Goal: Task Accomplishment & Management: Complete application form

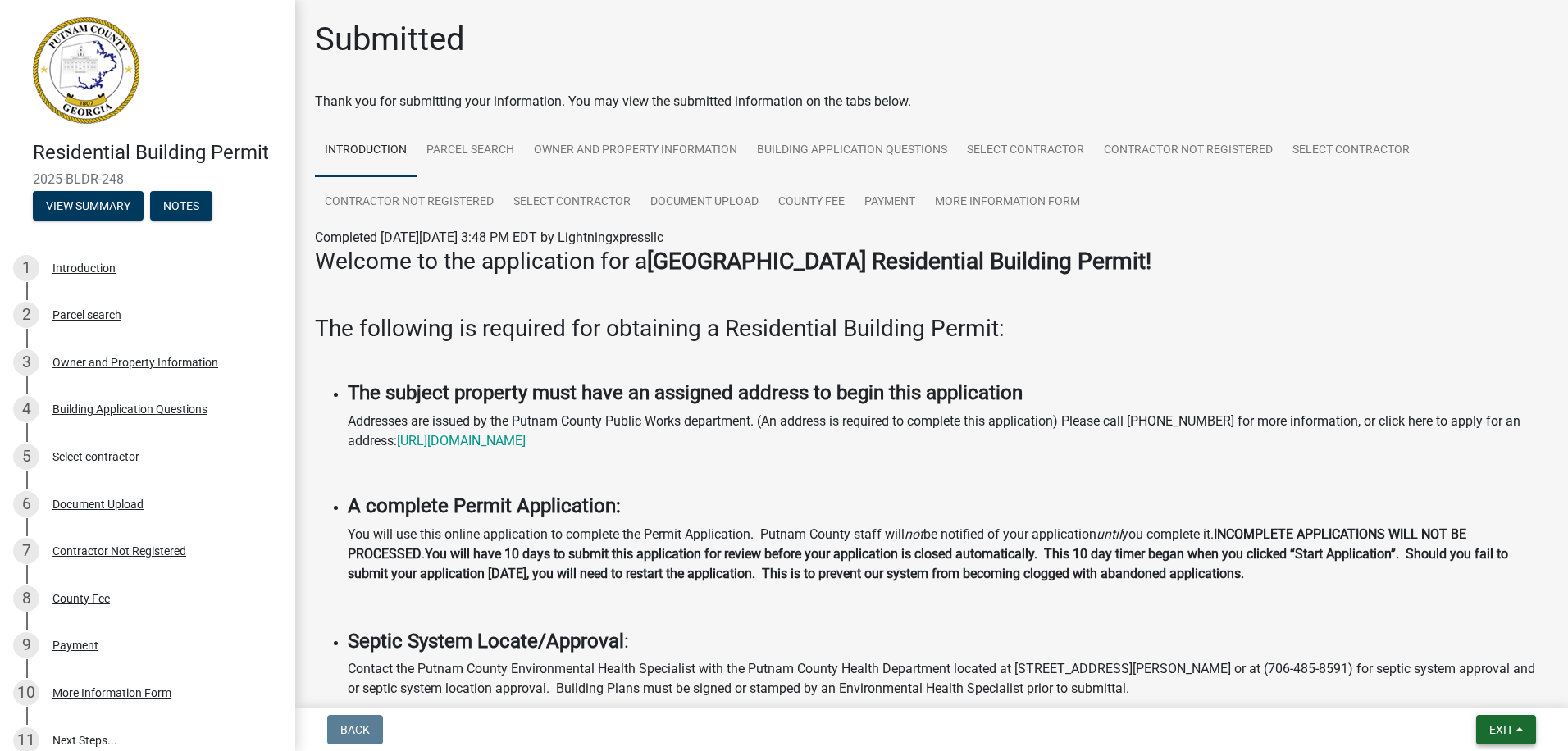
click at [1485, 734] on button "Exit" at bounding box center [1505, 730] width 60 height 30
click at [1450, 694] on button "Save & Exit" at bounding box center [1470, 687] width 131 height 39
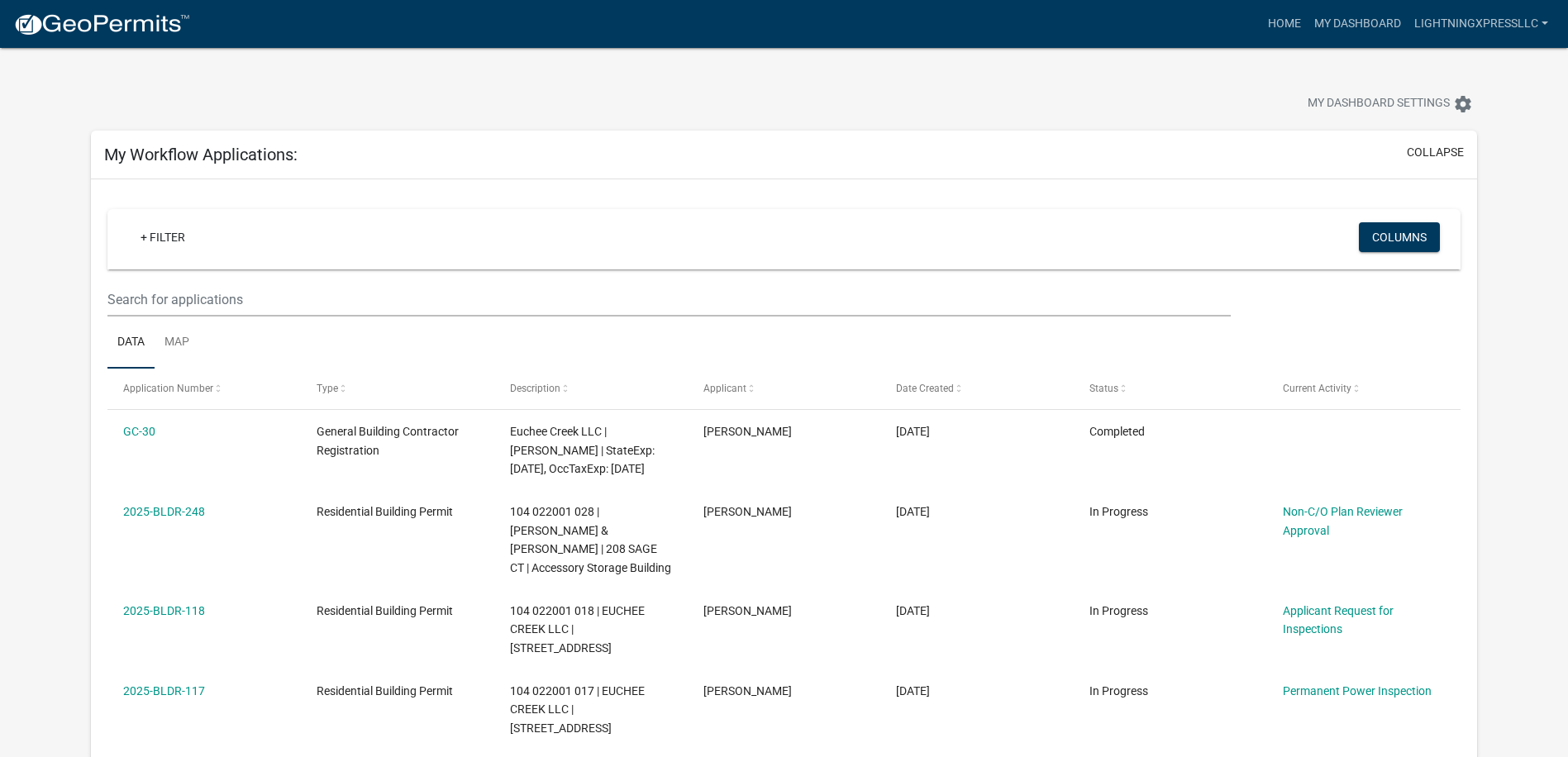
click at [779, 71] on div "My Dashboard Settings settings" at bounding box center [784, 85] width 1411 height 76
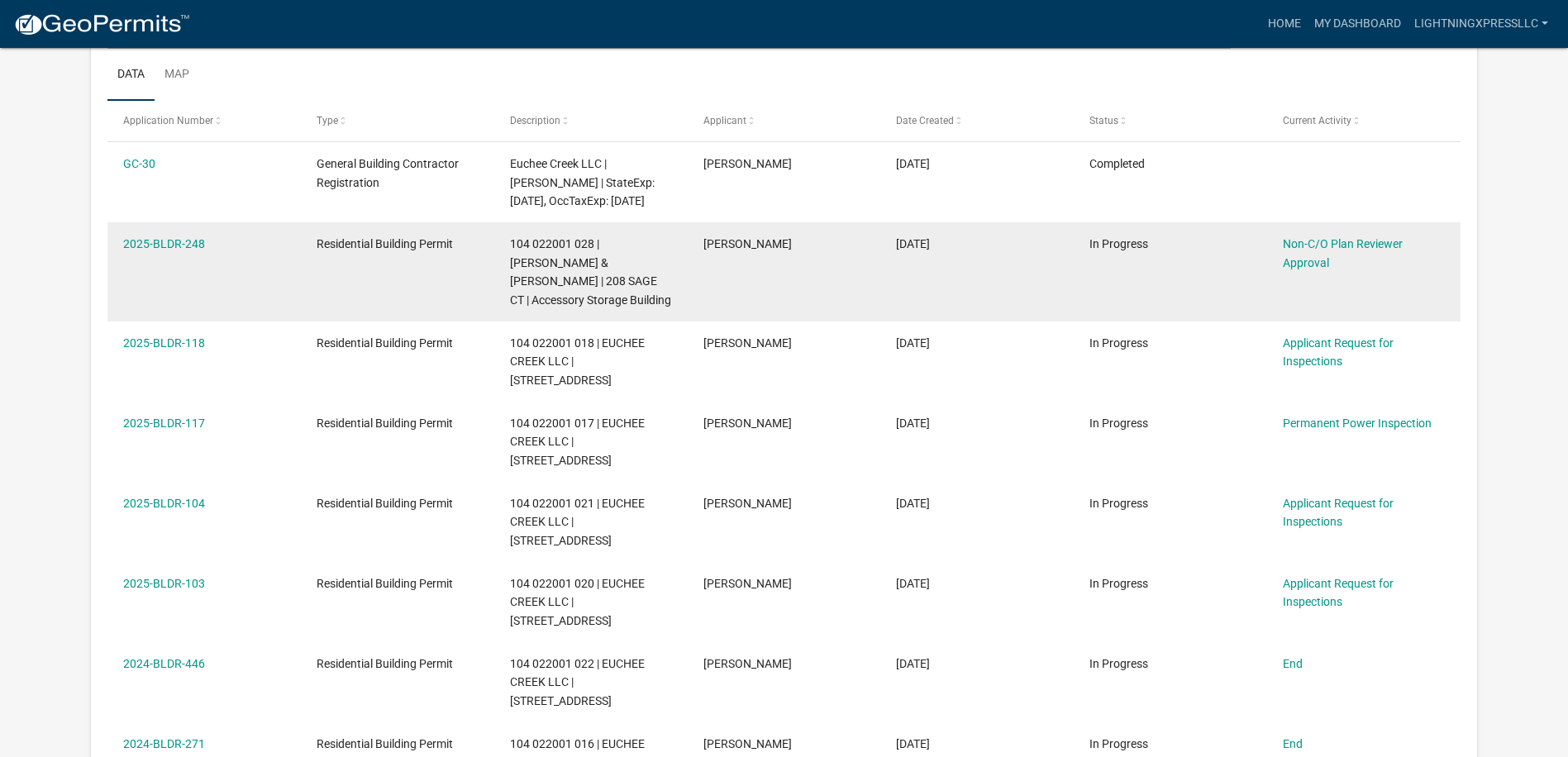
scroll to position [331, 0]
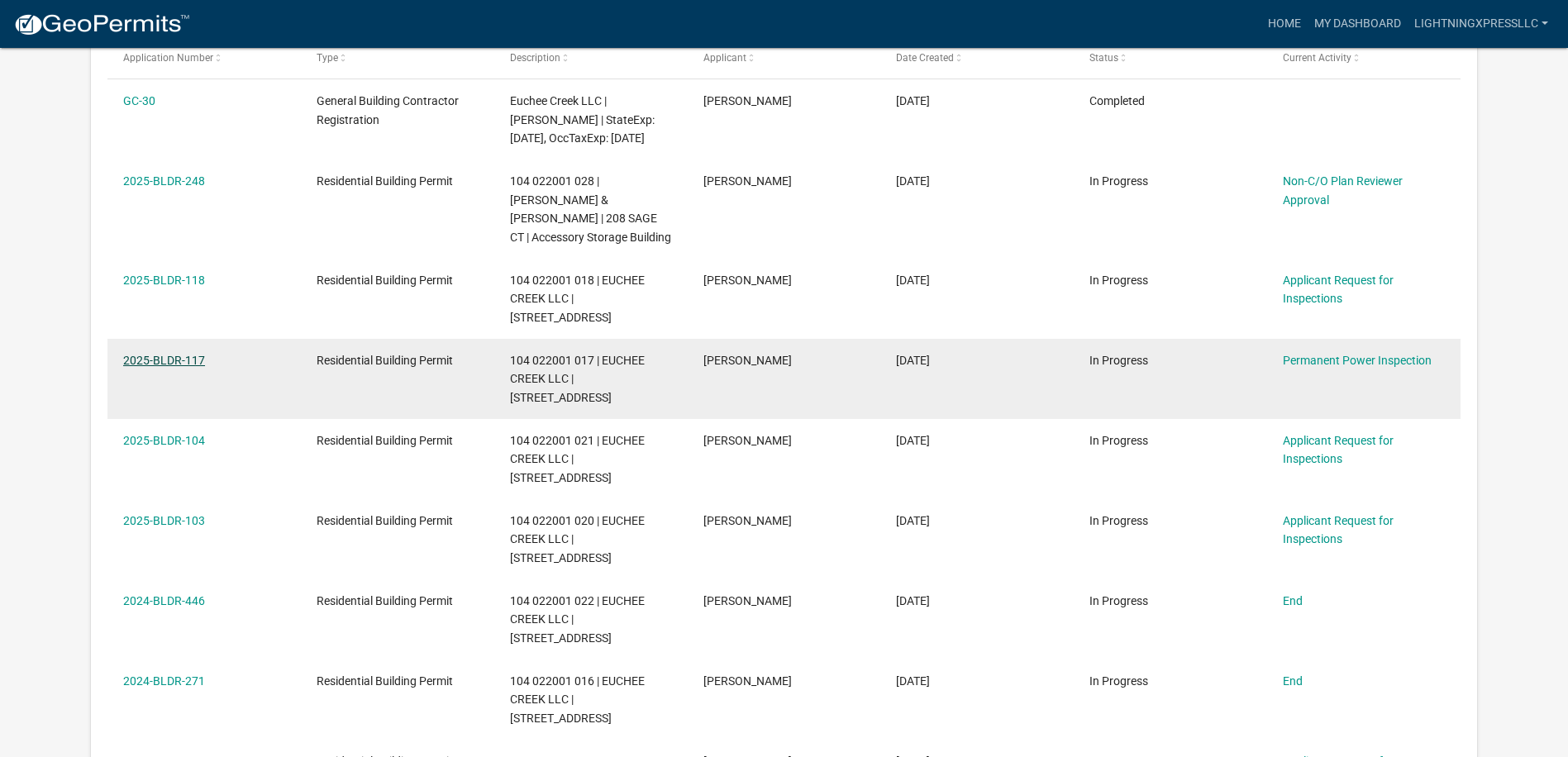
click at [192, 354] on link "2025-BLDR-117" at bounding box center [163, 361] width 82 height 13
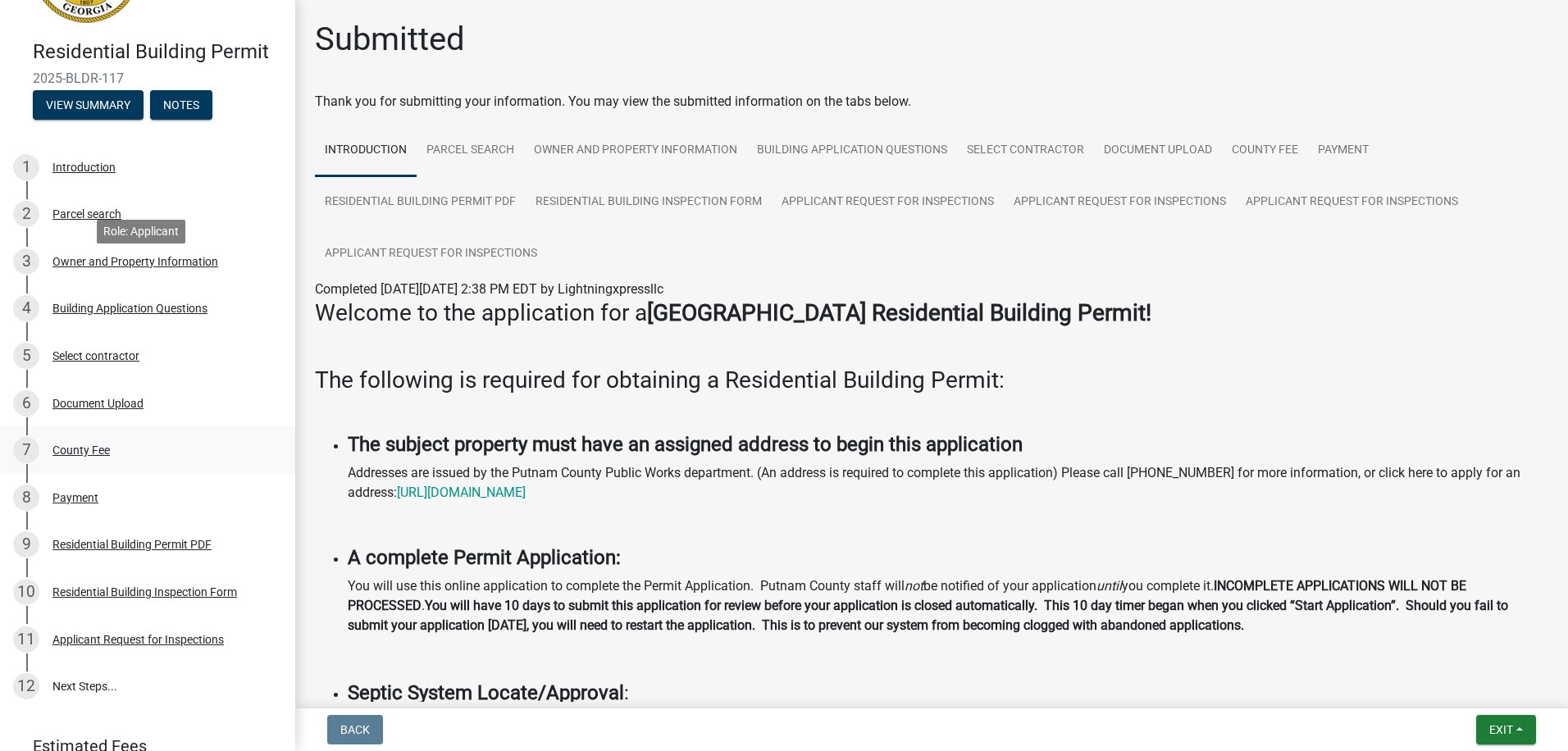
scroll to position [212, 0]
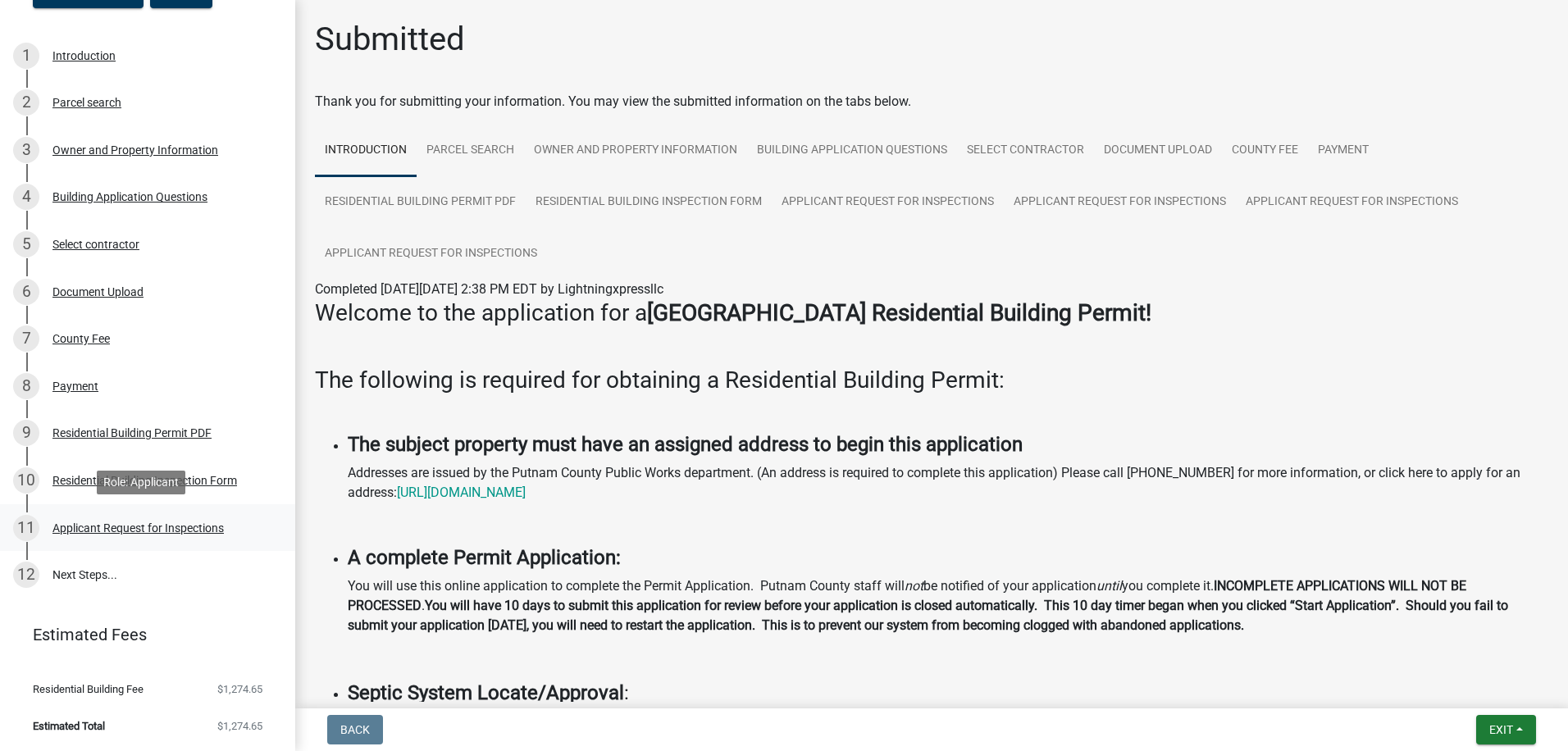
click at [196, 532] on div "Applicant Request for Inspections" at bounding box center [138, 528] width 171 height 11
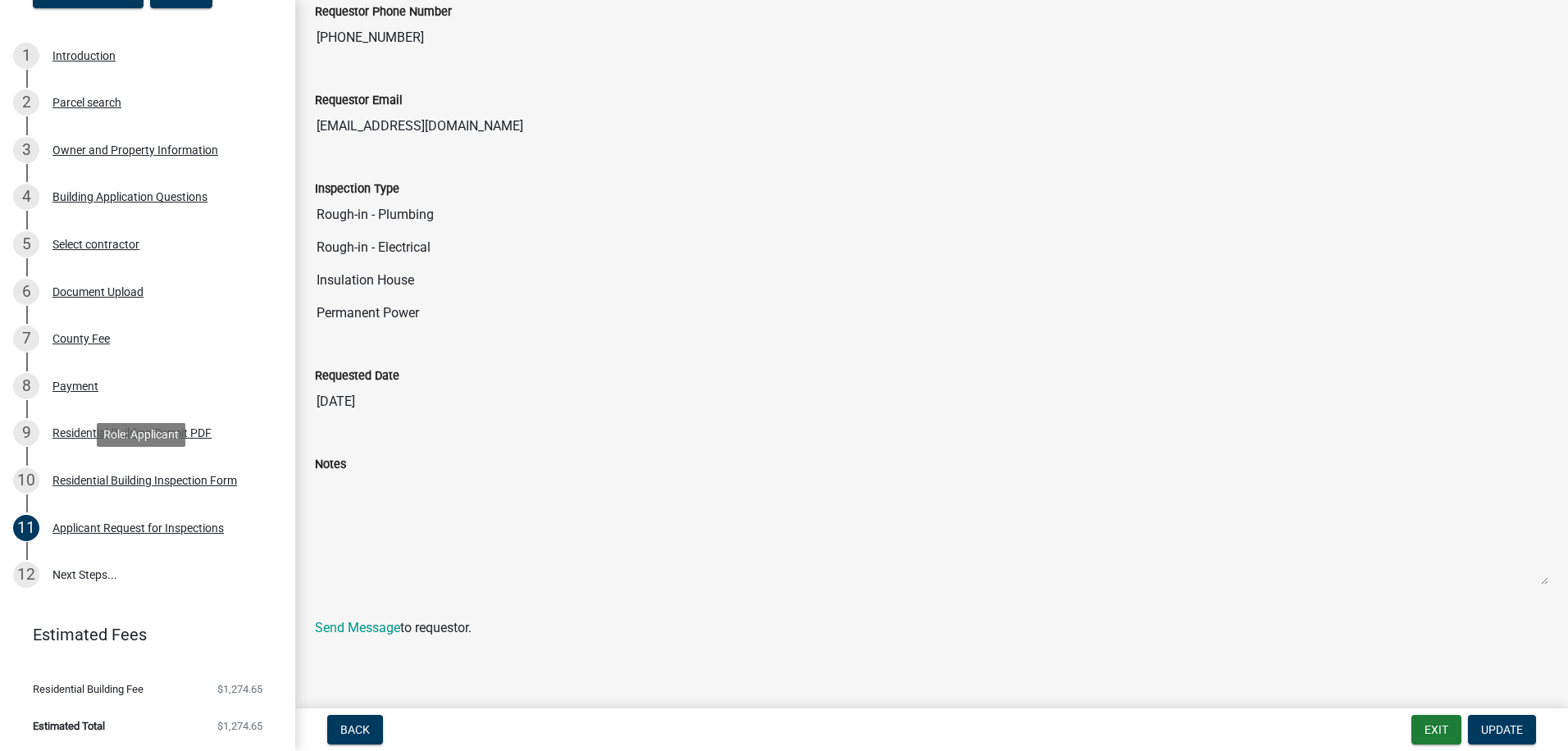
click at [127, 481] on div "Residential Building Inspection Form" at bounding box center [145, 481] width 185 height 11
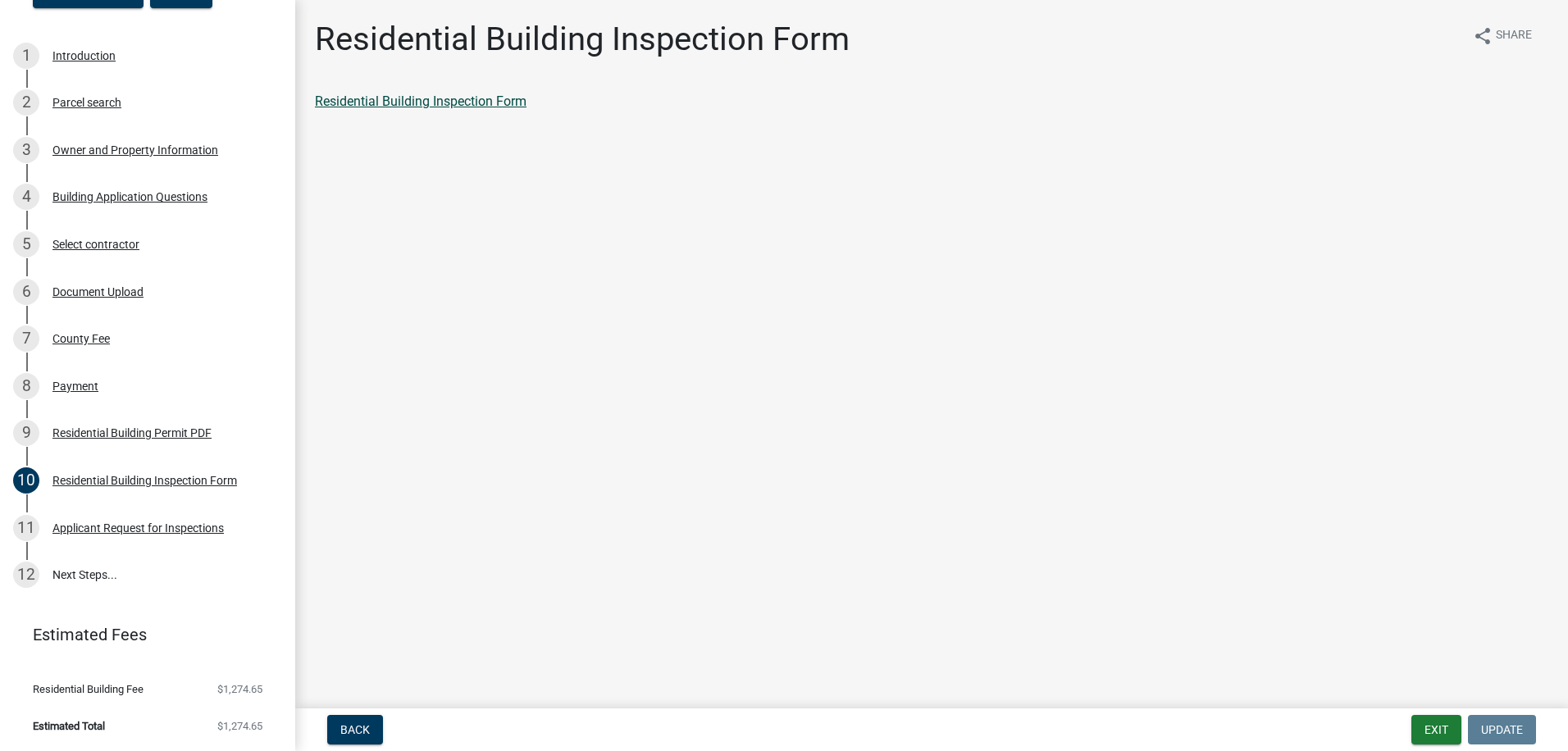
click at [467, 98] on link "Residential Building Inspection Form" at bounding box center [421, 101] width 211 height 15
click at [1420, 731] on button "Exit" at bounding box center [1436, 730] width 50 height 30
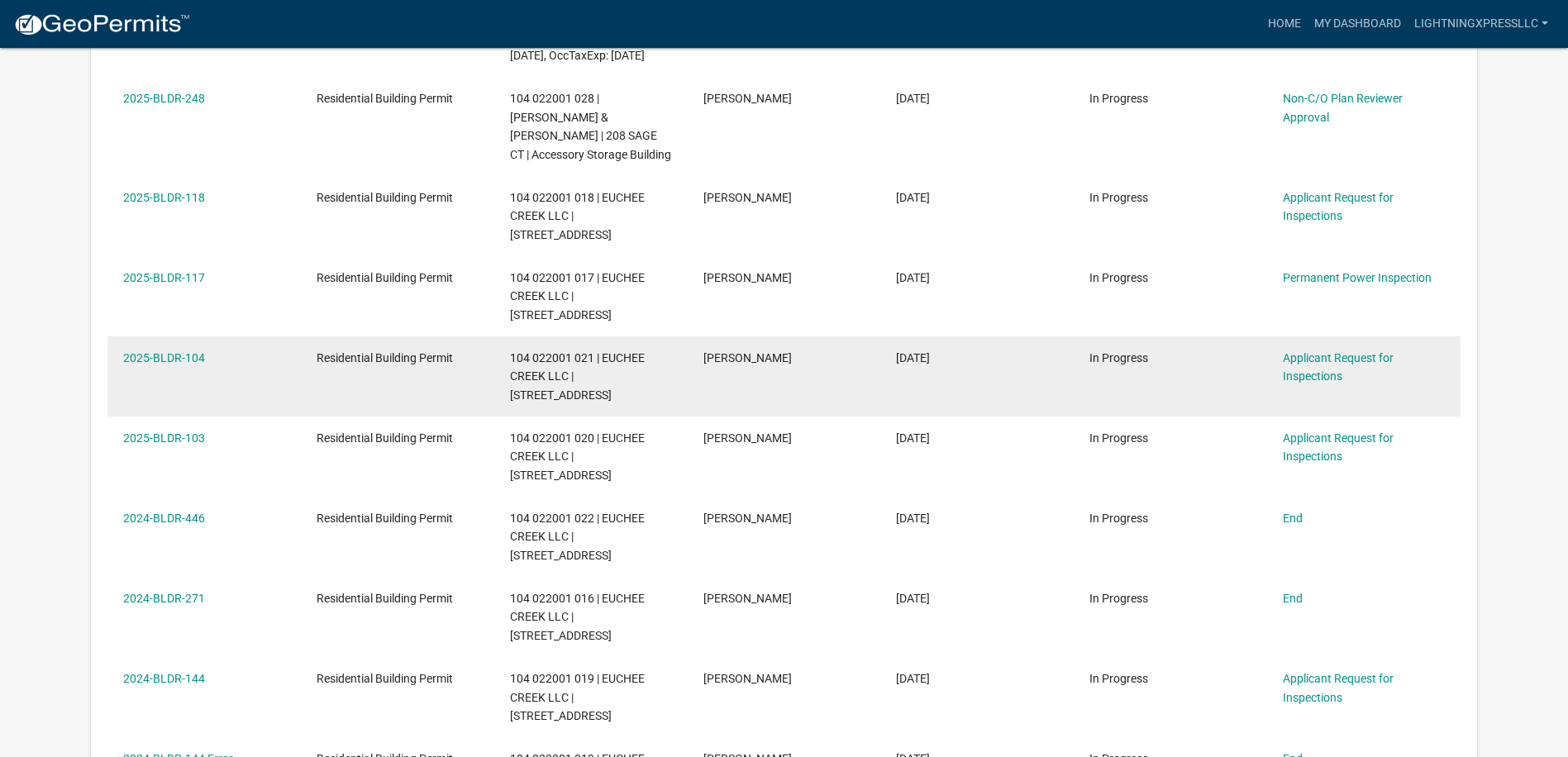
scroll to position [385, 0]
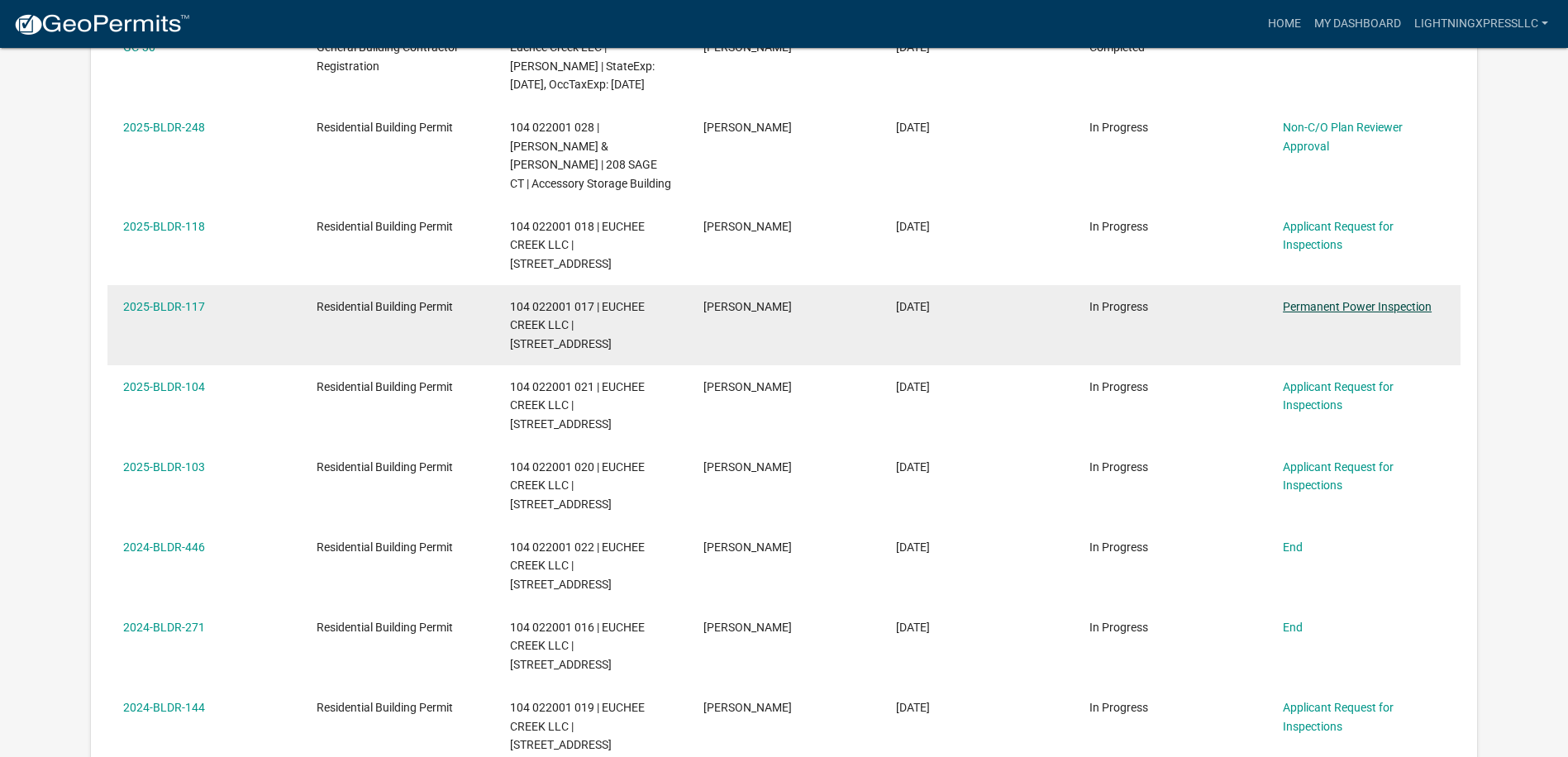
click at [1392, 300] on link "Permanent Power Inspection" at bounding box center [1357, 307] width 149 height 13
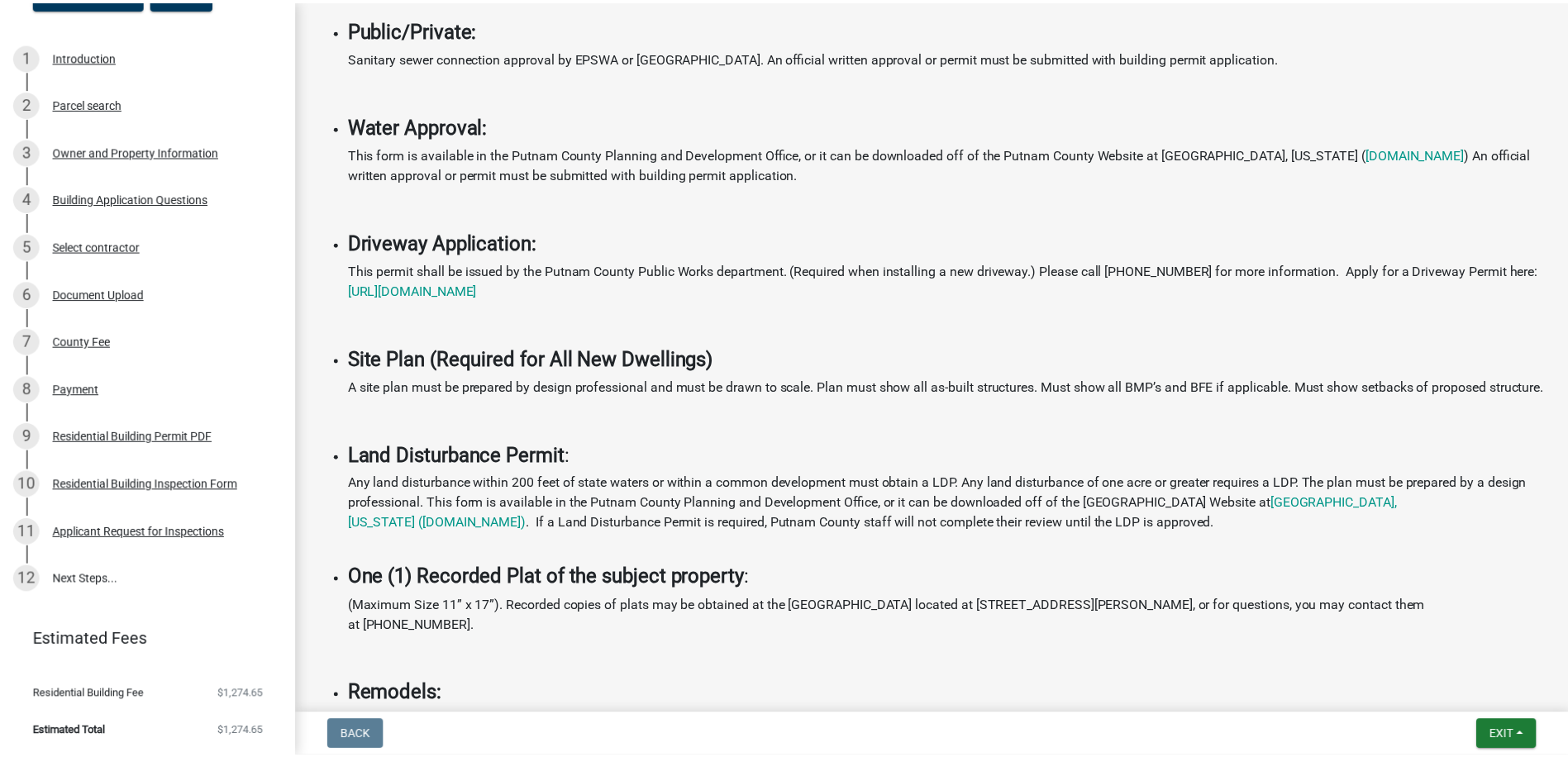
scroll to position [630, 0]
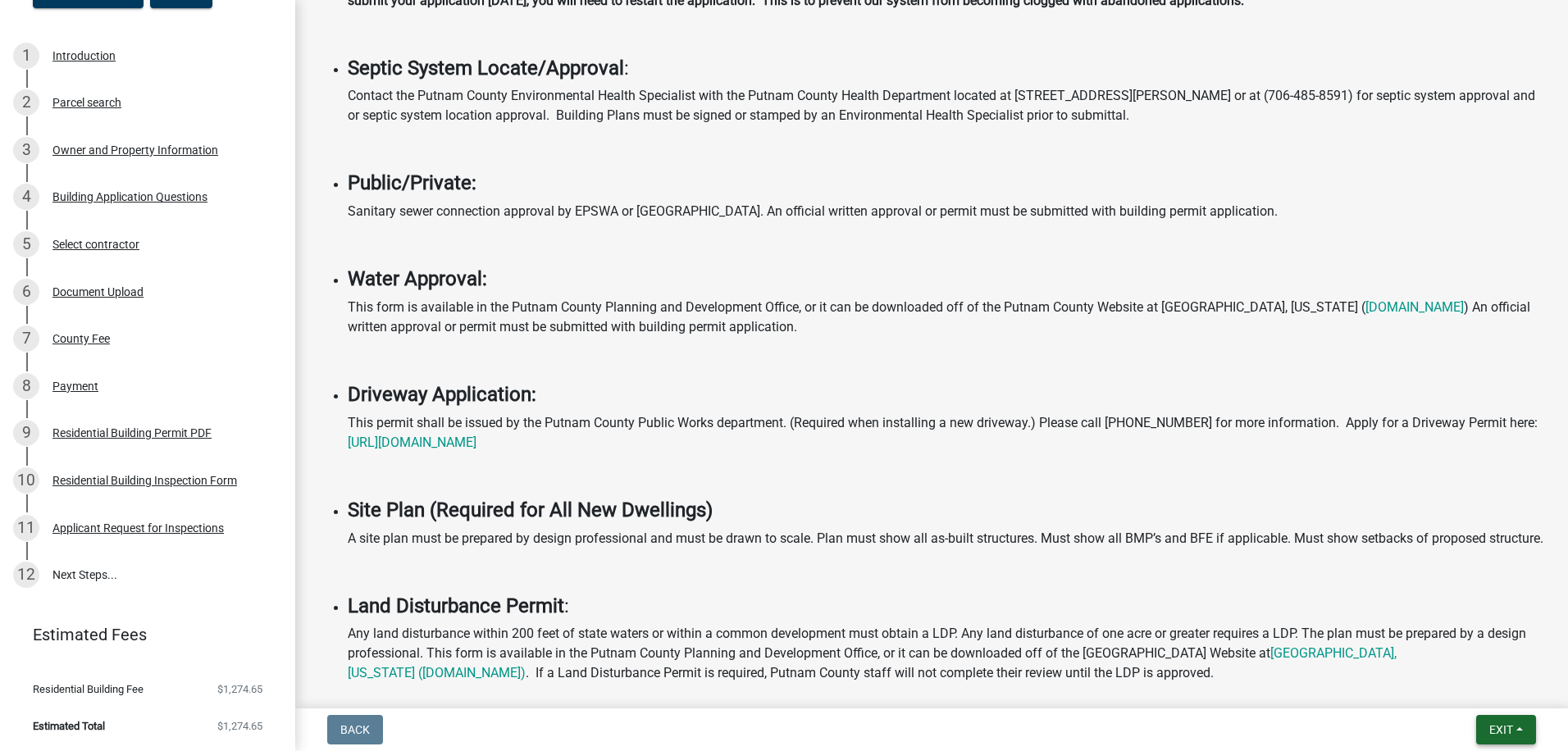
click at [1505, 741] on button "Exit" at bounding box center [1505, 730] width 60 height 30
click at [1458, 685] on button "Save & Exit" at bounding box center [1470, 687] width 131 height 39
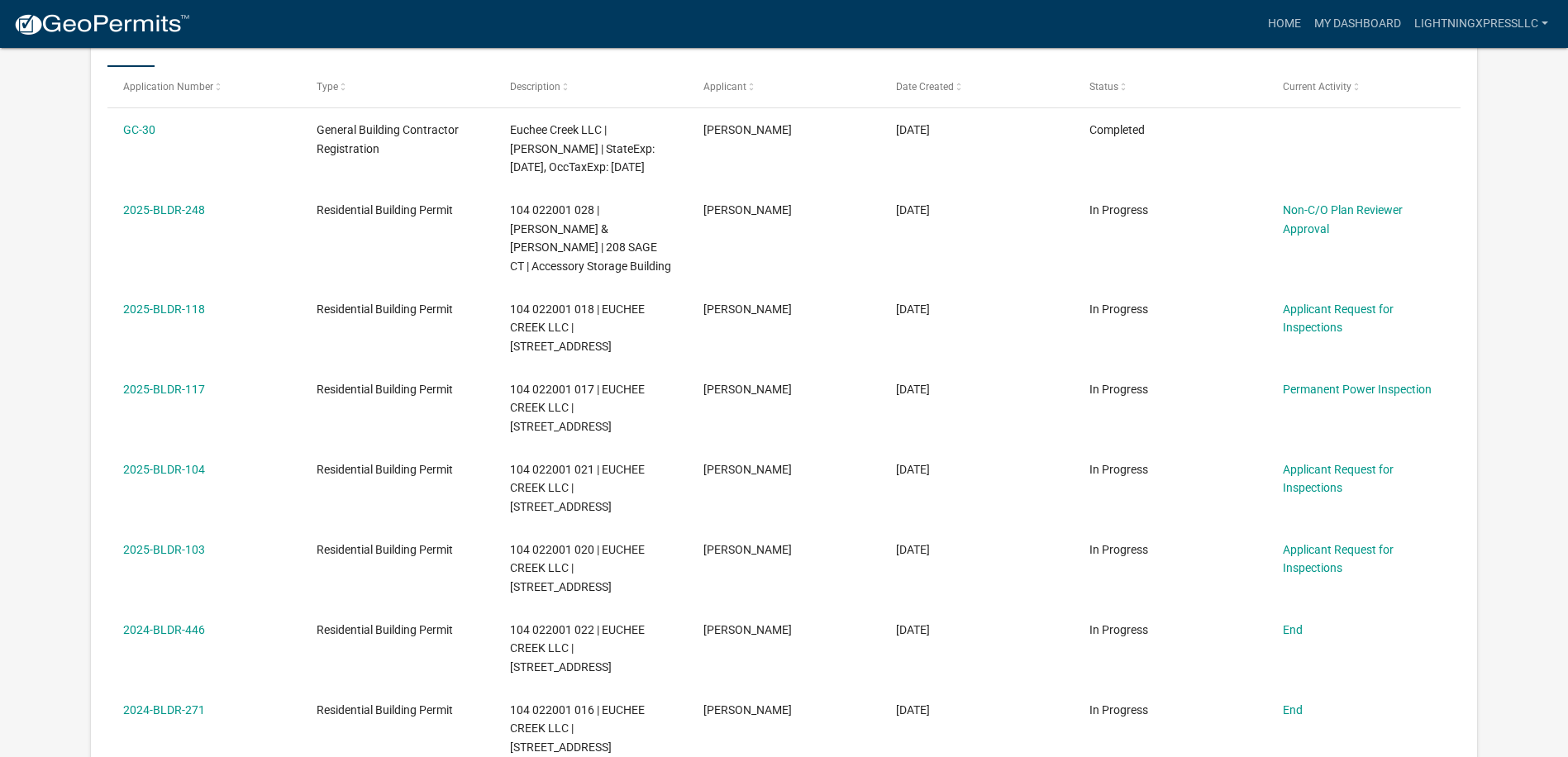
scroll to position [302, 0]
drag, startPoint x: 1176, startPoint y: 93, endPoint x: 1183, endPoint y: 105, distance: 13.9
click at [1176, 93] on div "Status" at bounding box center [1170, 87] width 161 height 16
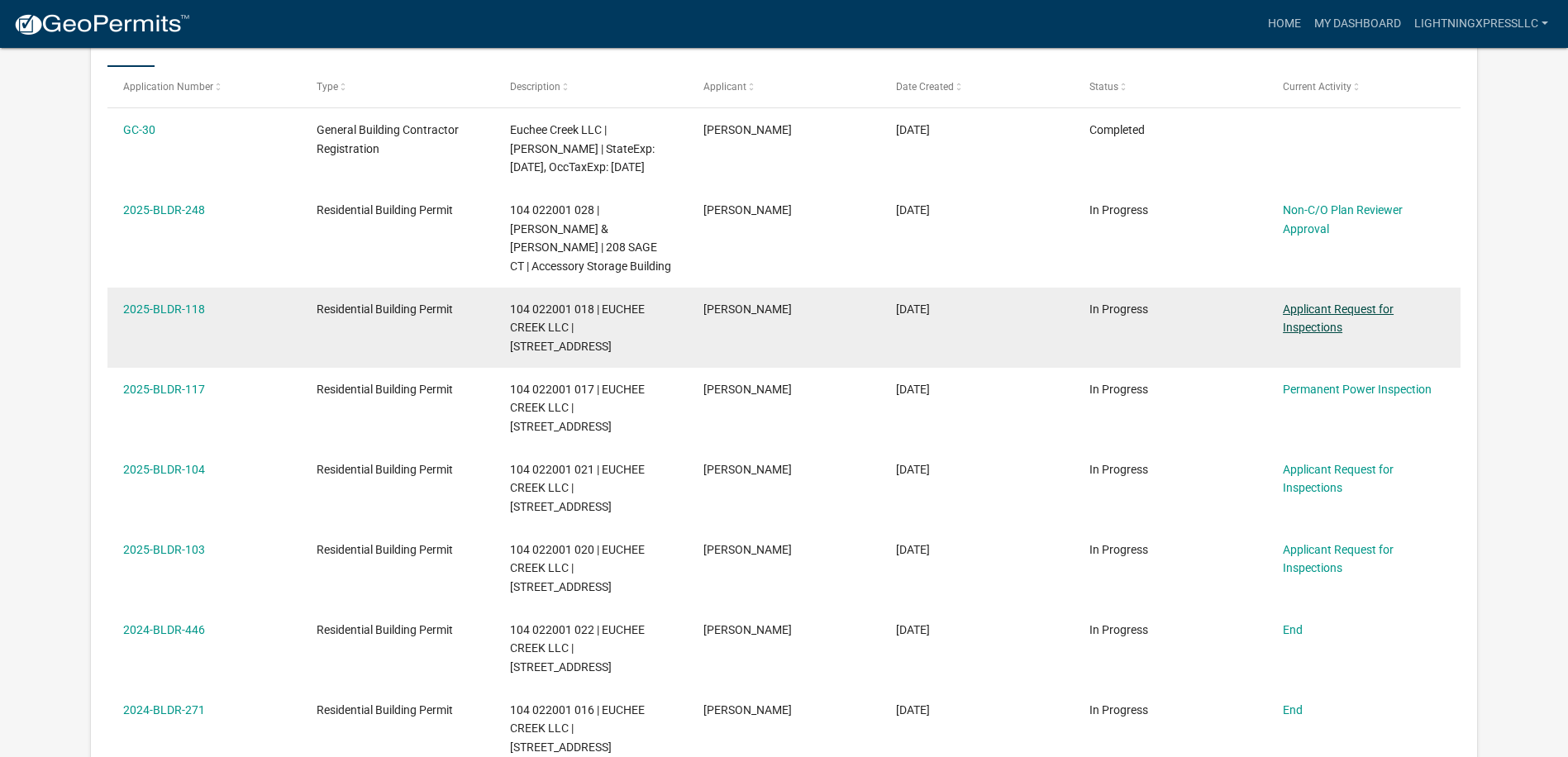
click at [1373, 302] on link "Applicant Request for Inspections" at bounding box center [1338, 319] width 110 height 33
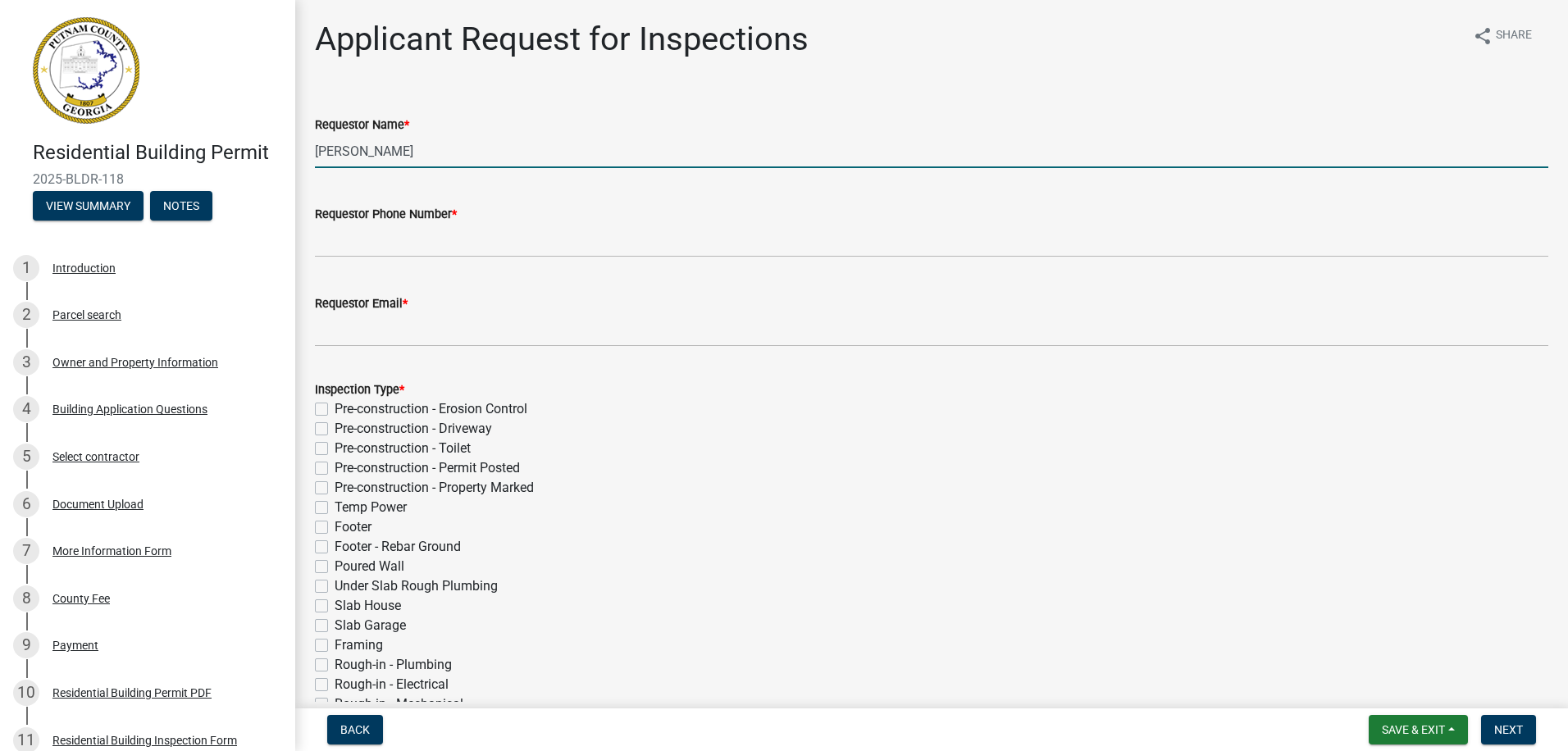
click at [476, 162] on input "[PERSON_NAME]" at bounding box center [931, 150] width 1233 height 33
click at [432, 151] on input "[PERSON_NAME]" at bounding box center [931, 150] width 1233 height 33
type input "[PERSON_NAME]"
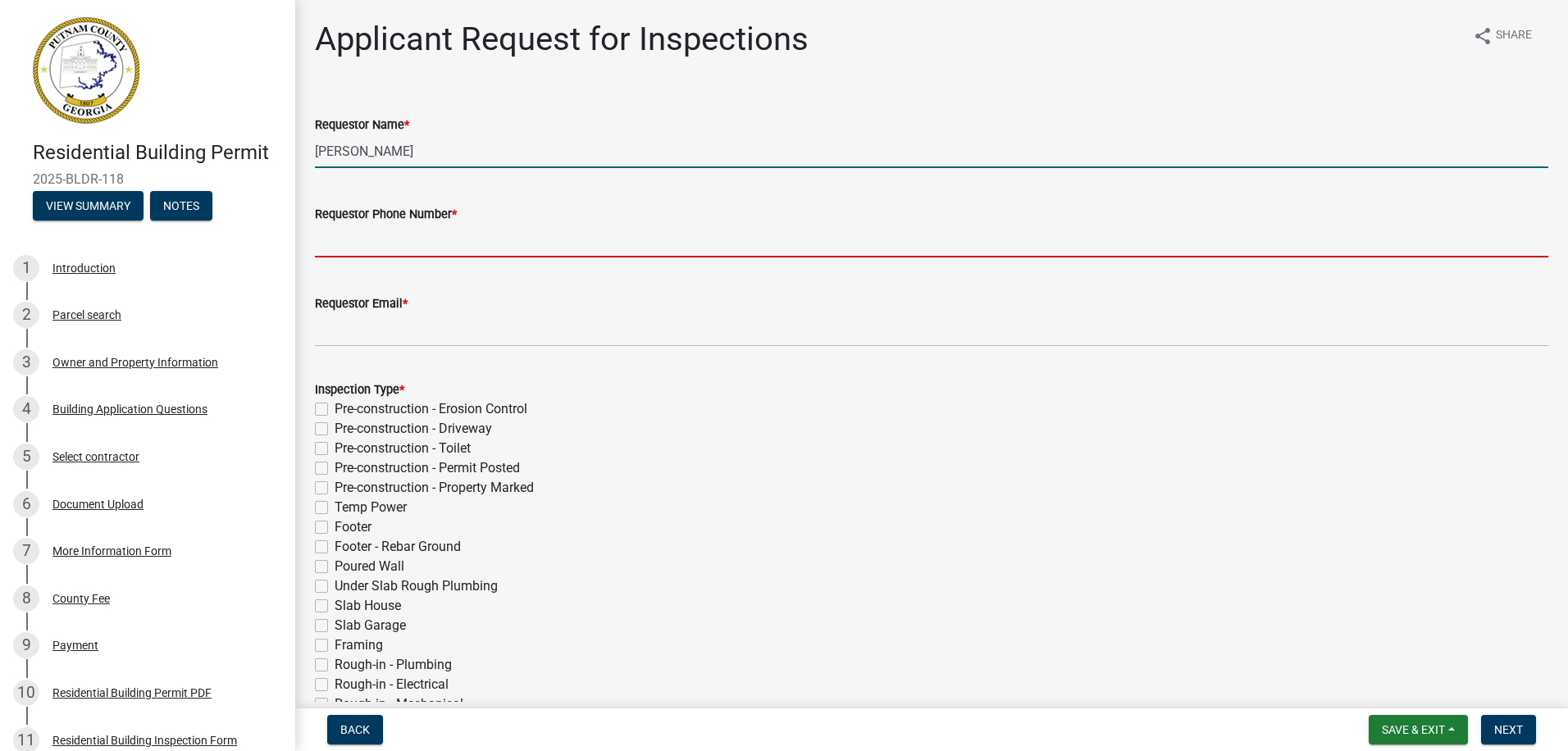
type input "6785246863"
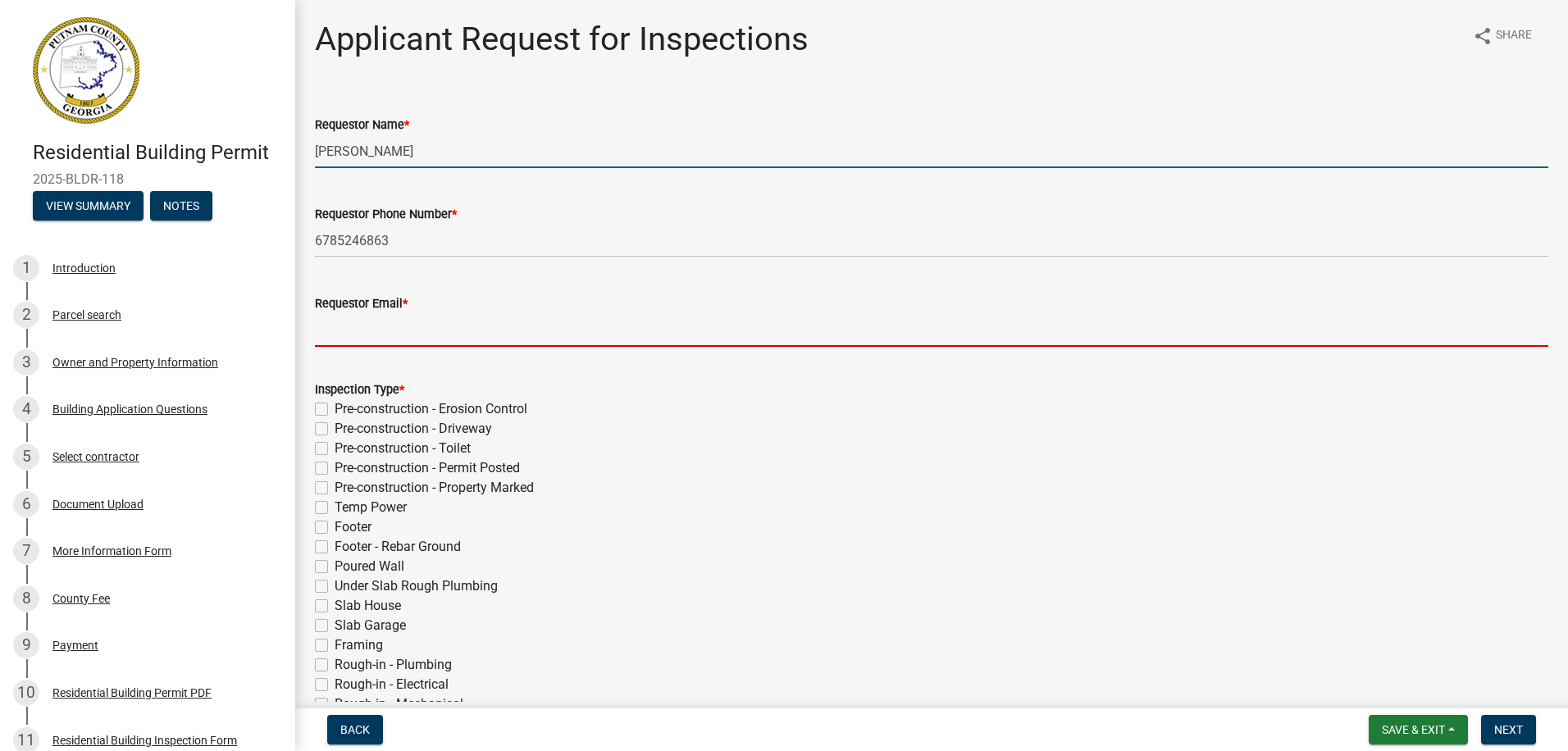
type input "[EMAIL_ADDRESS][DOMAIN_NAME]"
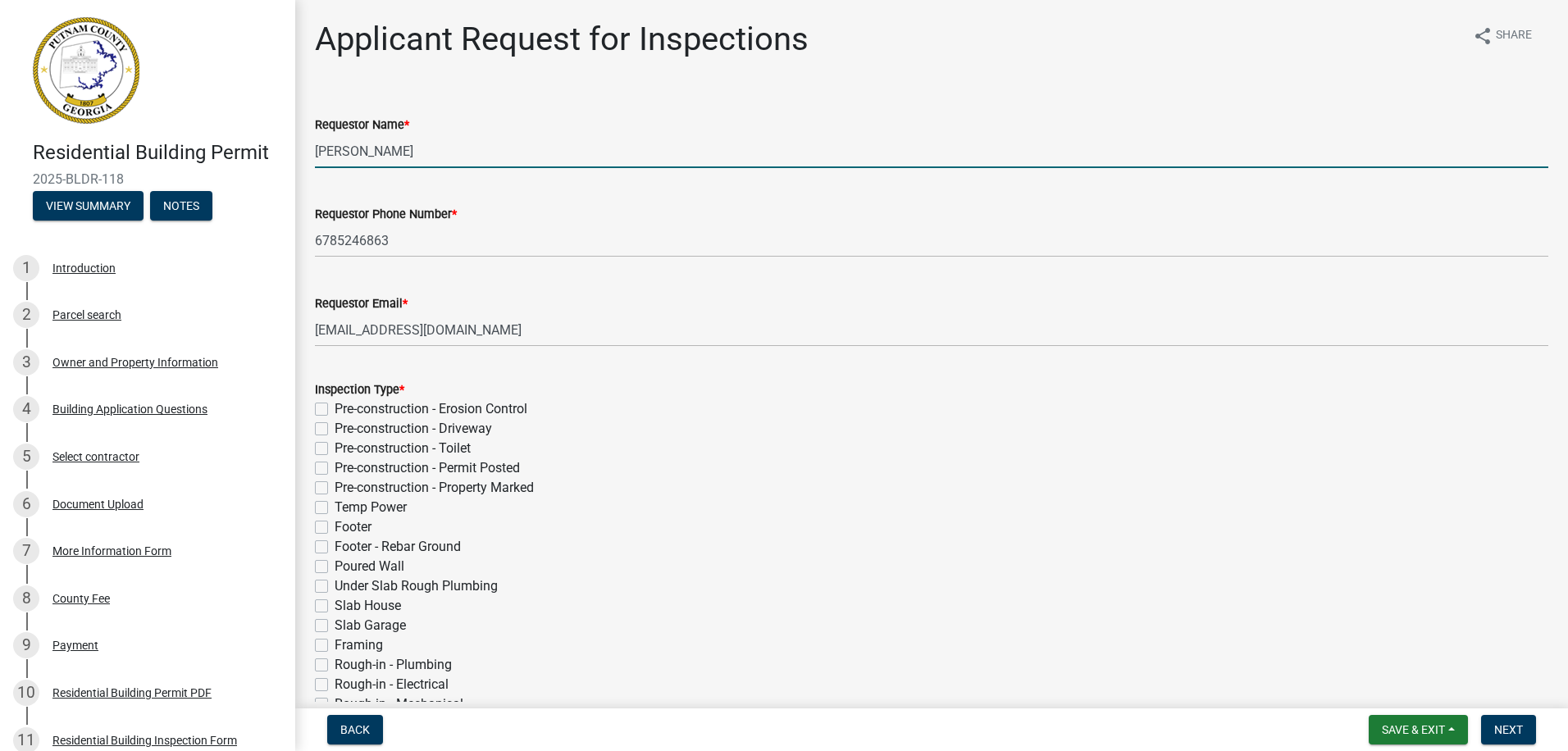
select select "9"
select select "2025"
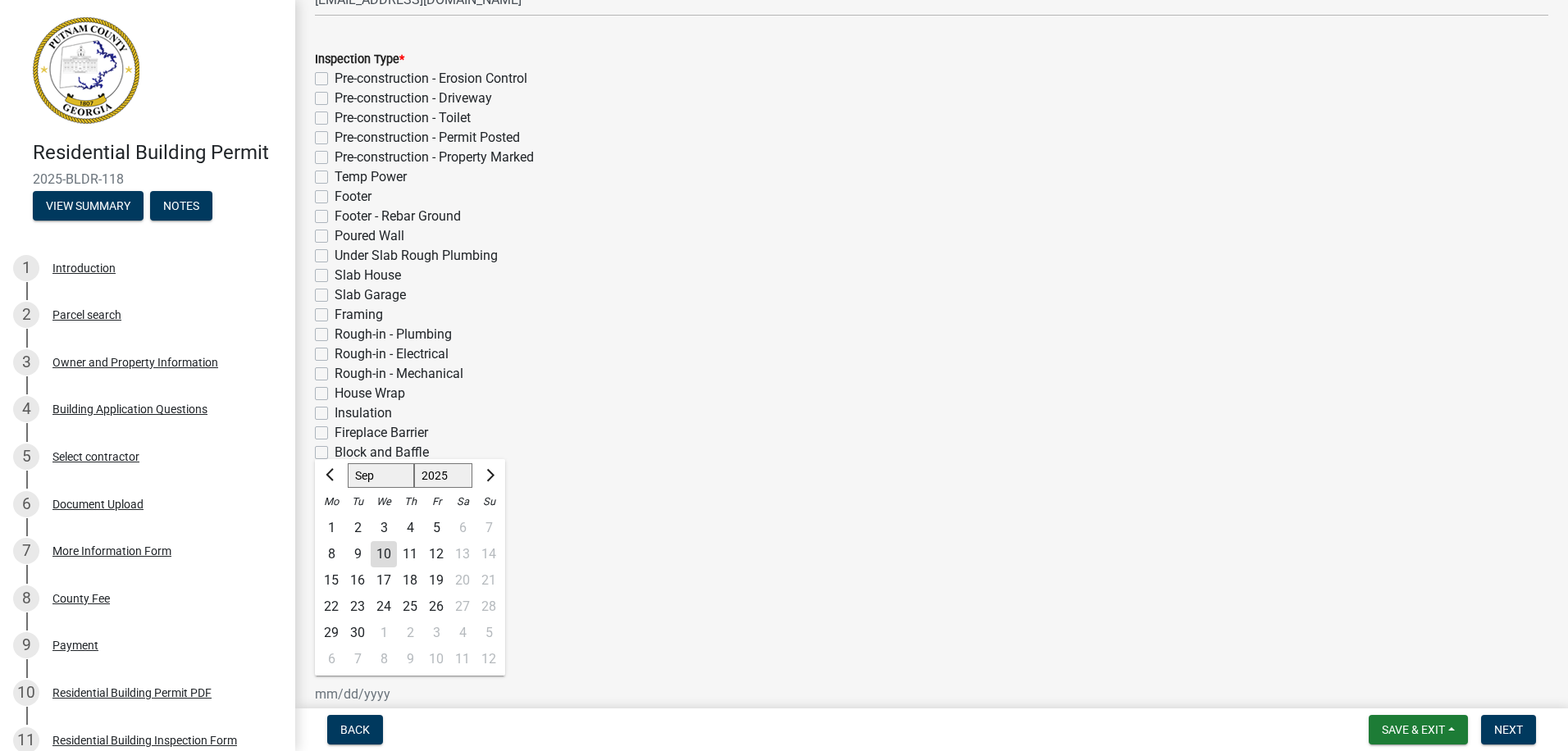
scroll to position [410, 0]
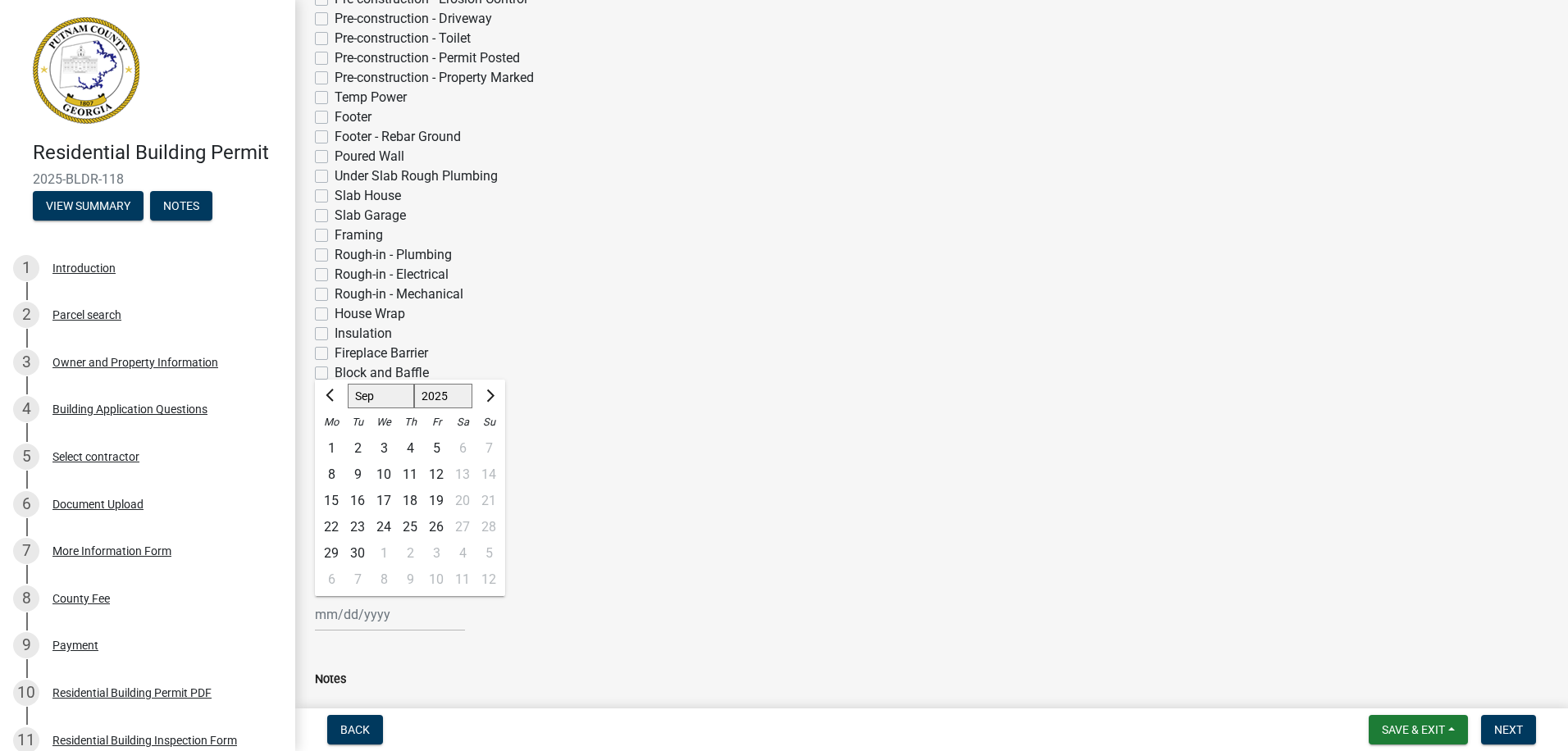
click at [596, 360] on div "Fireplace Barrier" at bounding box center [931, 353] width 1233 height 20
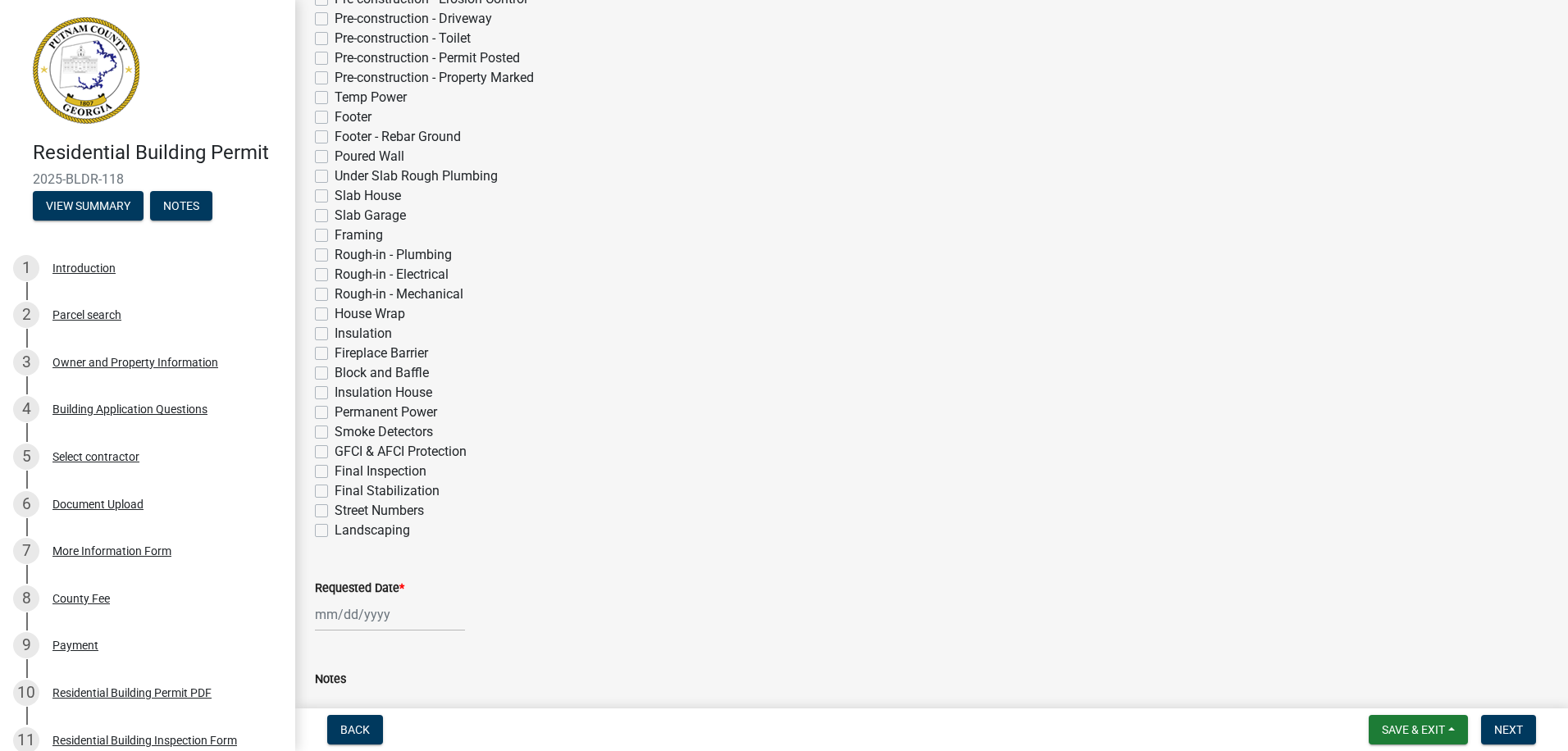
click at [335, 413] on label "Permanent Power" at bounding box center [386, 412] width 103 height 20
click at [335, 413] on input "Permanent Power" at bounding box center [340, 407] width 10 height 10
checkbox input "true"
checkbox input "false"
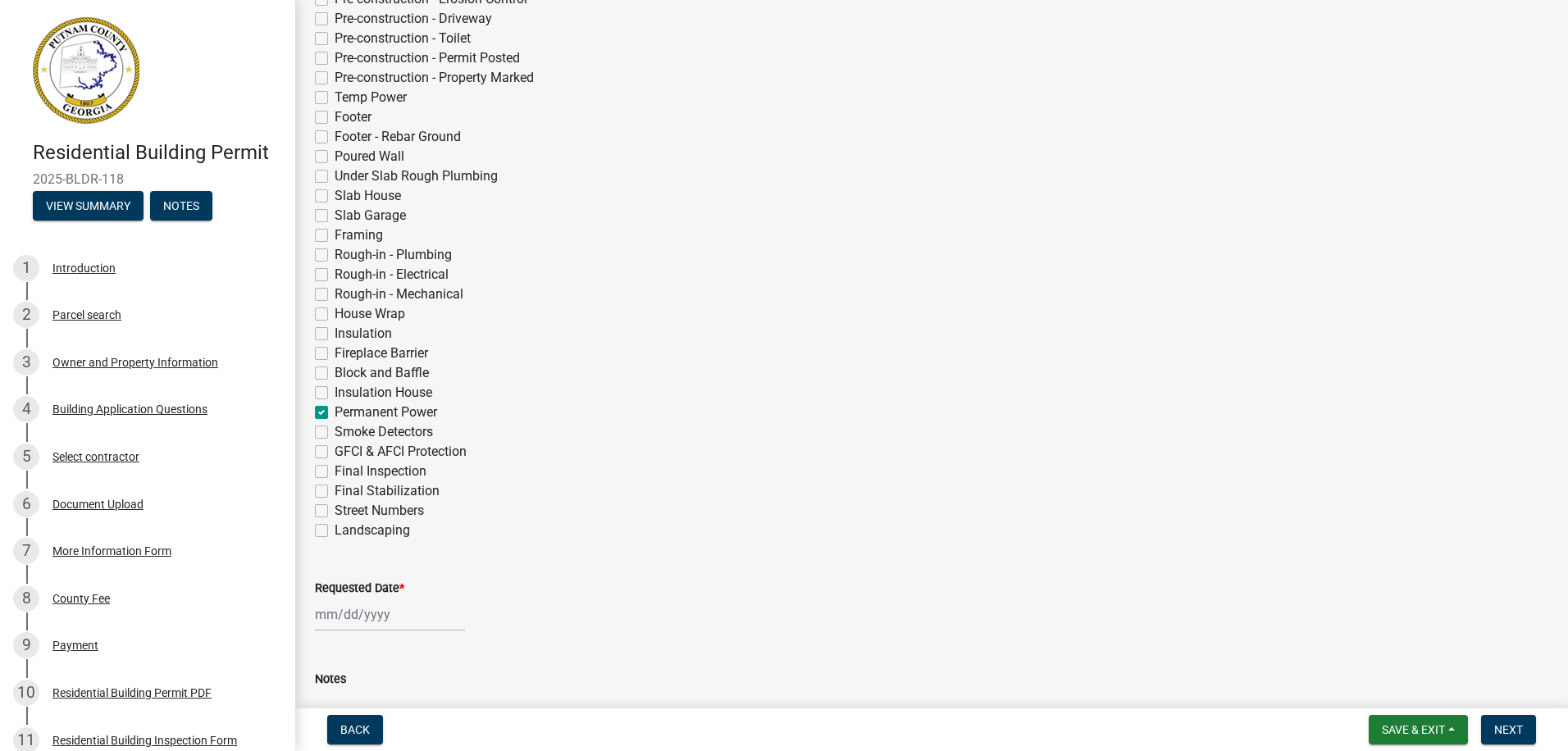
checkbox input "false"
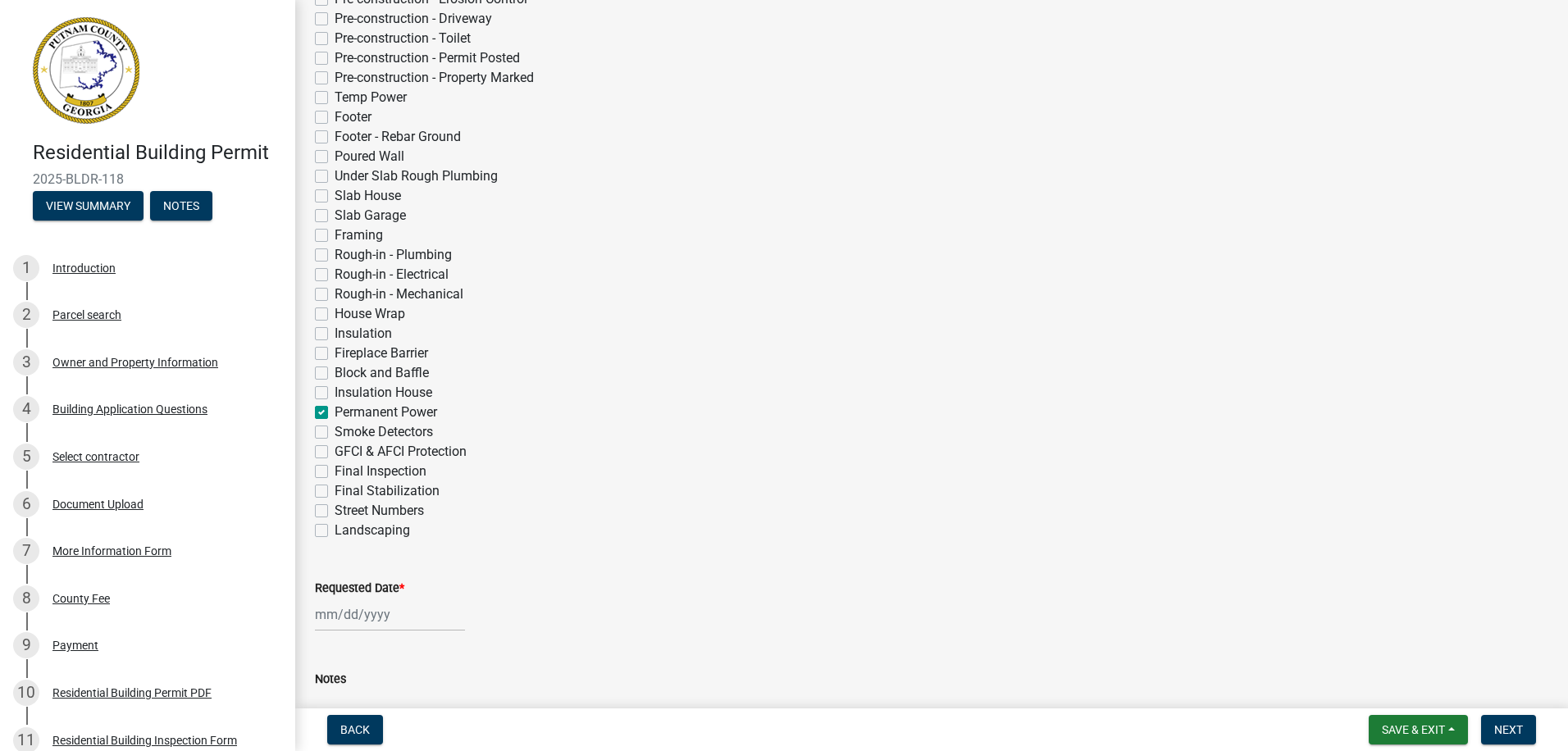
checkbox input "false"
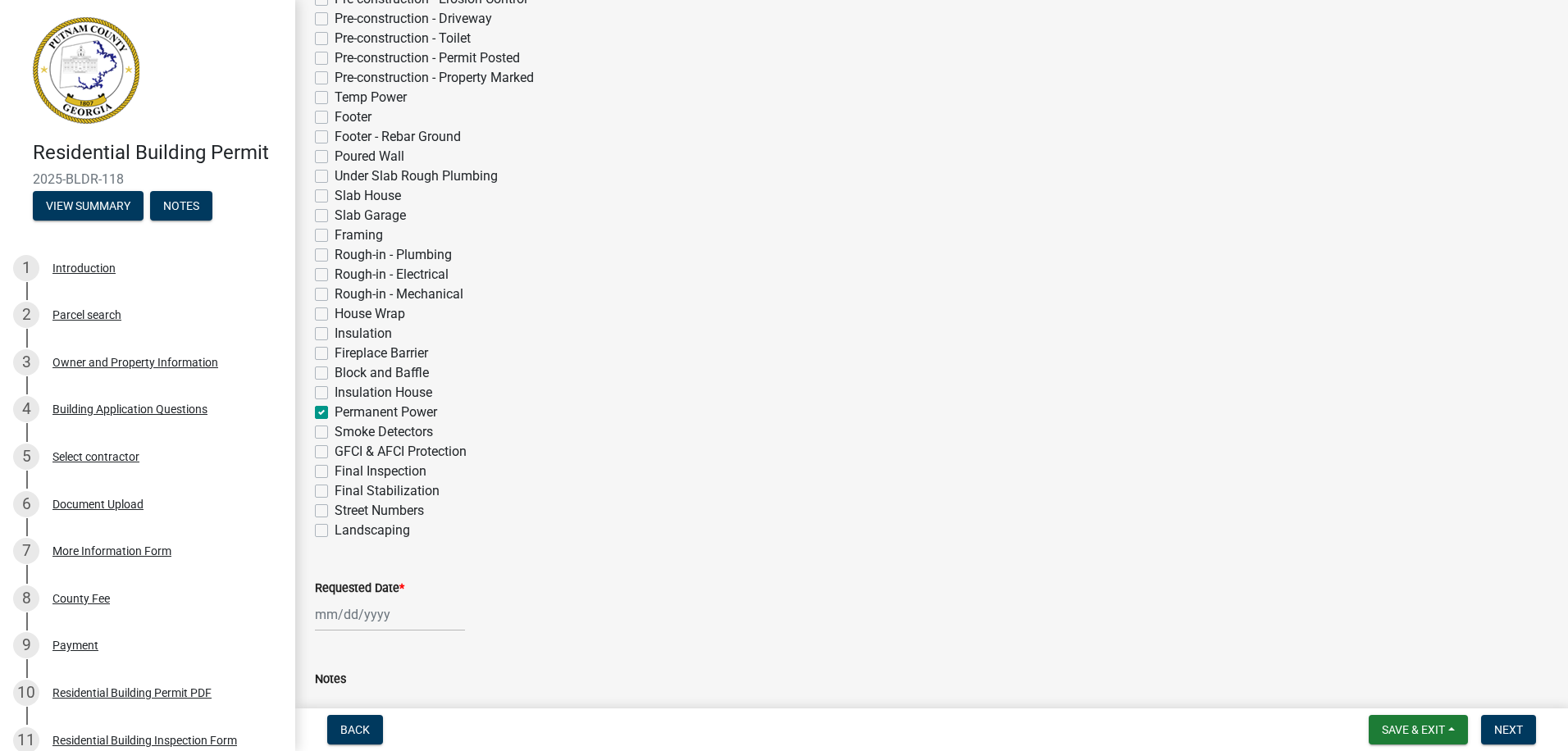
checkbox input "false"
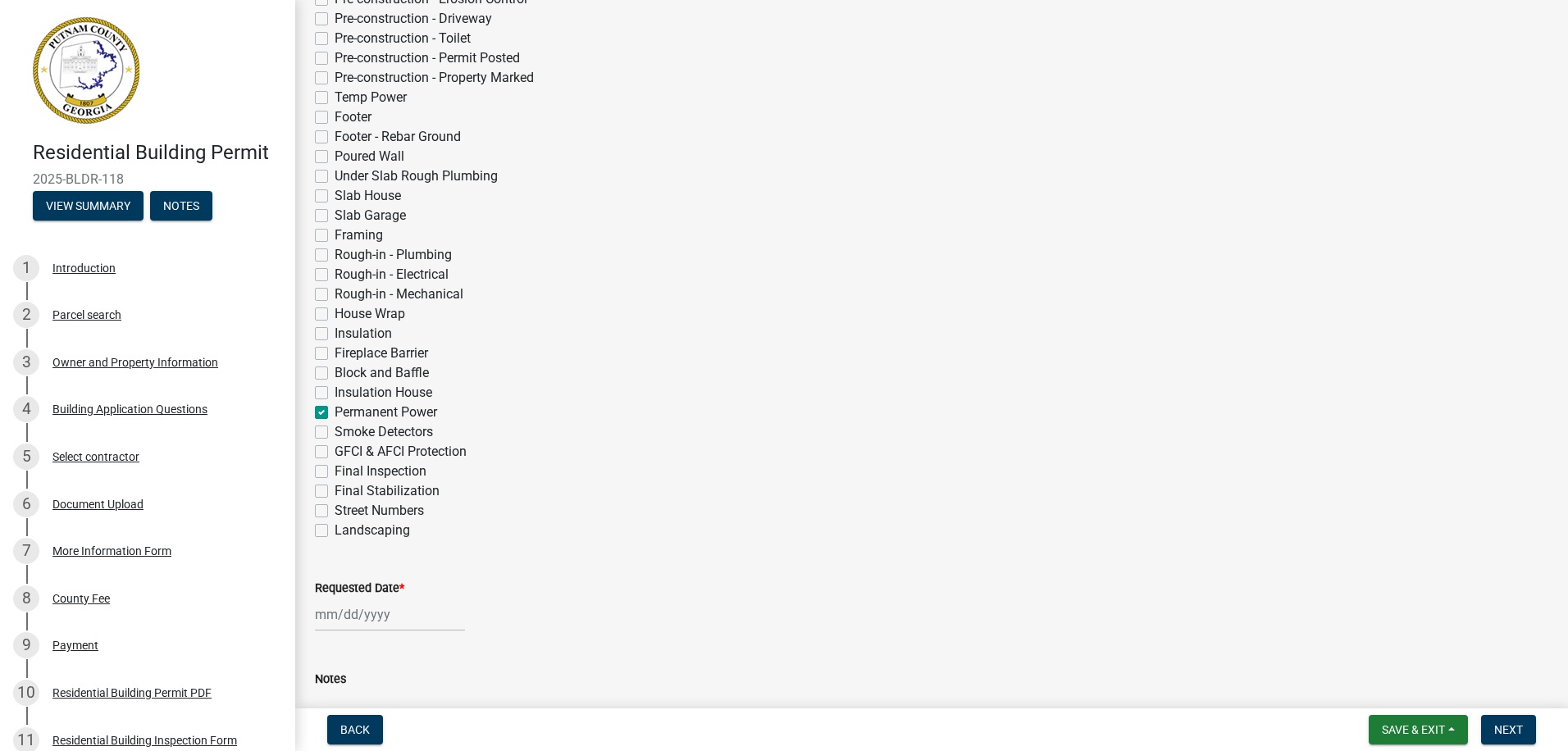
checkbox input "false"
checkbox input "true"
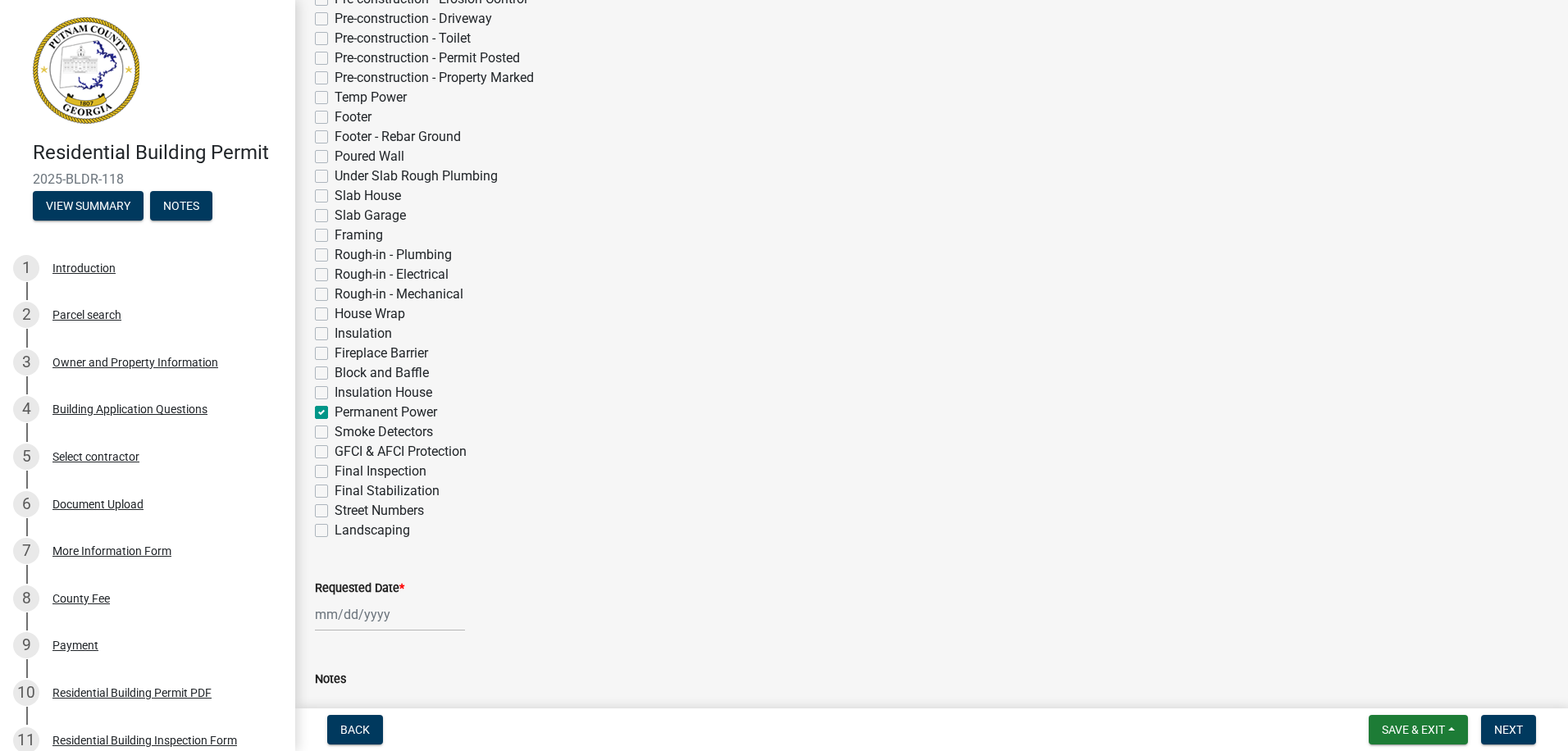
checkbox input "false"
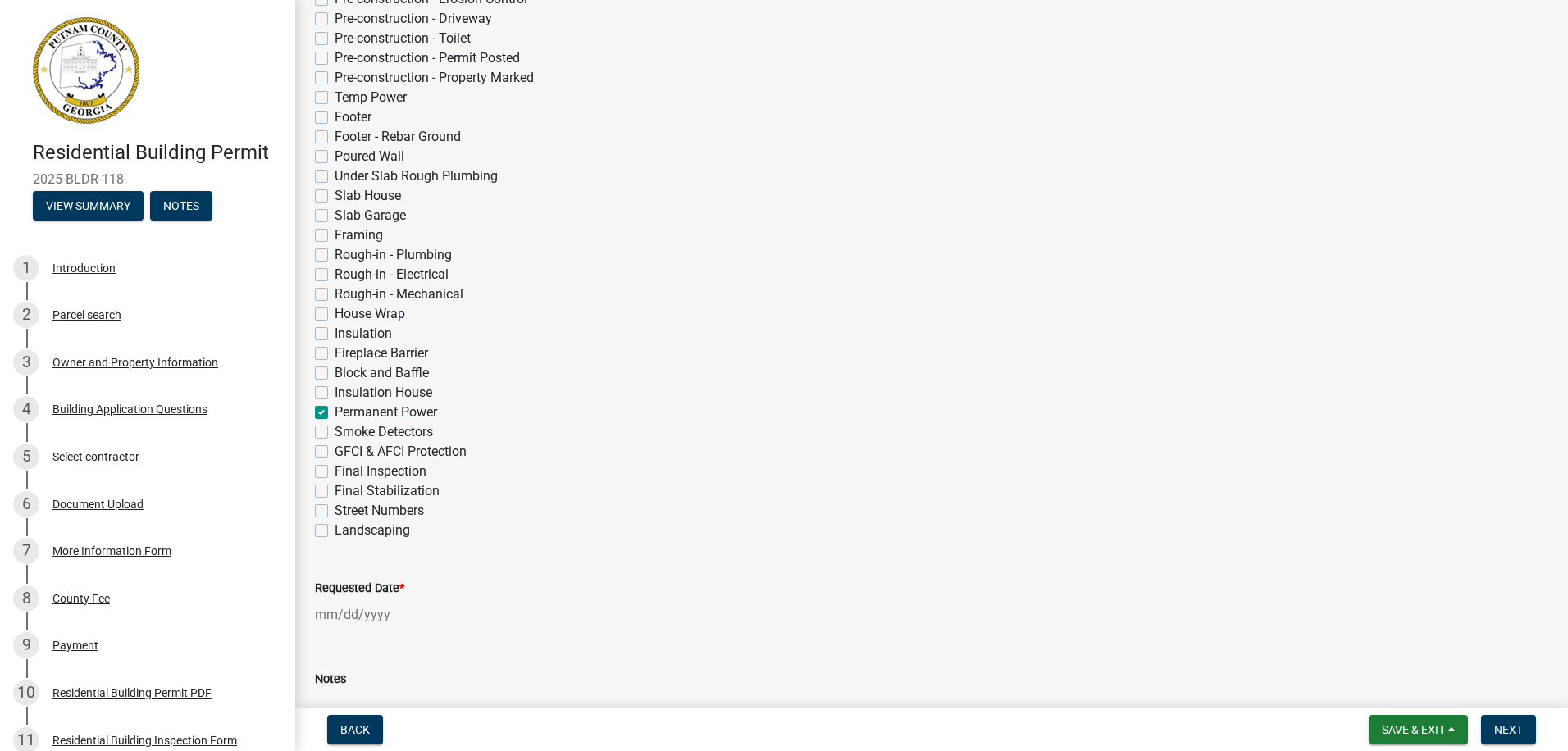
checkbox input "false"
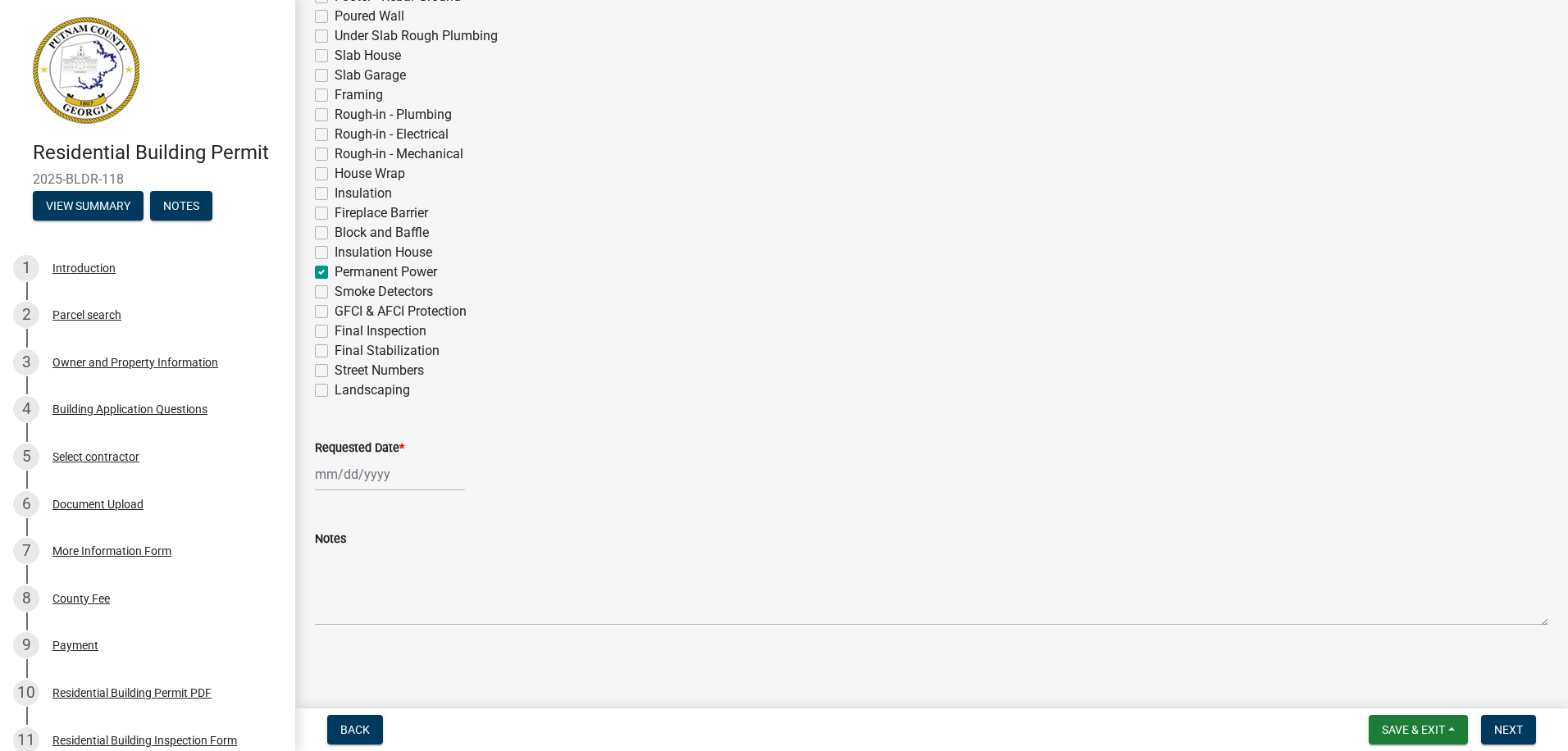
scroll to position [551, 0]
click at [337, 477] on div at bounding box center [390, 473] width 150 height 33
select select "9"
select select "2025"
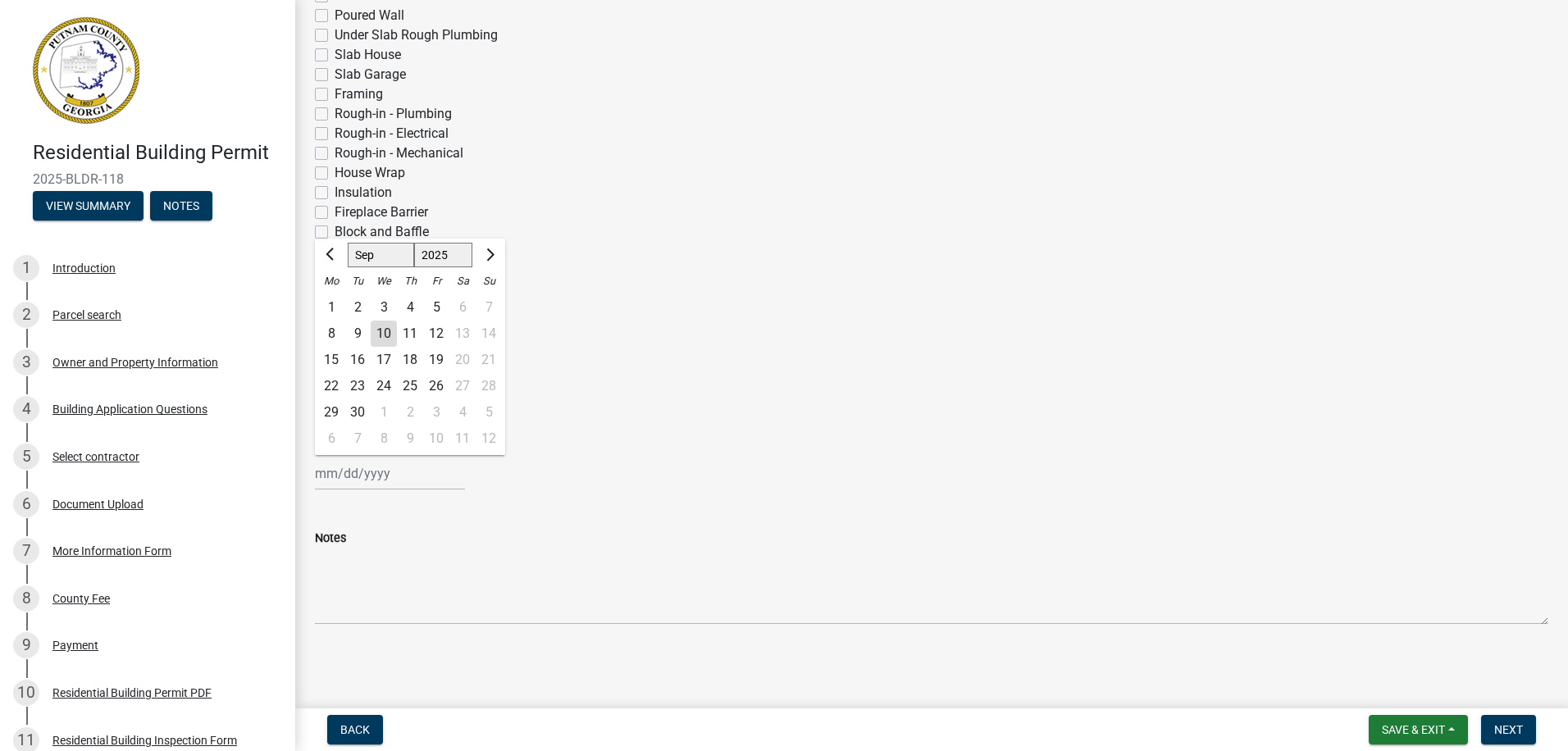
click at [389, 333] on div "10" at bounding box center [384, 334] width 27 height 27
type input "[DATE]"
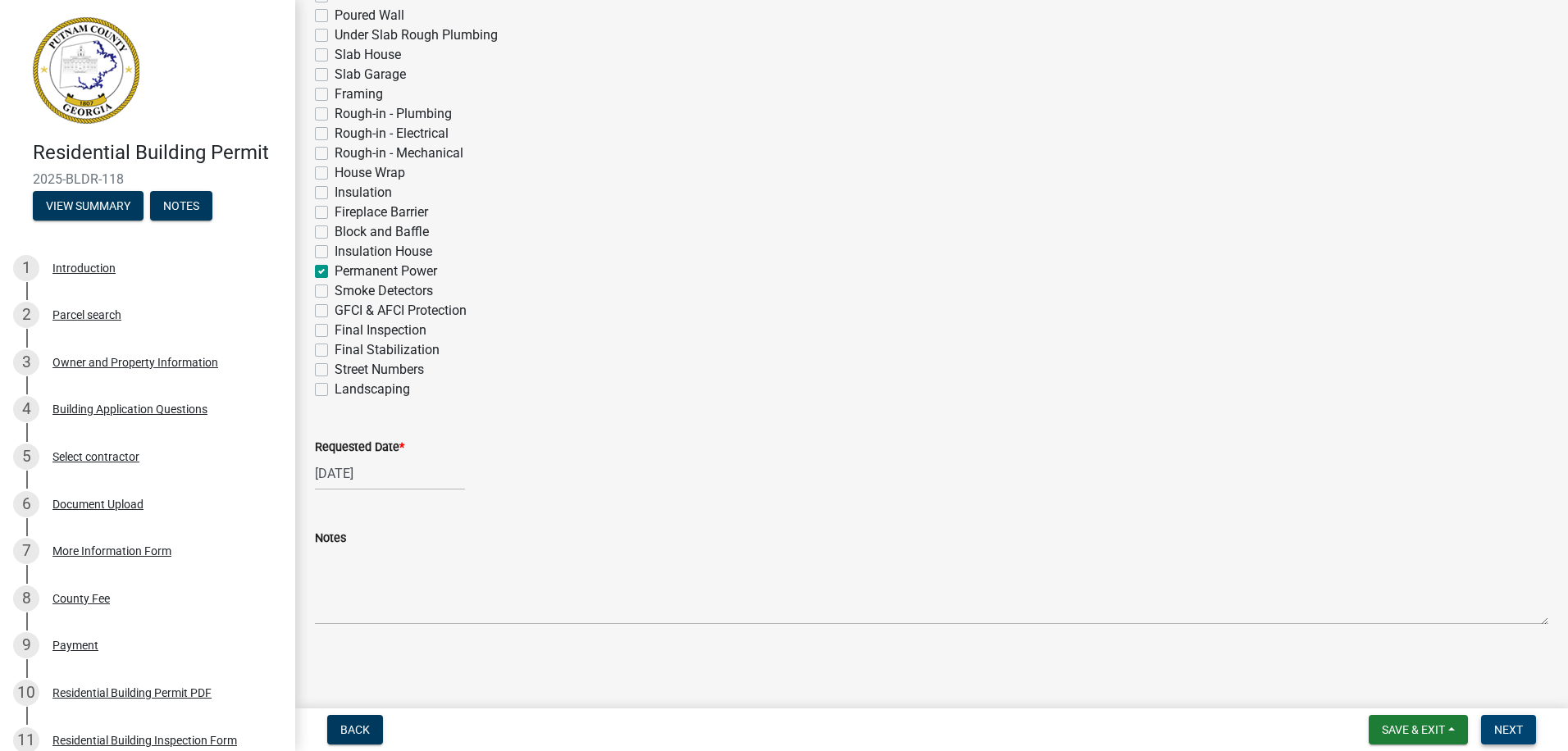
click at [1494, 724] on span "Next" at bounding box center [1508, 730] width 29 height 13
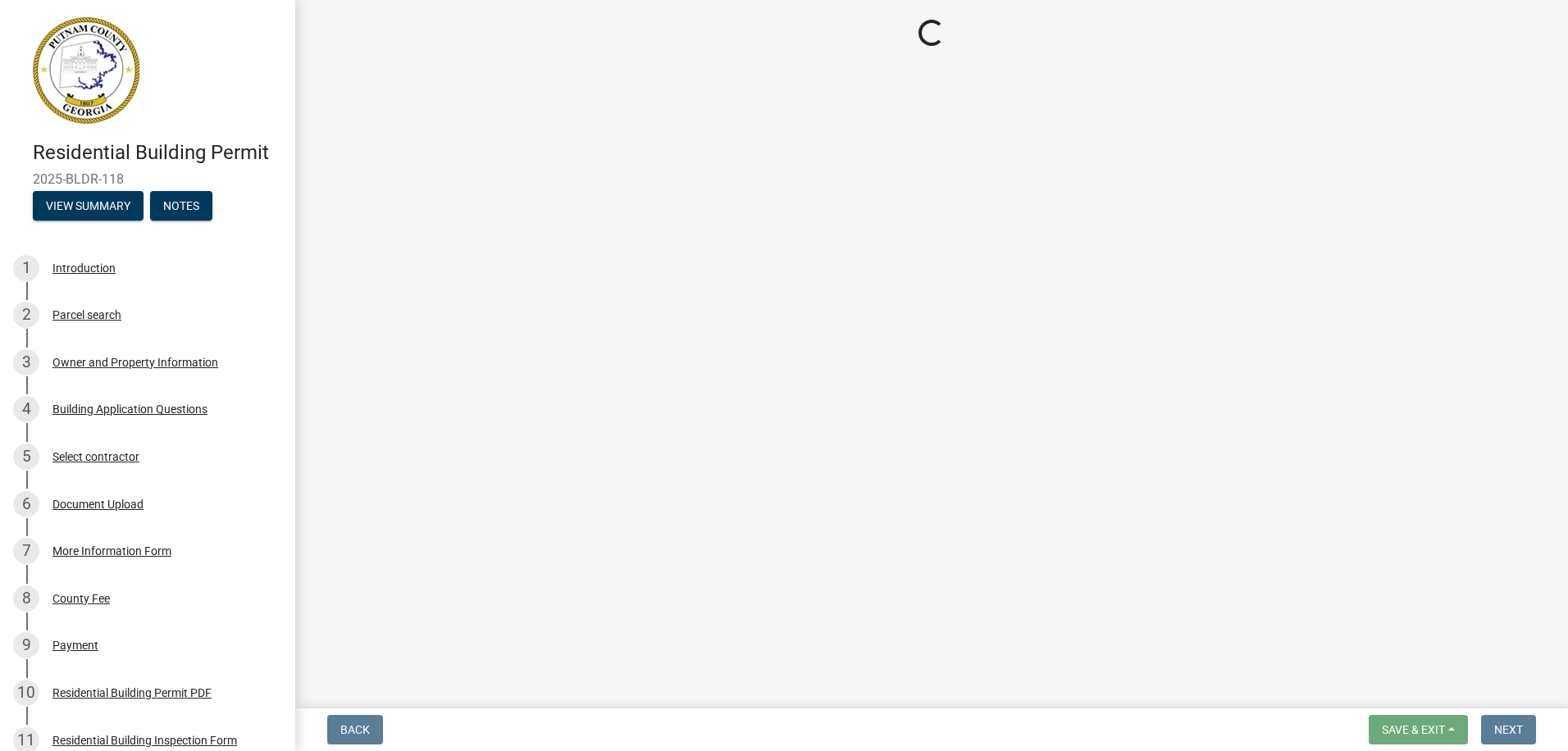
click at [1230, 154] on main "Loading..." at bounding box center [931, 351] width 1273 height 702
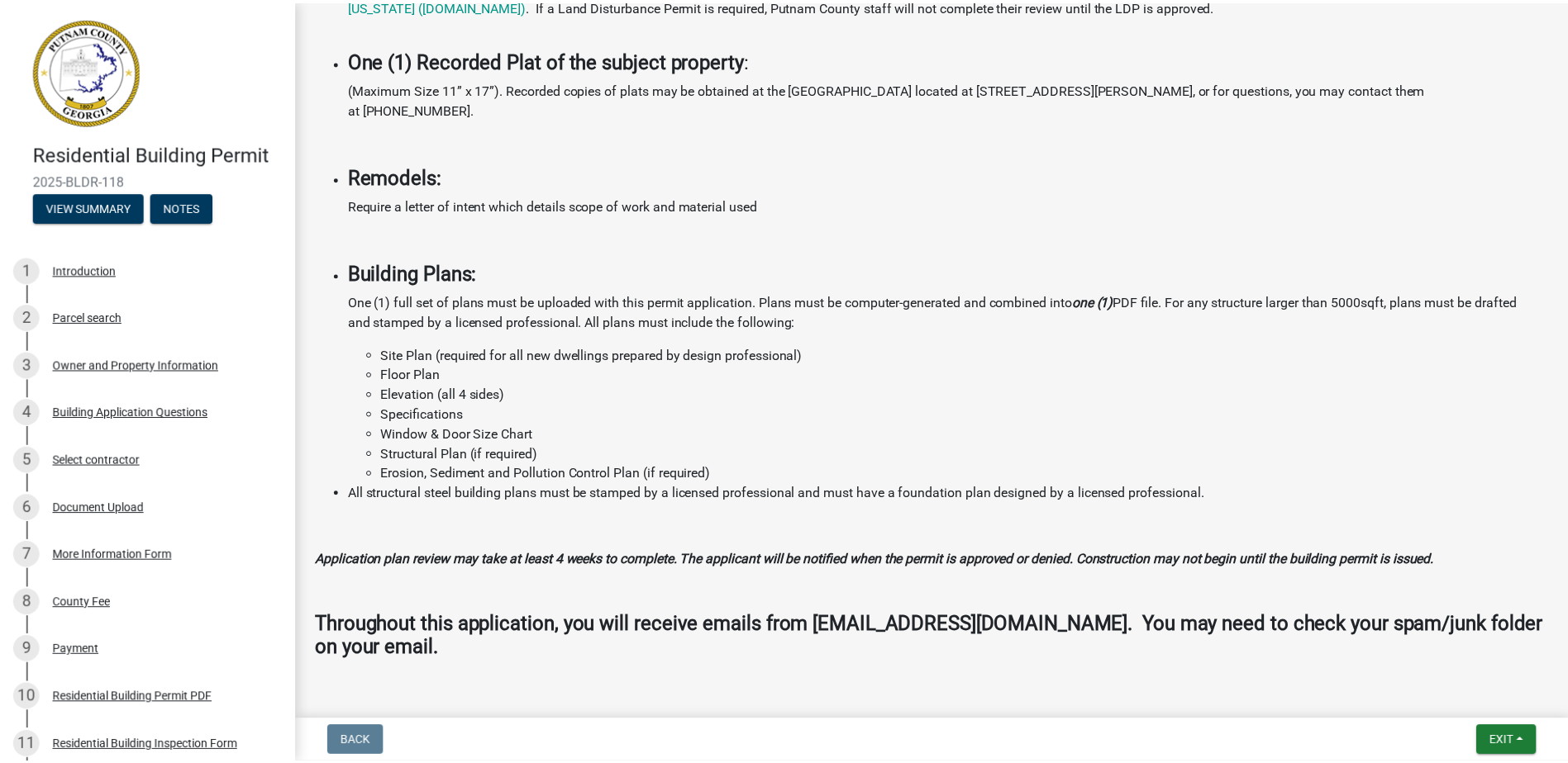
scroll to position [1367, 0]
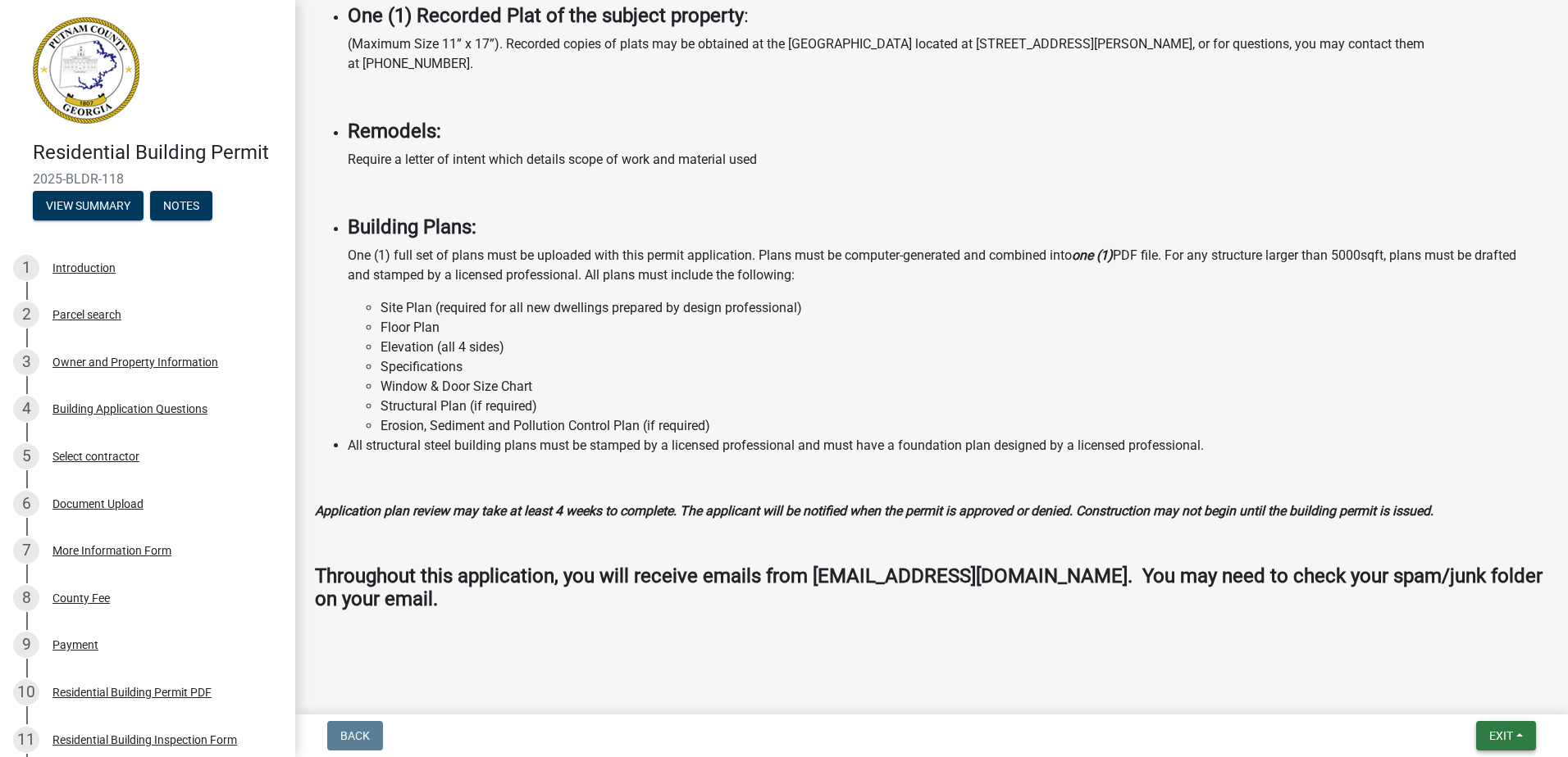
click at [1507, 729] on span "Exit" at bounding box center [1500, 736] width 24 height 13
click at [1469, 686] on button "Save & Exit" at bounding box center [1470, 692] width 131 height 39
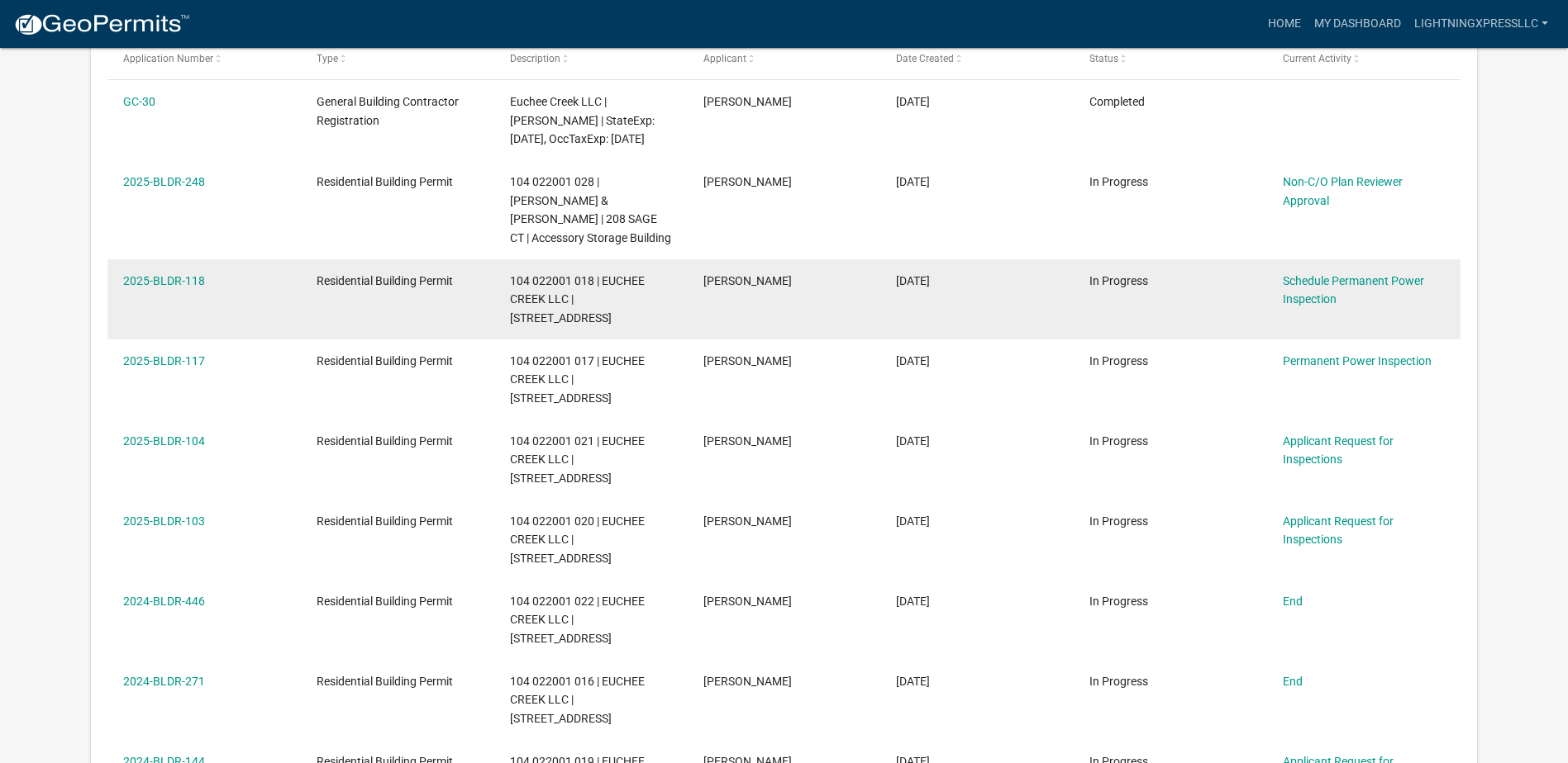
scroll to position [302, 0]
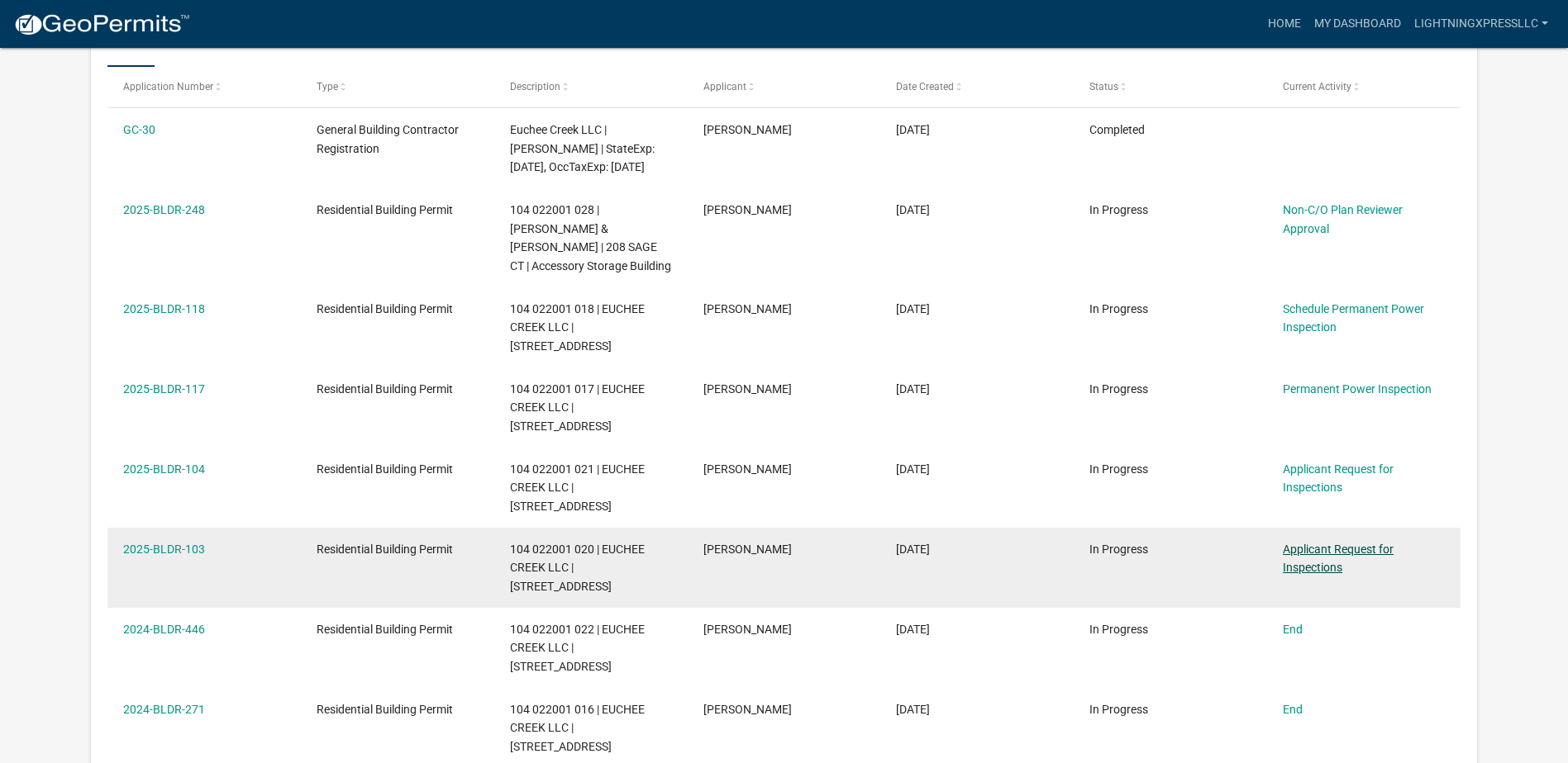
click at [1362, 543] on link "Applicant Request for Inspections" at bounding box center [1338, 559] width 110 height 33
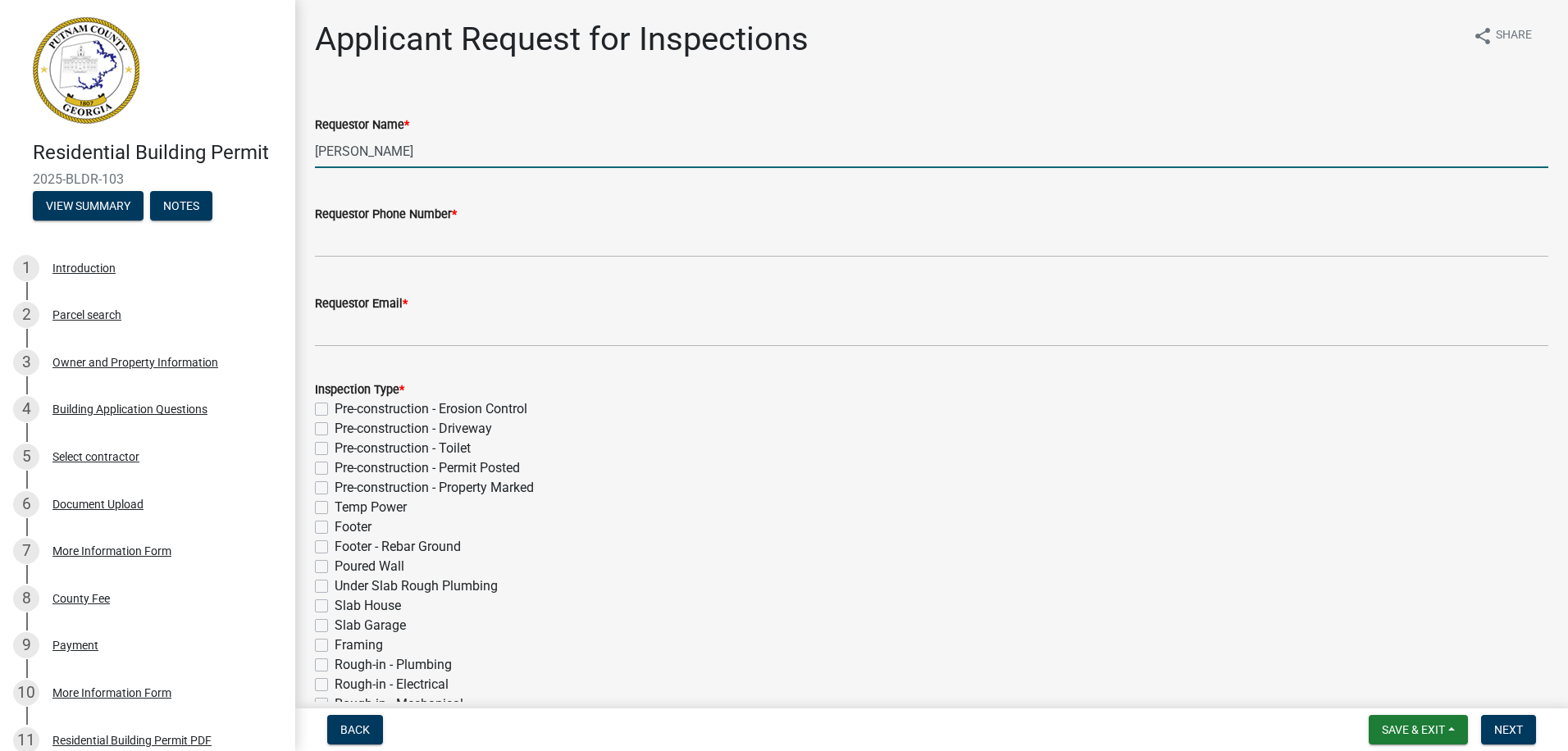
click at [442, 164] on input "[PERSON_NAME]" at bounding box center [931, 150] width 1233 height 33
click at [442, 157] on input "[PERSON_NAME]" at bounding box center [931, 150] width 1233 height 33
type input "[PERSON_NAME]"
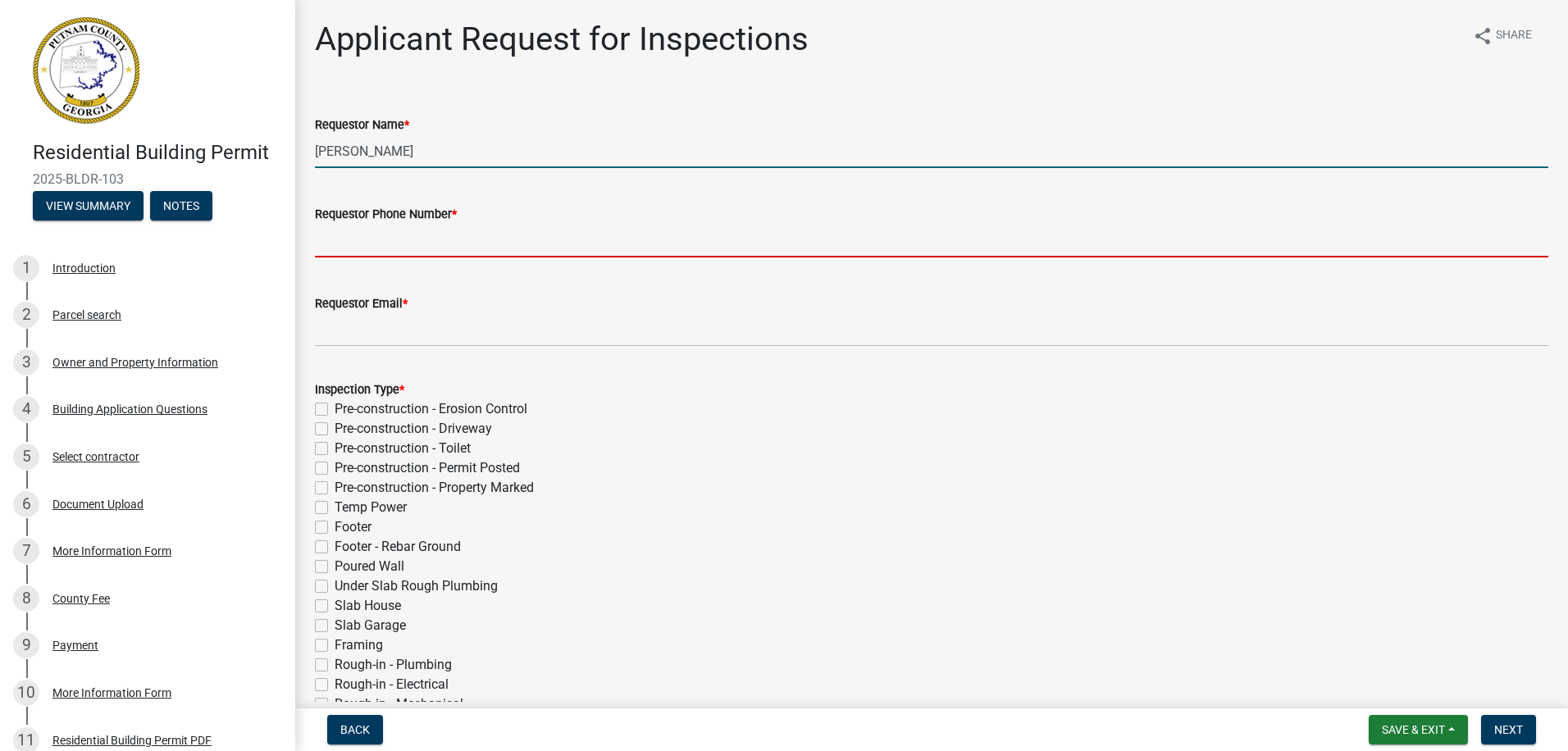
type input "6785246863"
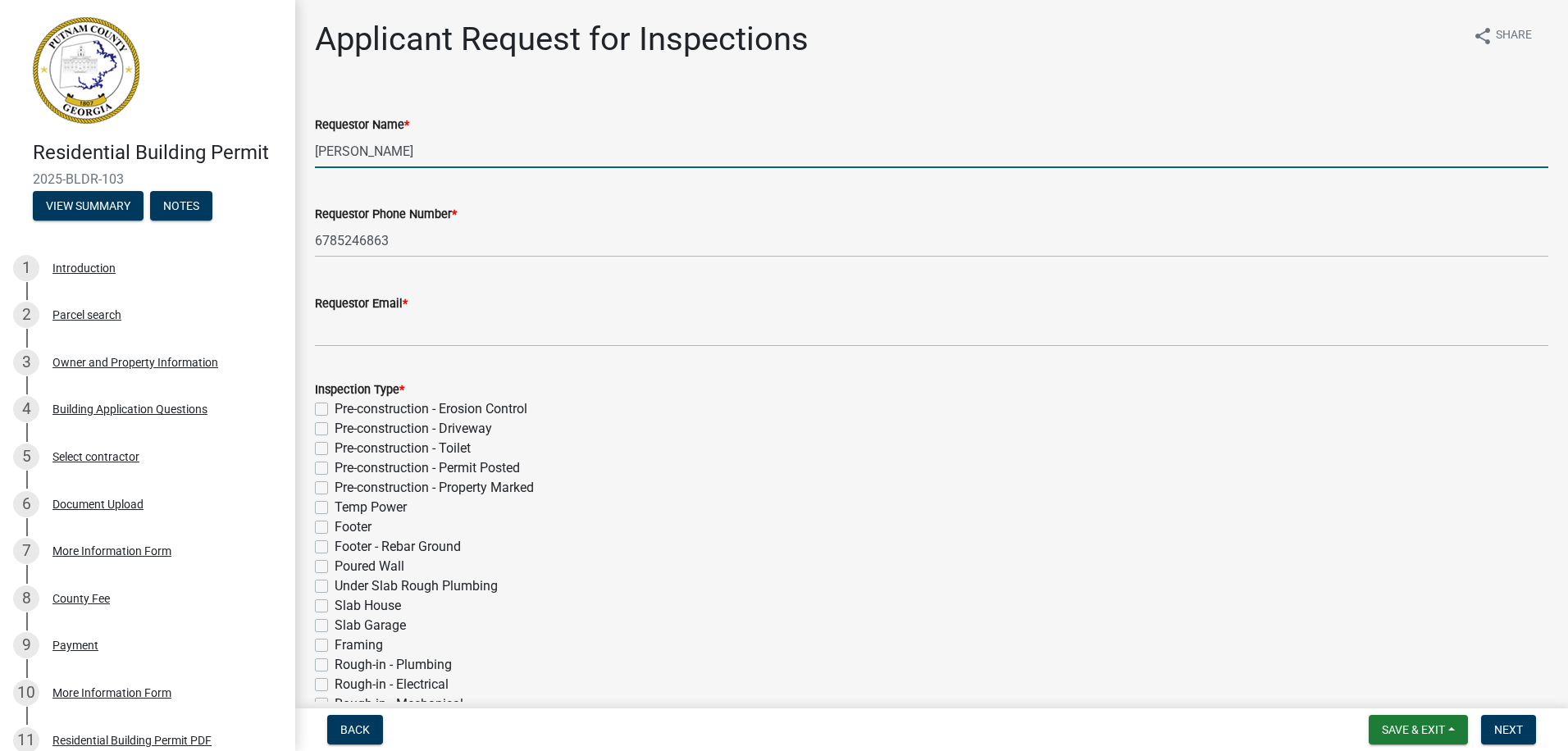
type input "[EMAIL_ADDRESS][DOMAIN_NAME]"
select select "9"
select select "2025"
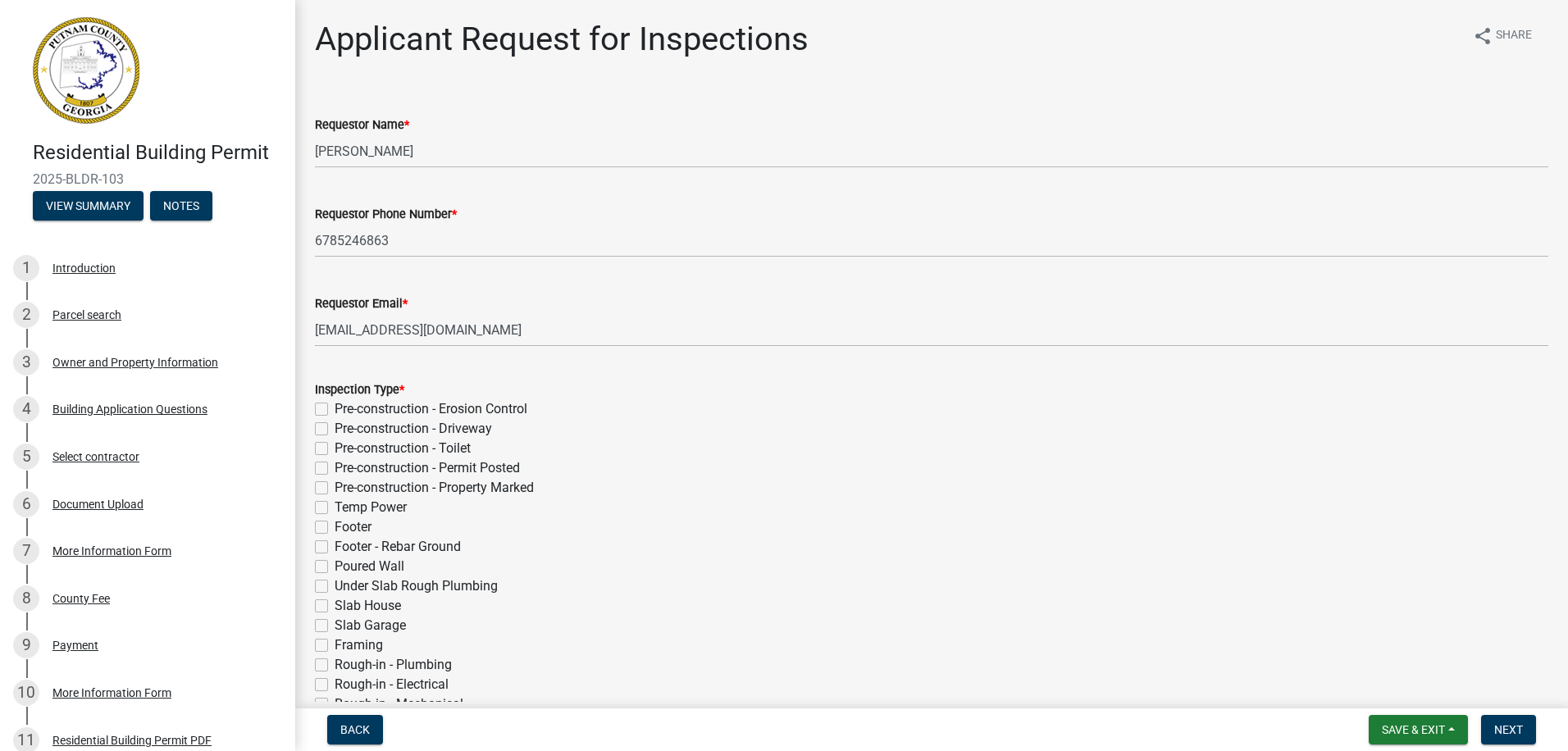
scroll to position [551, 0]
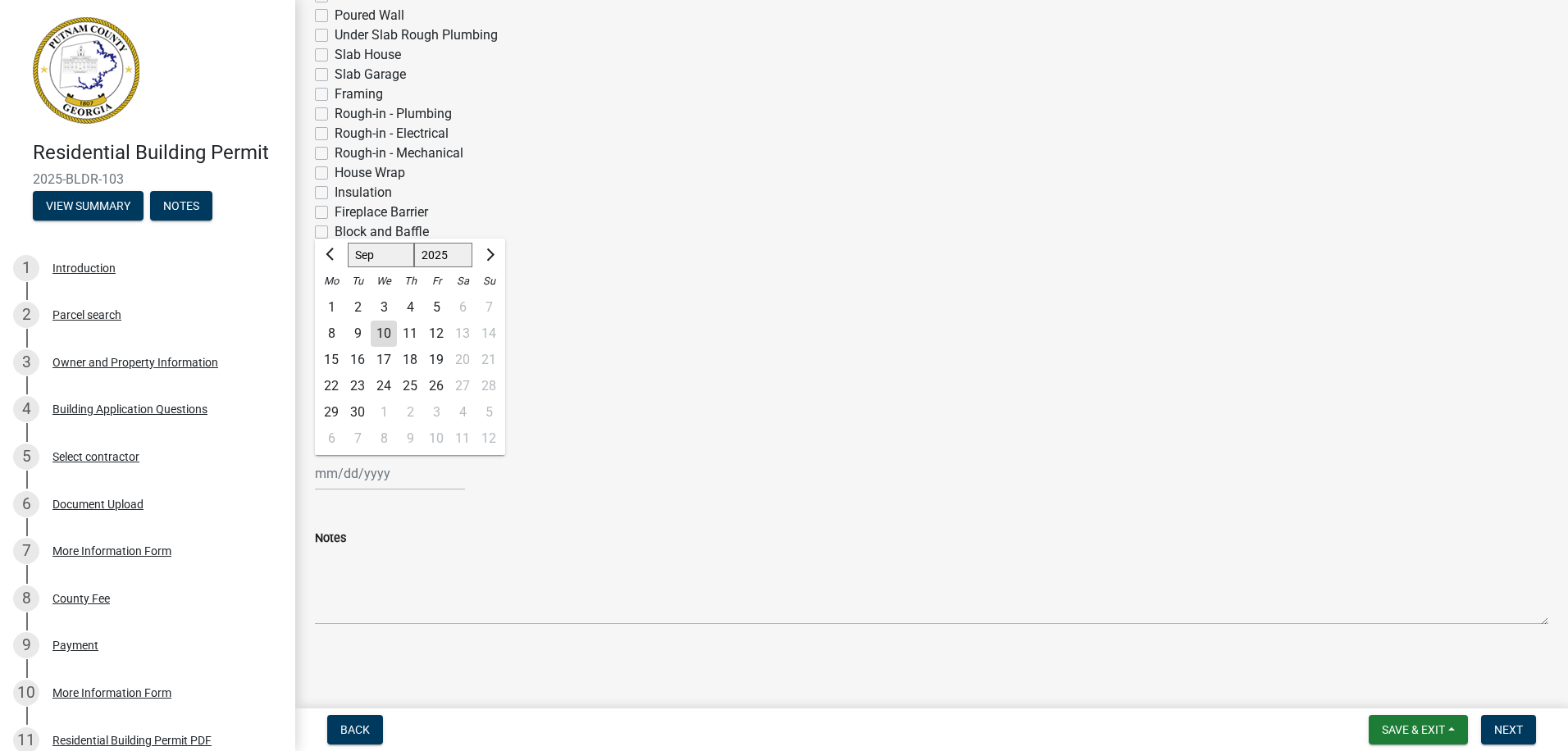
click at [386, 328] on div "10" at bounding box center [384, 334] width 27 height 27
type input "[DATE]"
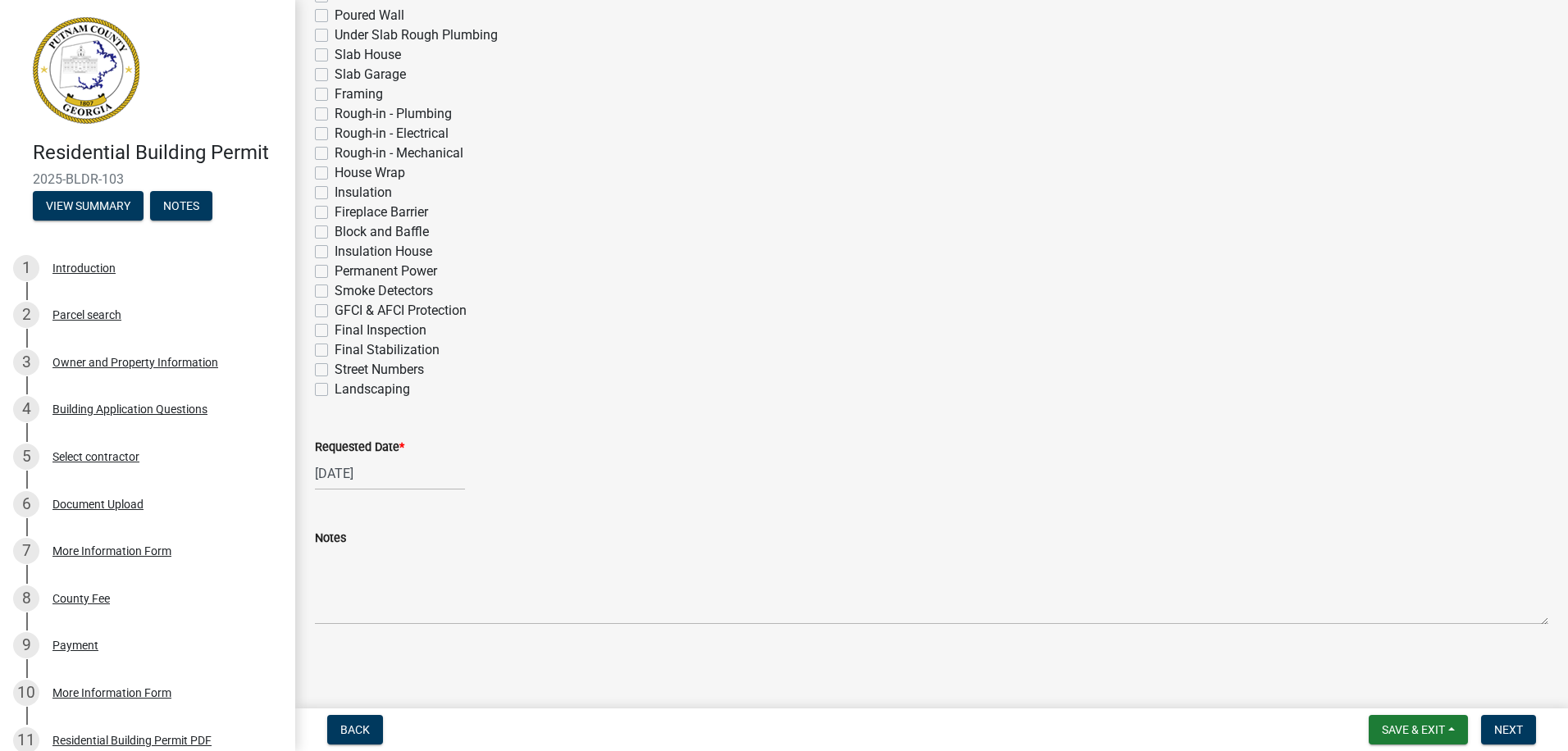
click at [335, 271] on label "Permanent Power" at bounding box center [386, 271] width 103 height 20
click at [335, 271] on input "Permanent Power" at bounding box center [340, 267] width 10 height 10
checkbox input "true"
checkbox input "false"
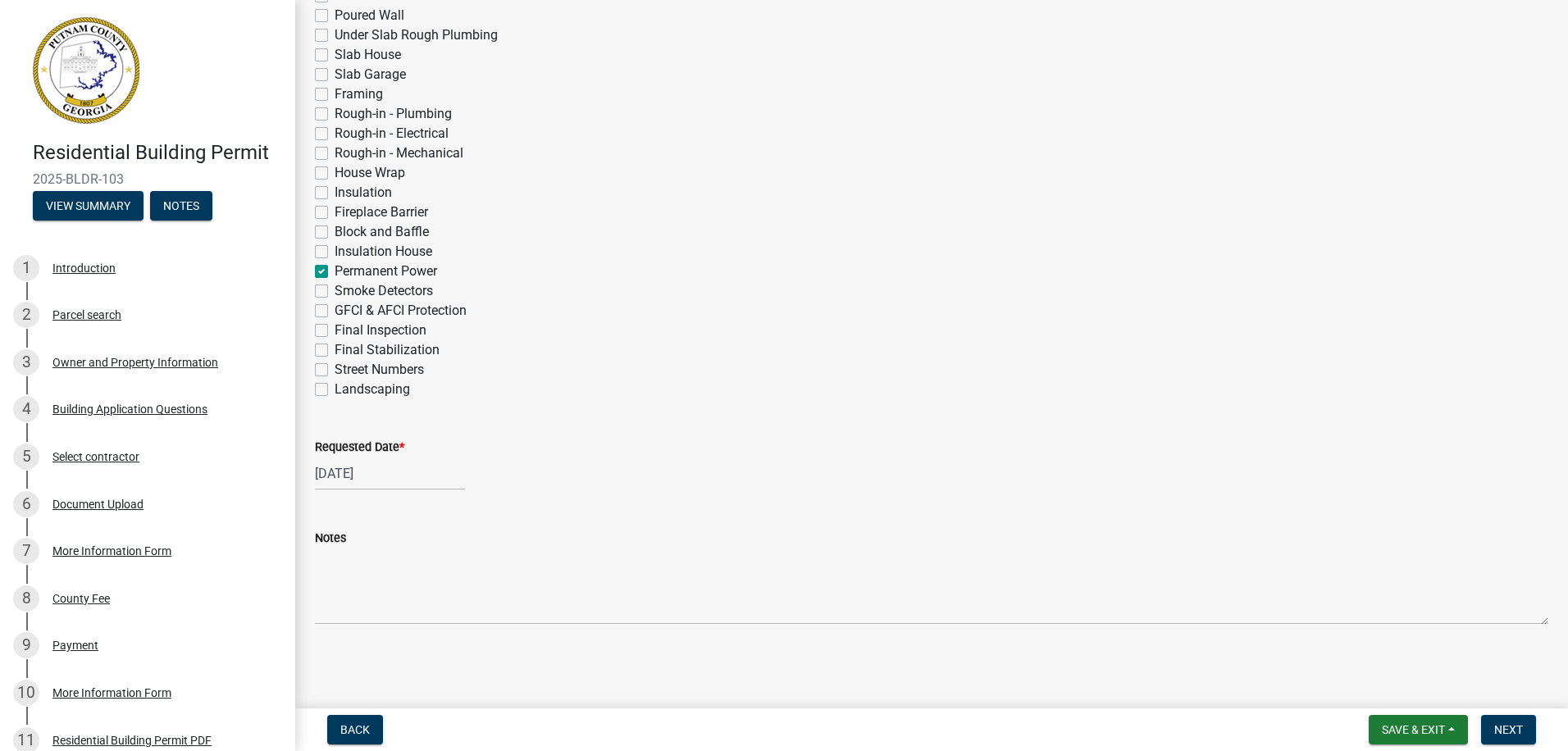
checkbox input "false"
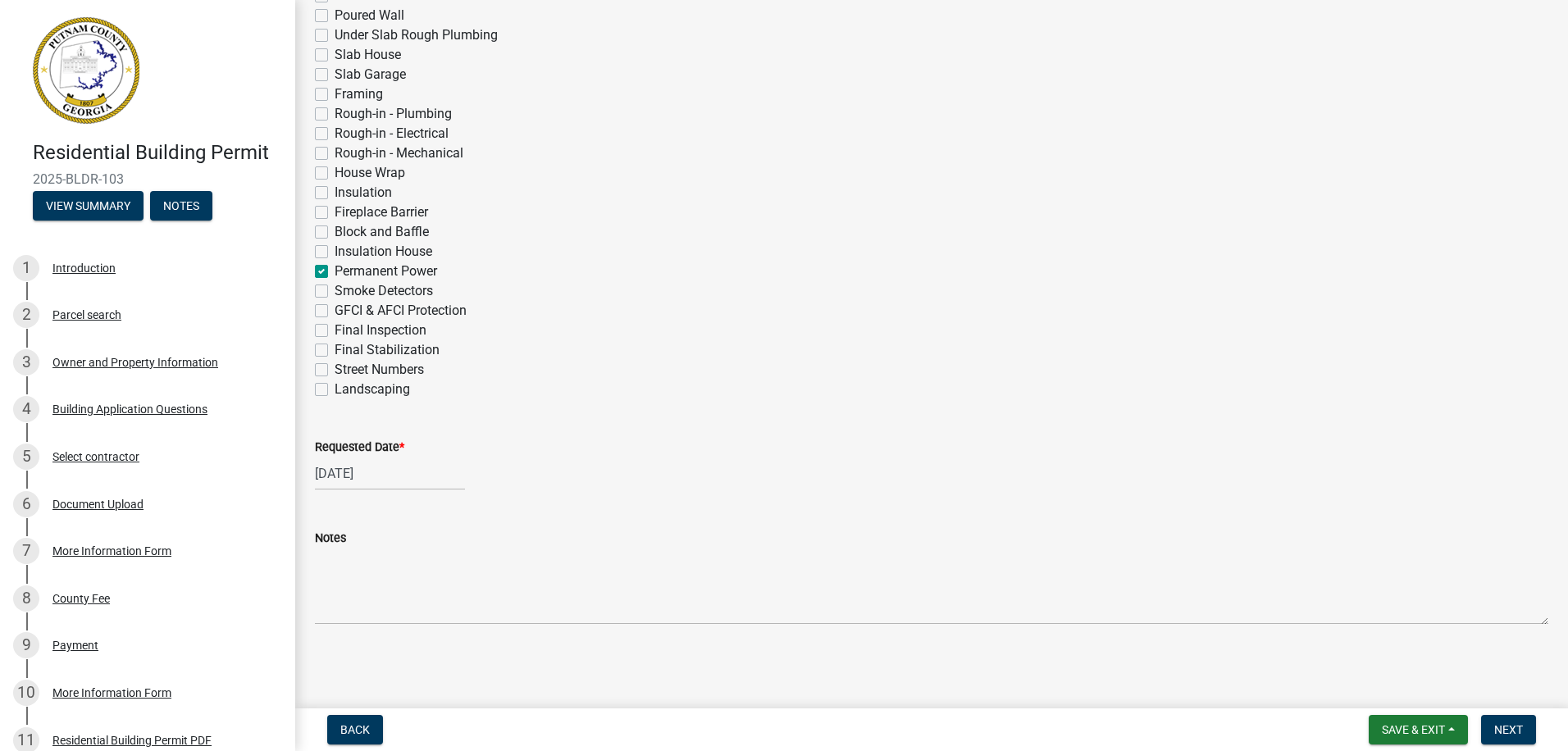
checkbox input "false"
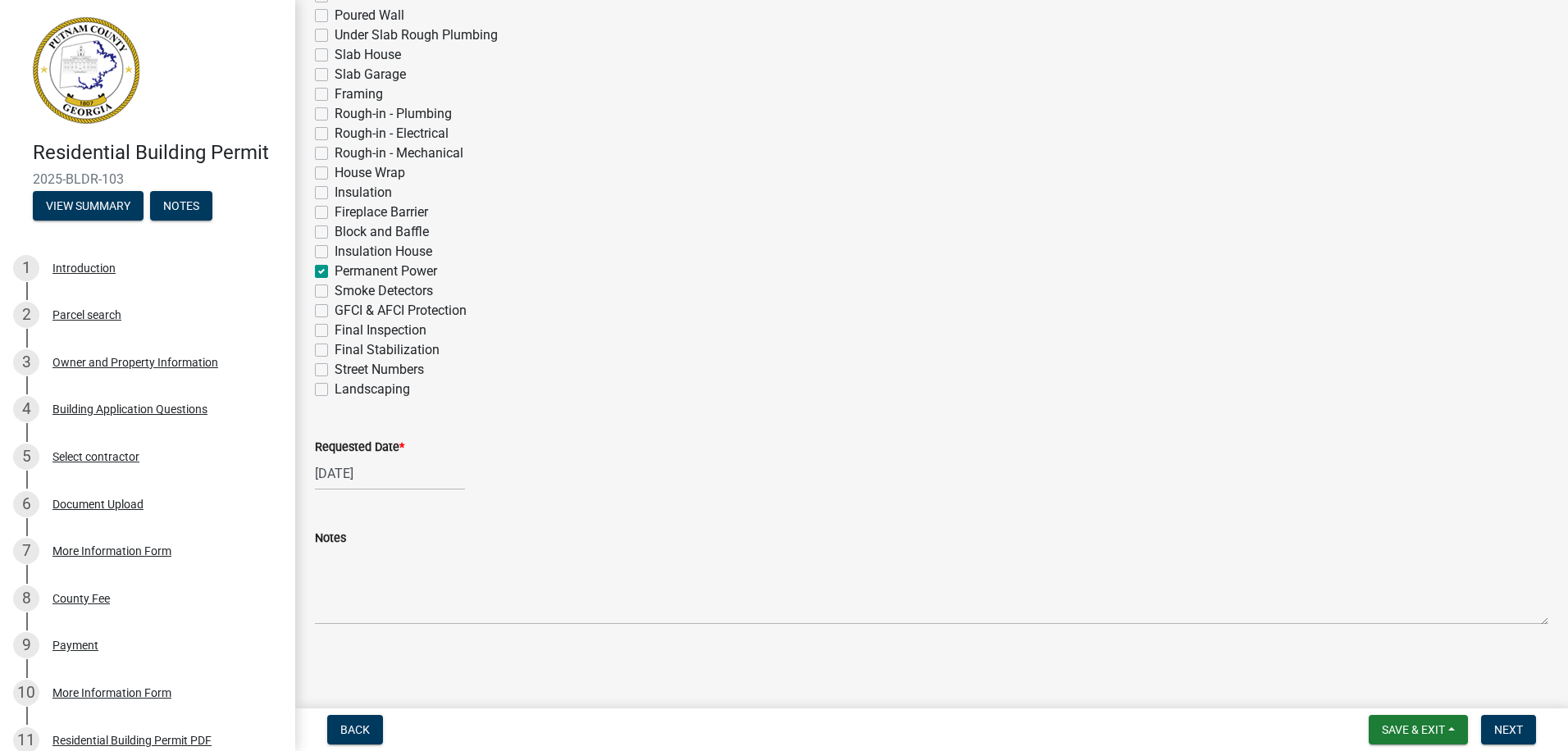
checkbox input "false"
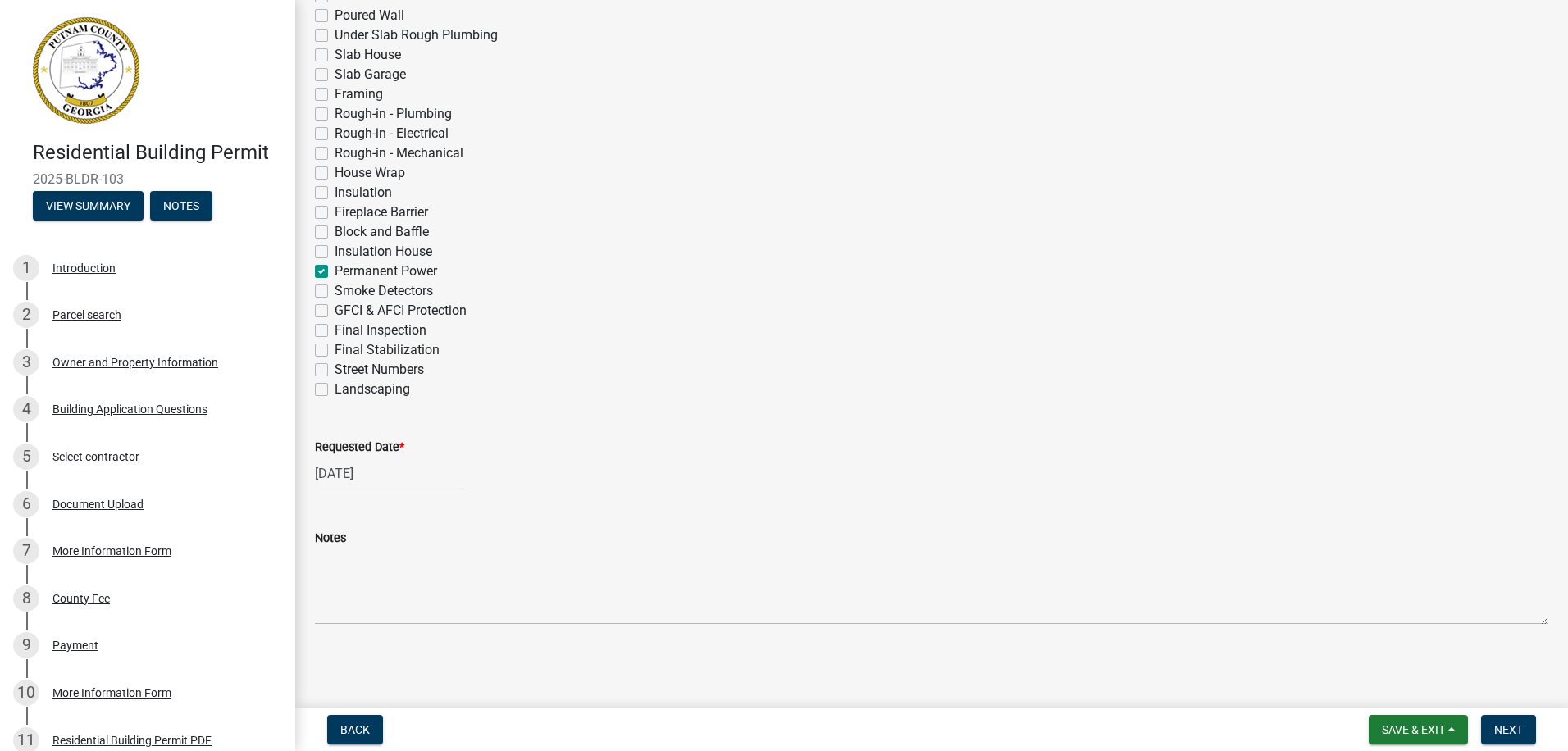
checkbox input "false"
checkbox input "true"
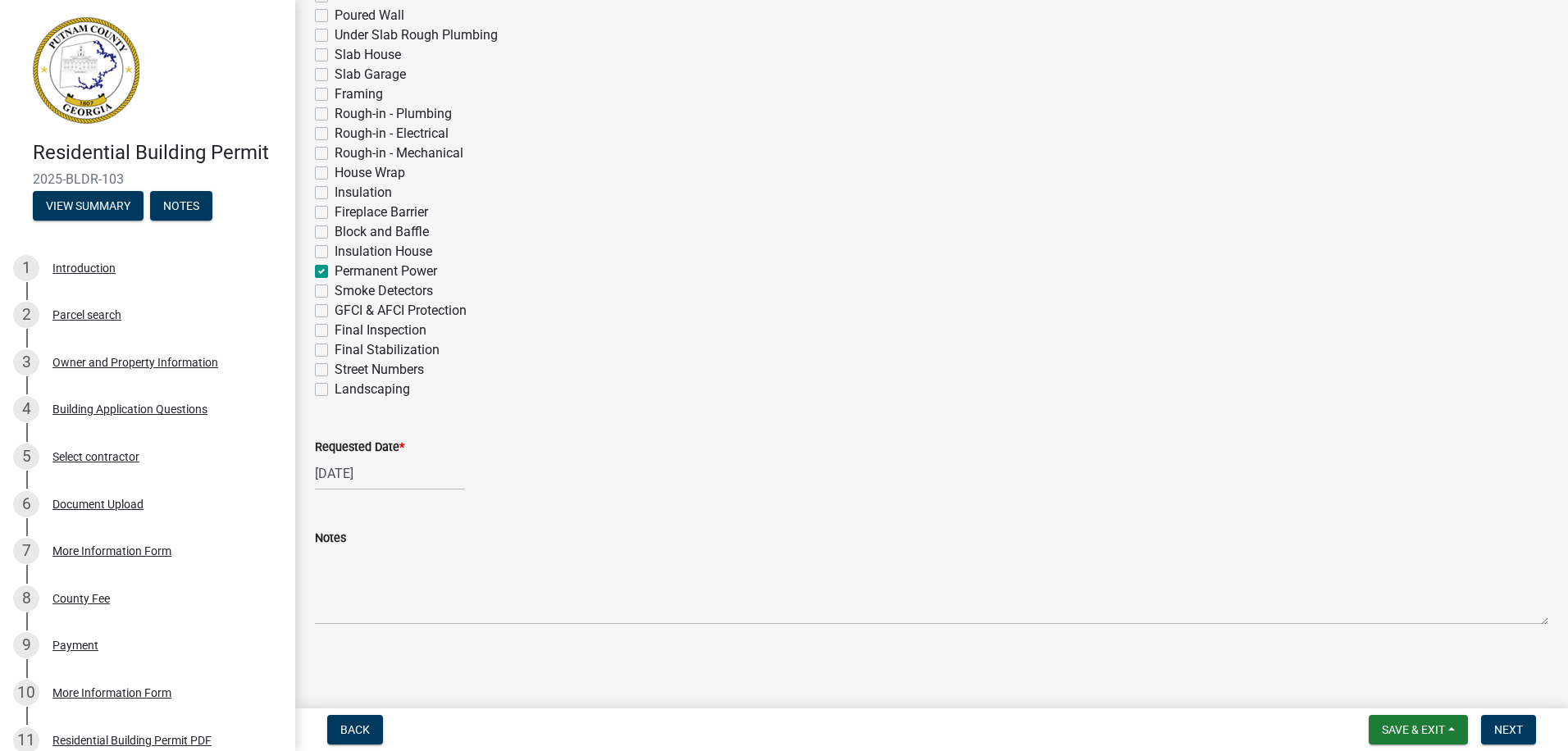
checkbox input "false"
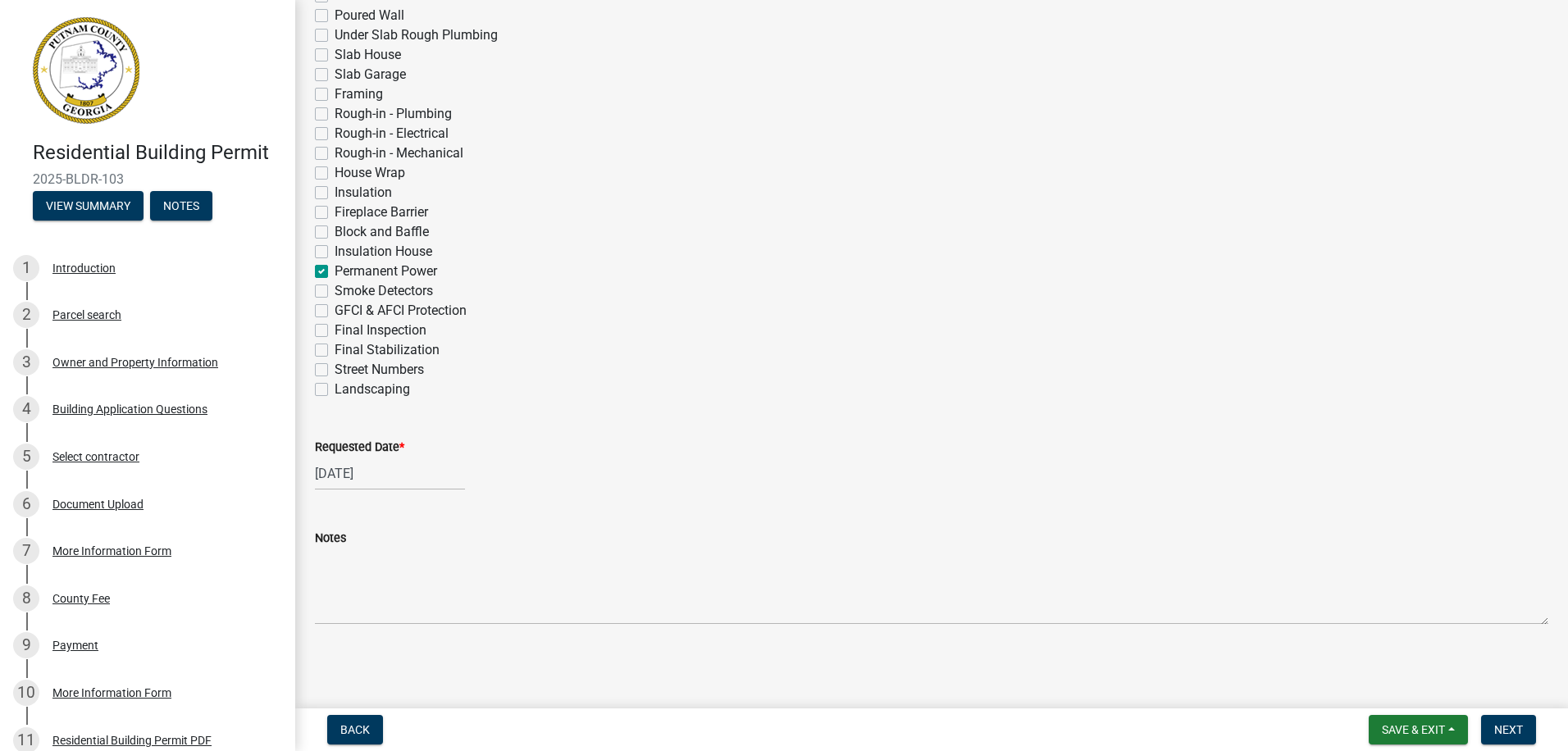
checkbox input "false"
click at [1517, 723] on span "Next" at bounding box center [1508, 730] width 29 height 13
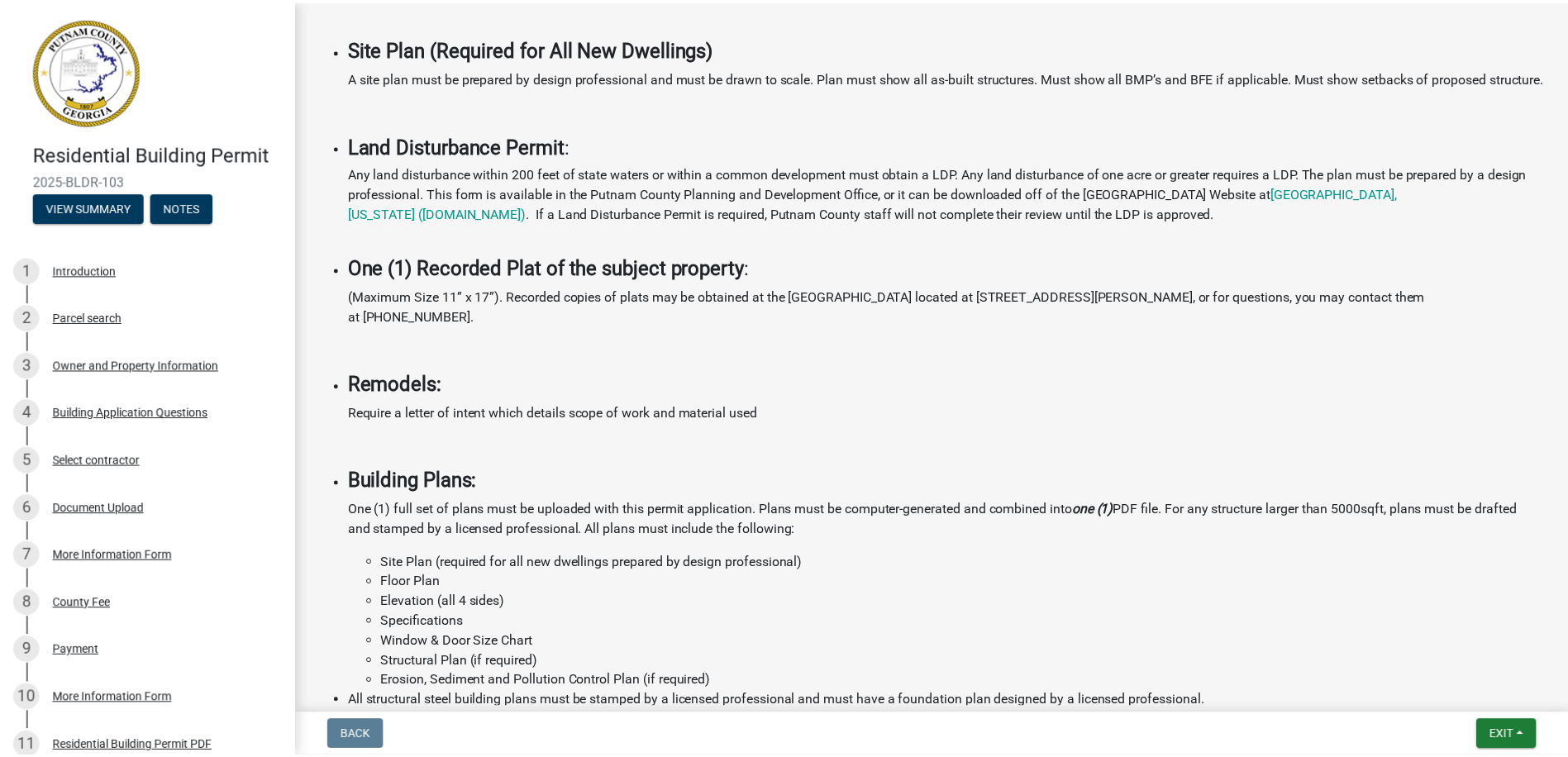
scroll to position [1241, 0]
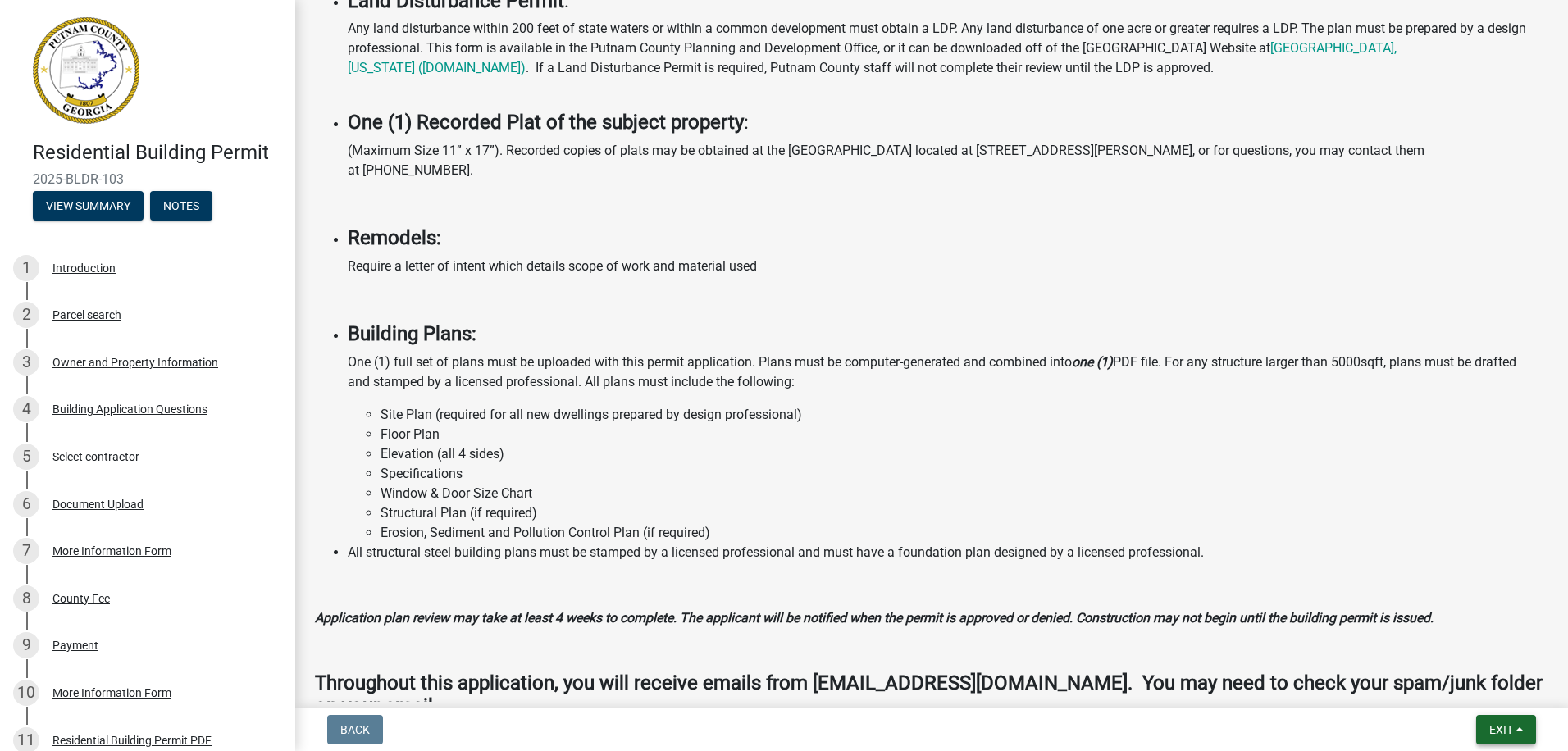
click at [1501, 727] on span "Exit" at bounding box center [1500, 730] width 24 height 13
click at [1452, 691] on button "Save & Exit" at bounding box center [1470, 687] width 131 height 39
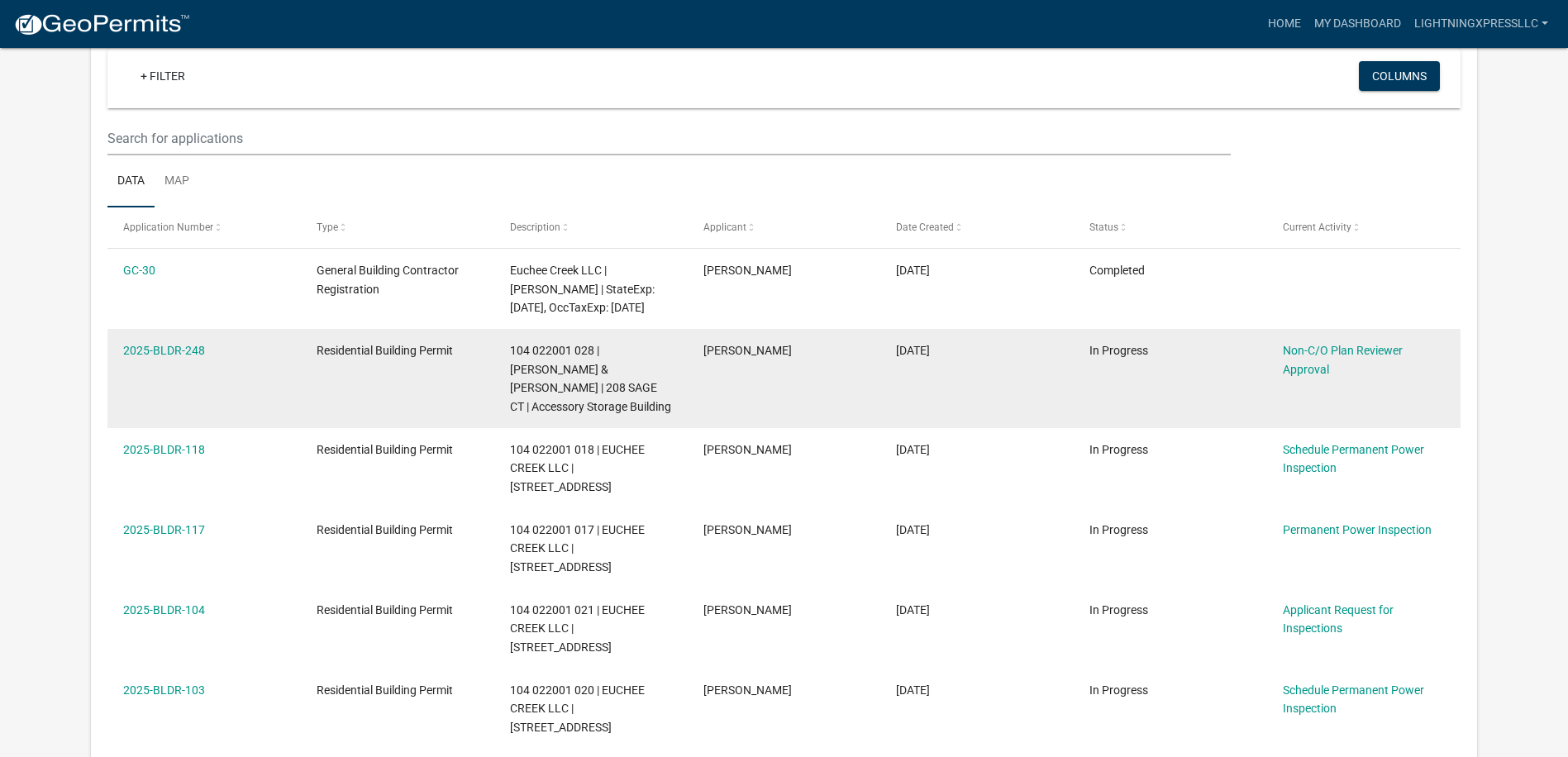
scroll to position [165, 0]
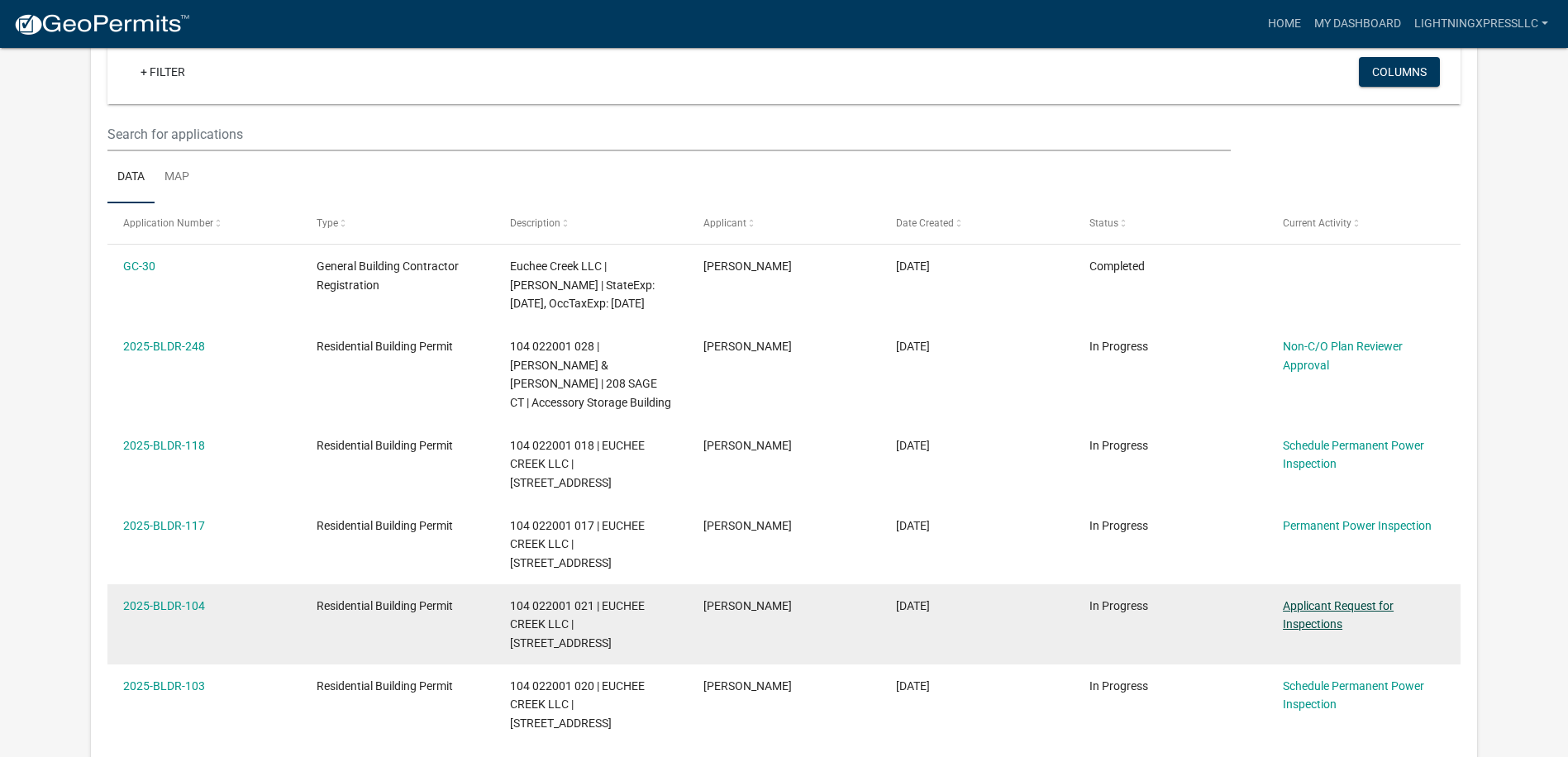
click at [1328, 600] on link "Applicant Request for Inspections" at bounding box center [1338, 616] width 110 height 33
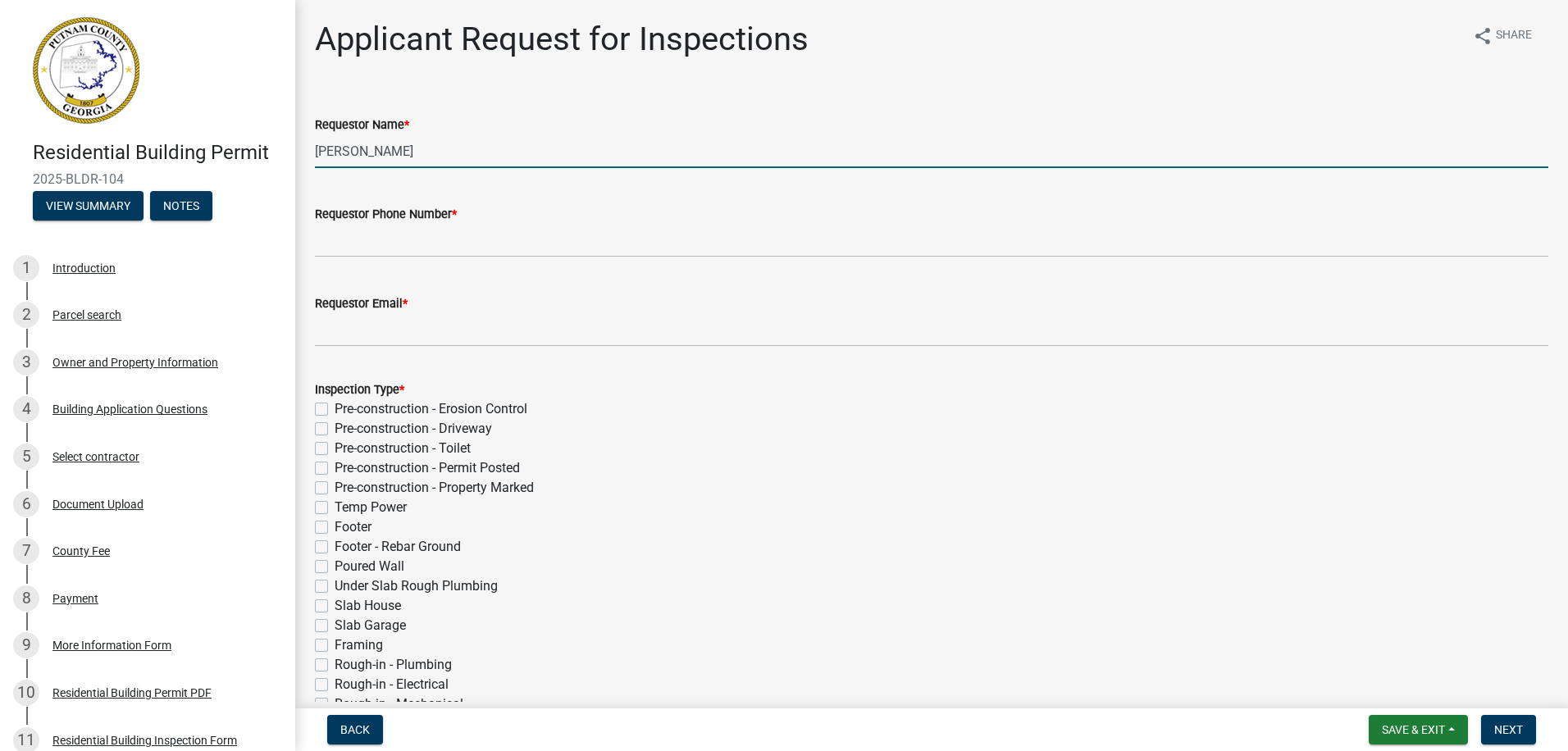
click at [468, 146] on input "[PERSON_NAME]" at bounding box center [931, 150] width 1233 height 33
type input "[PERSON_NAME]"
type input "6785246863"
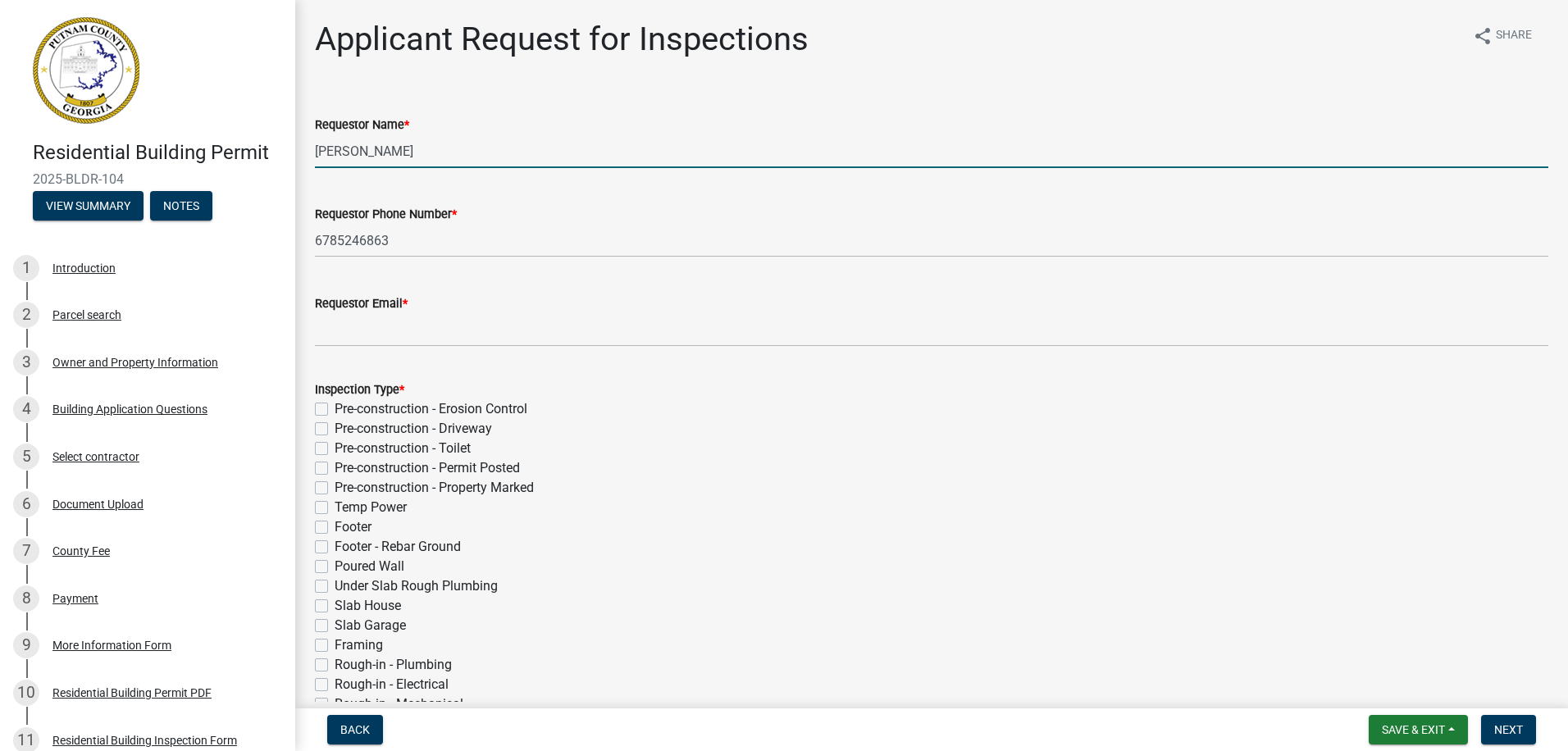
type input "[EMAIL_ADDRESS][DOMAIN_NAME]"
select select "9"
select select "2025"
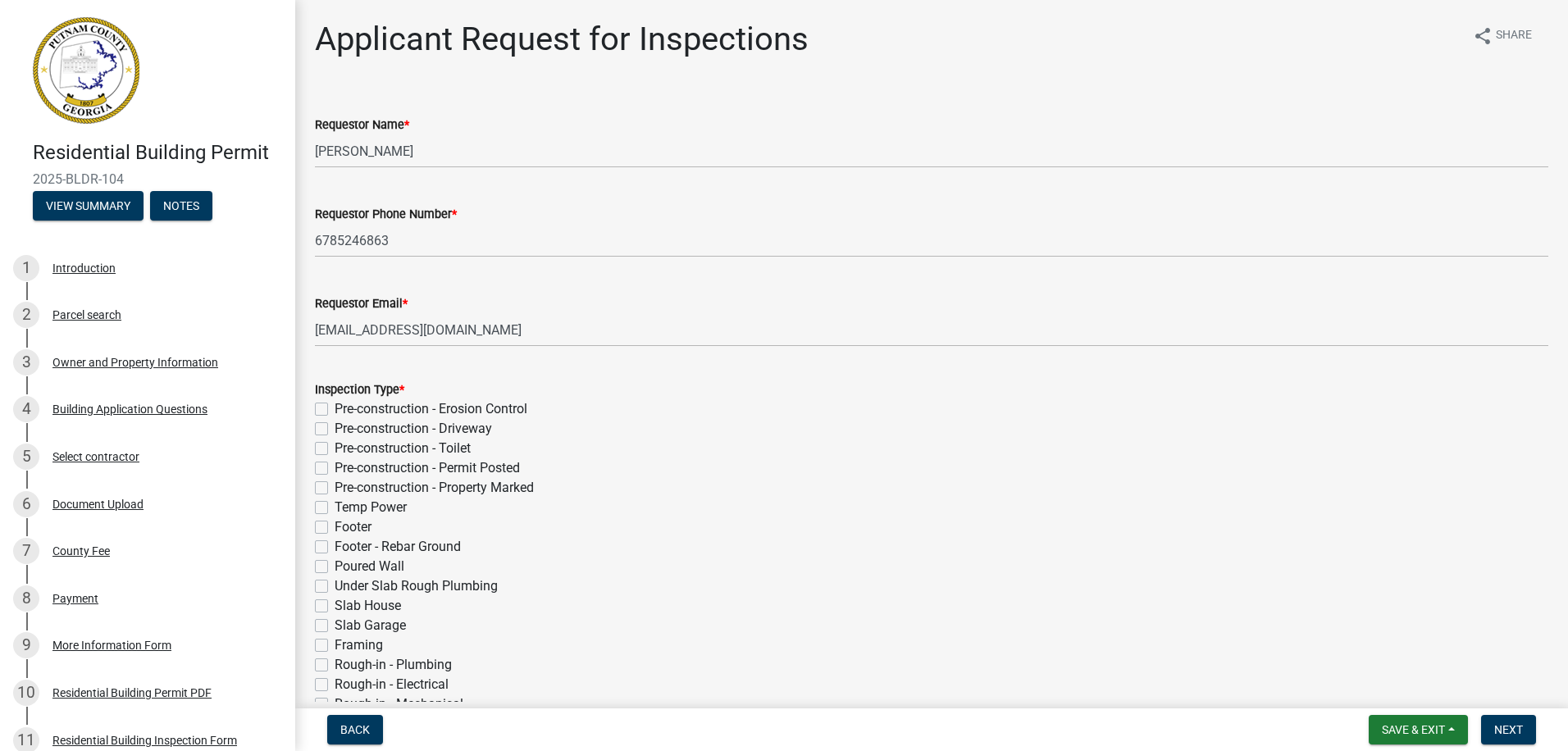
scroll to position [551, 0]
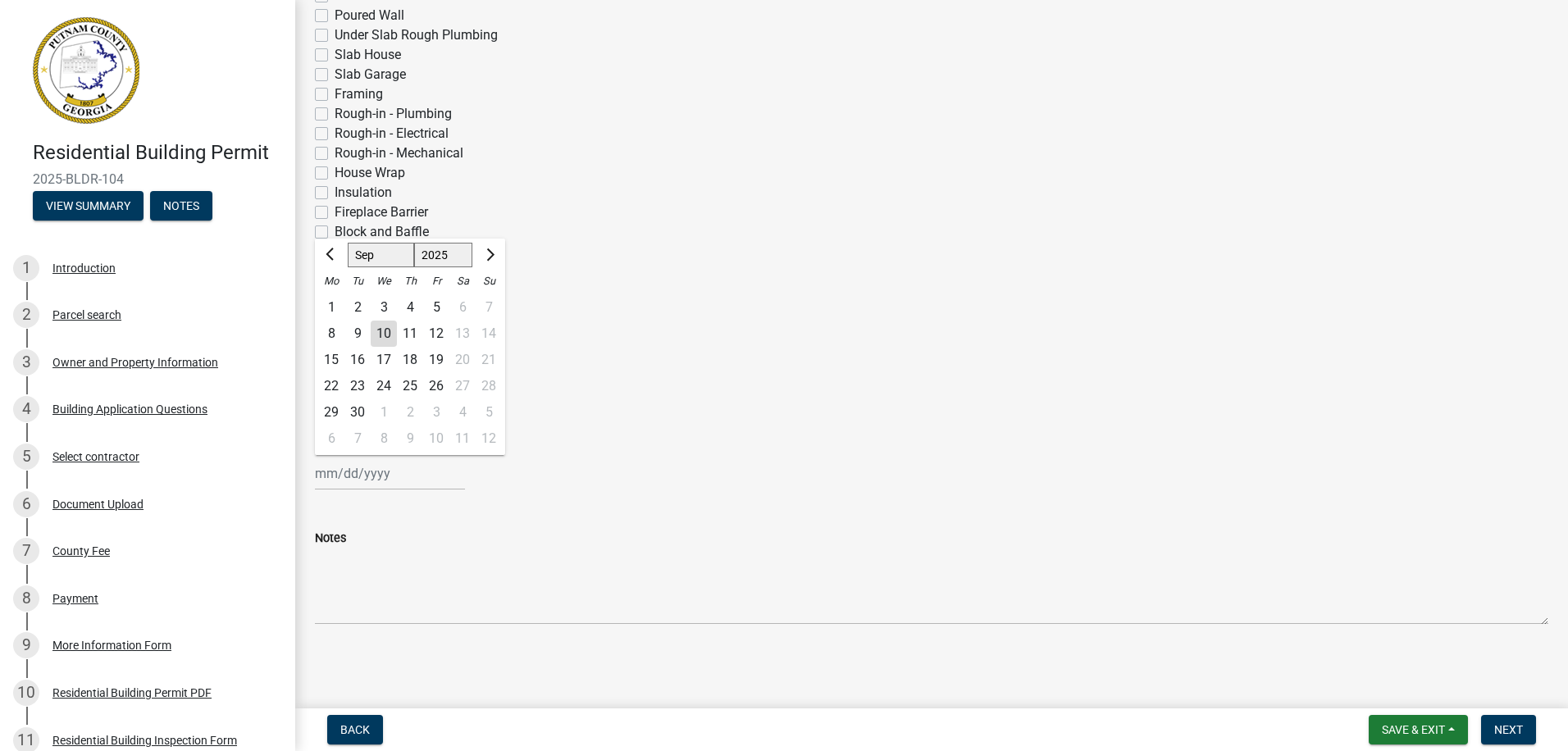
click at [384, 333] on div "10" at bounding box center [384, 334] width 27 height 27
type input "[DATE]"
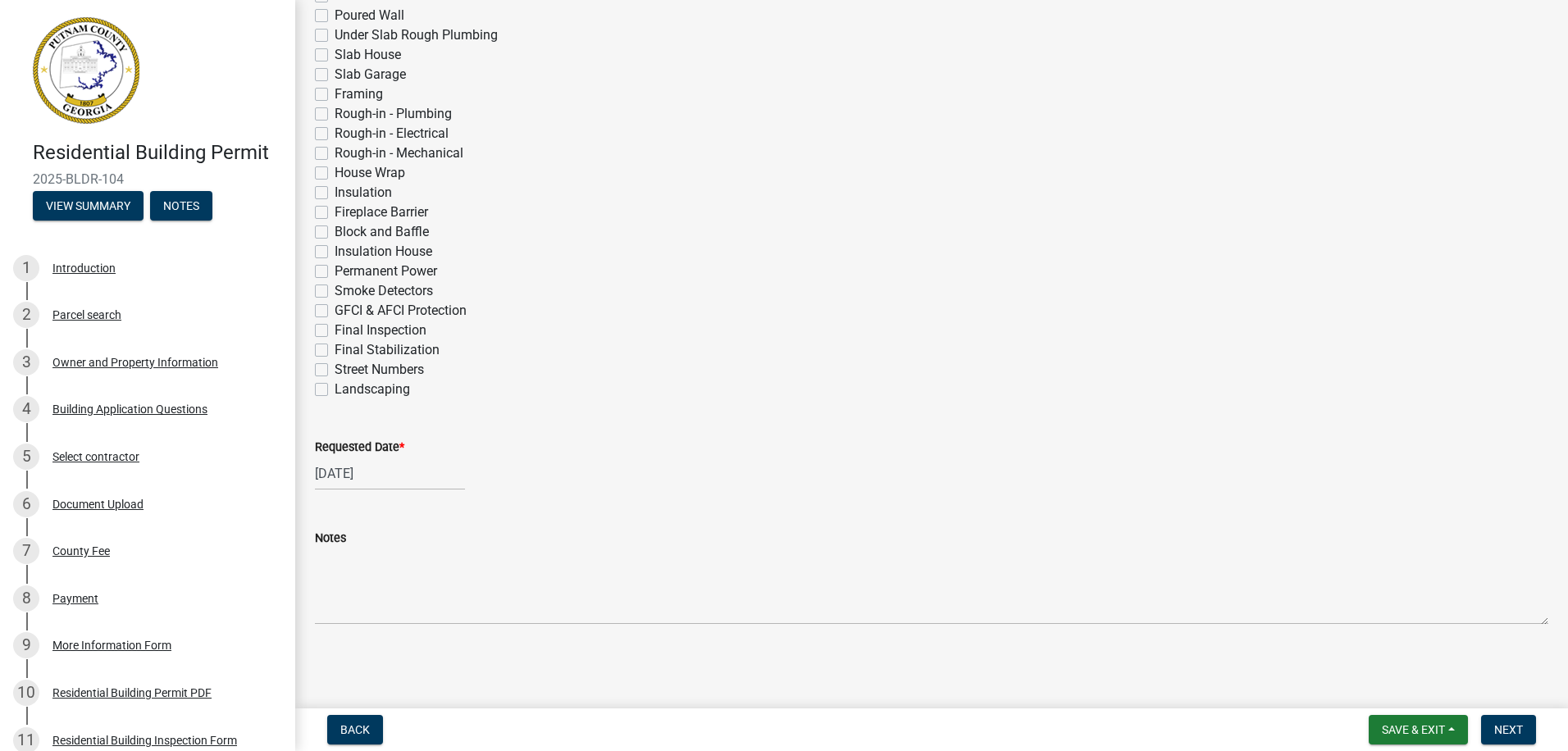
click at [335, 270] on label "Permanent Power" at bounding box center [386, 271] width 103 height 20
click at [335, 270] on input "Permanent Power" at bounding box center [340, 267] width 10 height 10
checkbox input "true"
checkbox input "false"
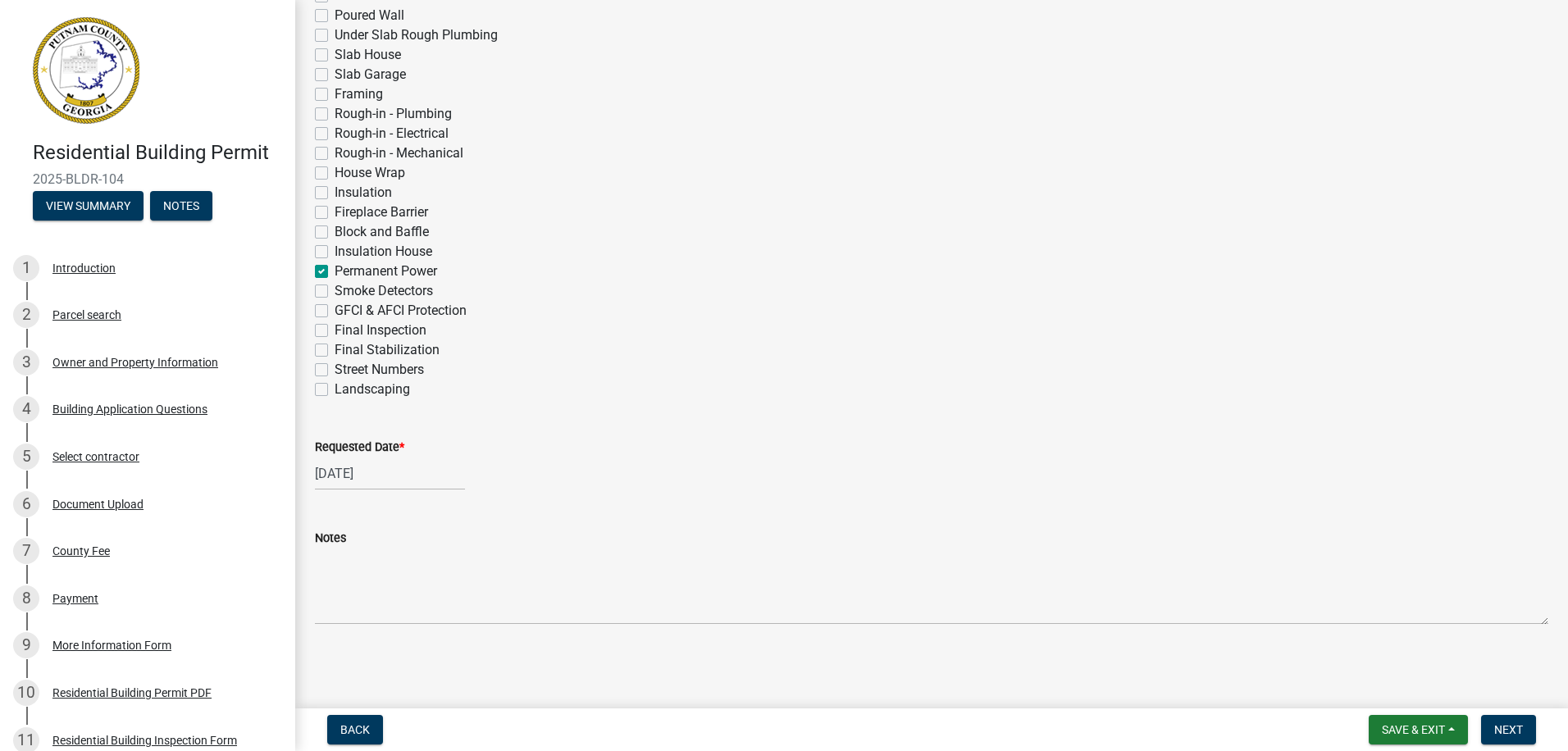
checkbox input "false"
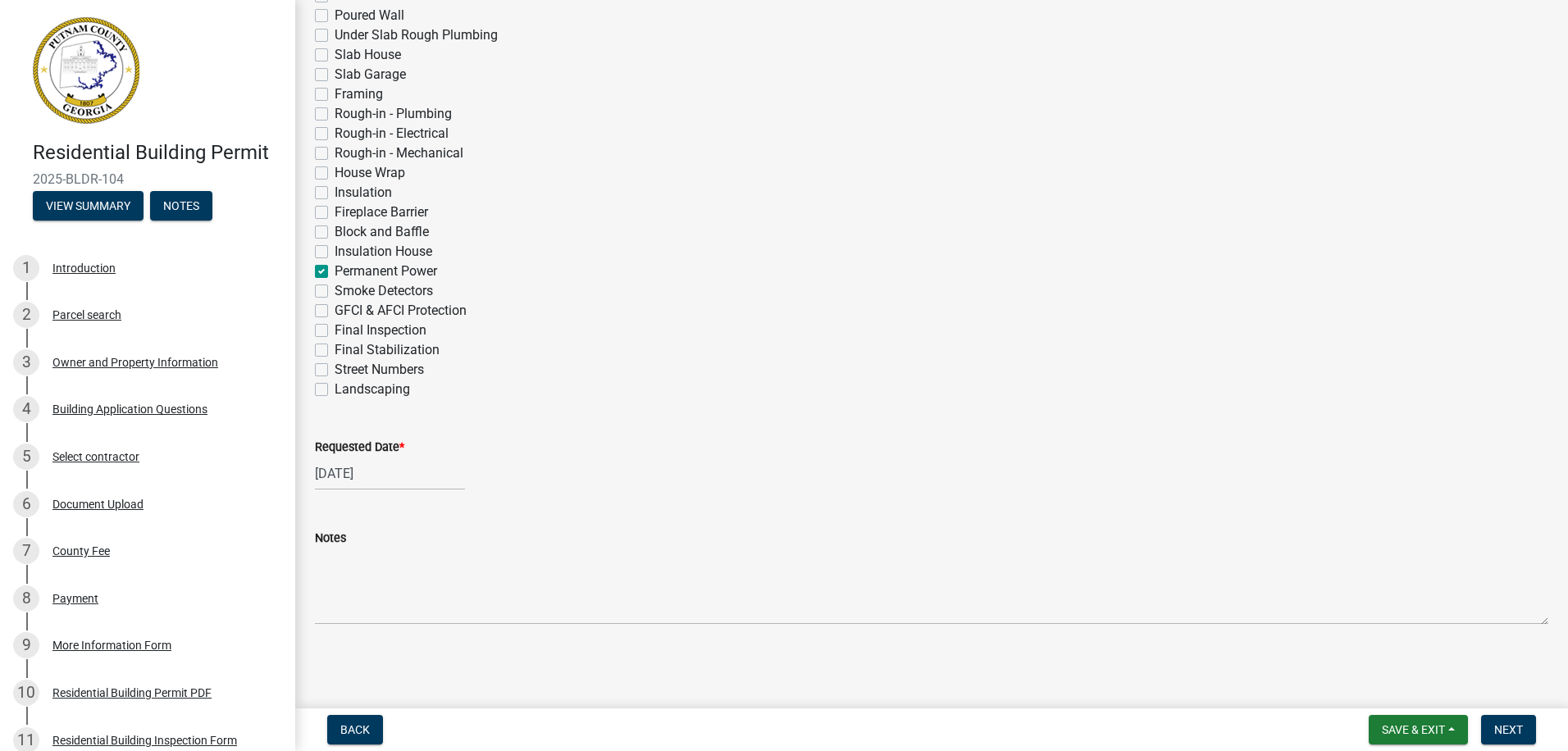
checkbox input "false"
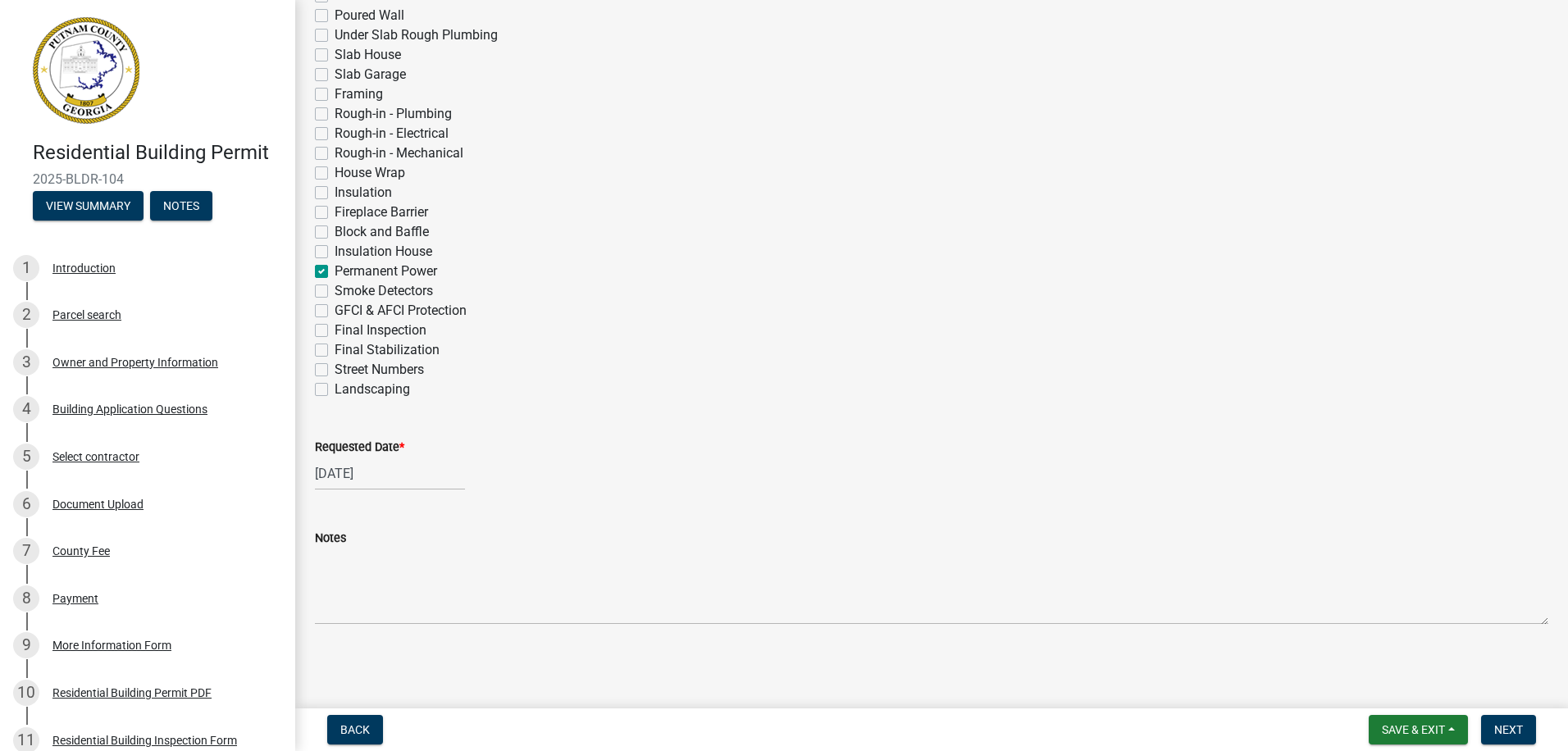
checkbox input "false"
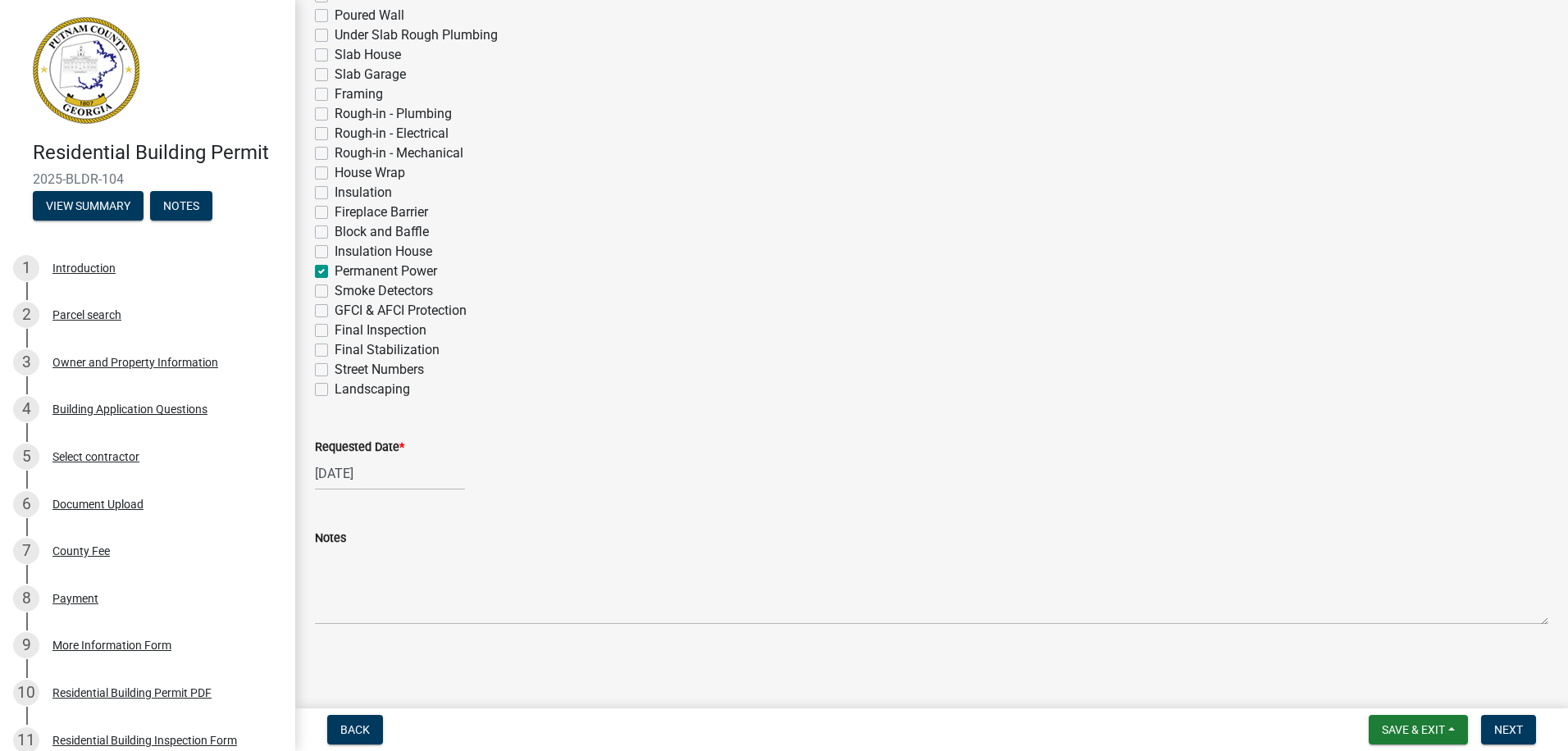
checkbox input "false"
checkbox input "true"
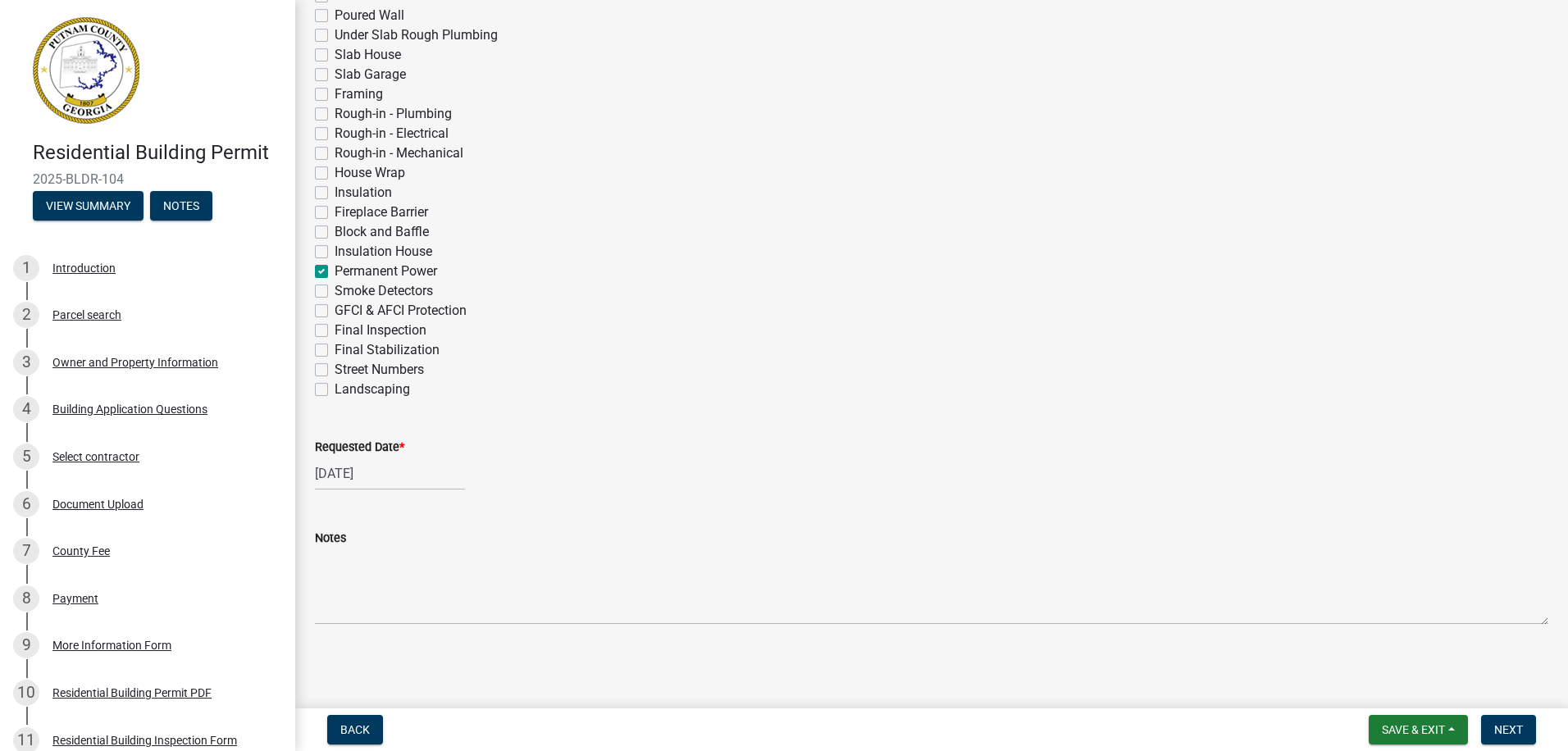
checkbox input "false"
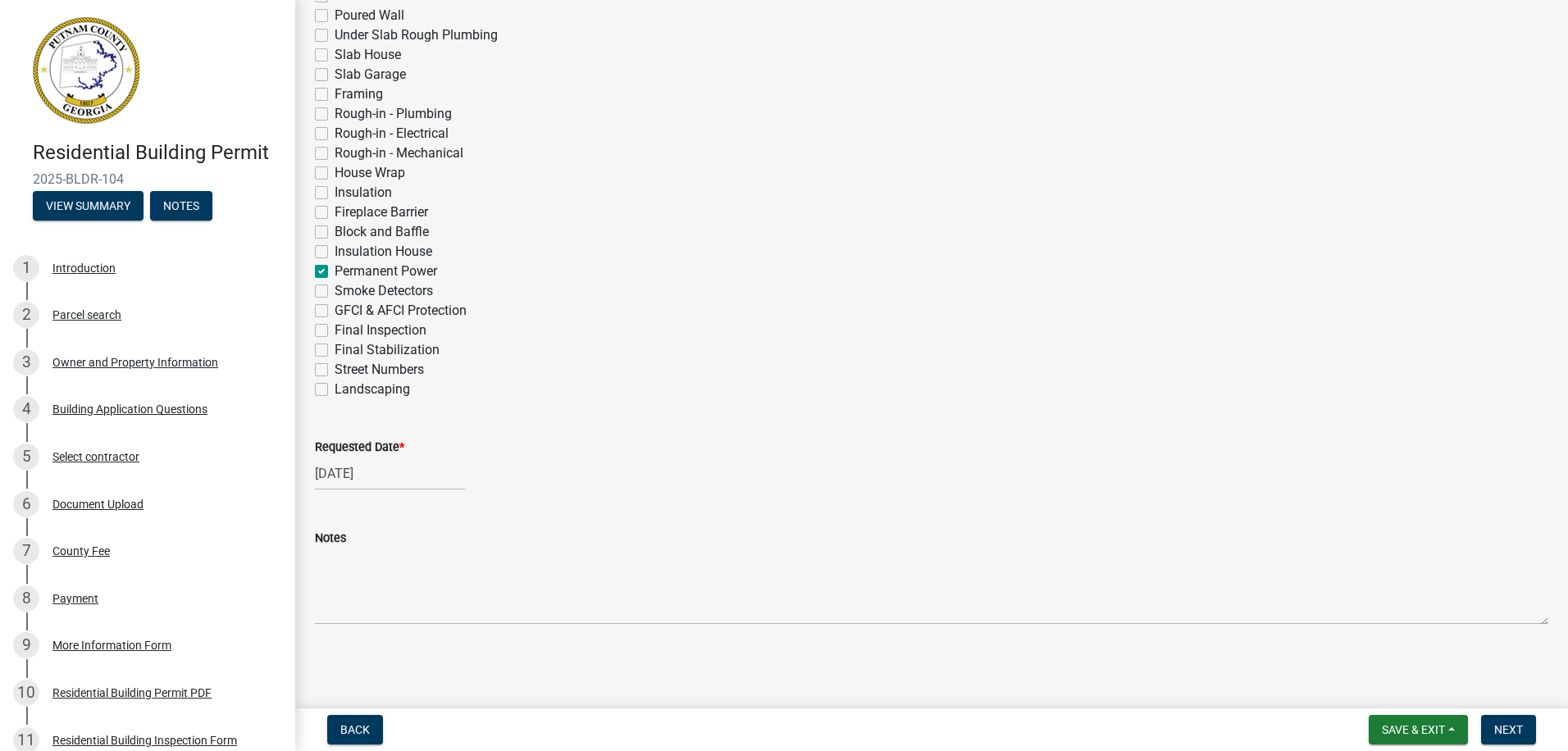
checkbox input "false"
click at [1517, 734] on span "Next" at bounding box center [1508, 730] width 29 height 13
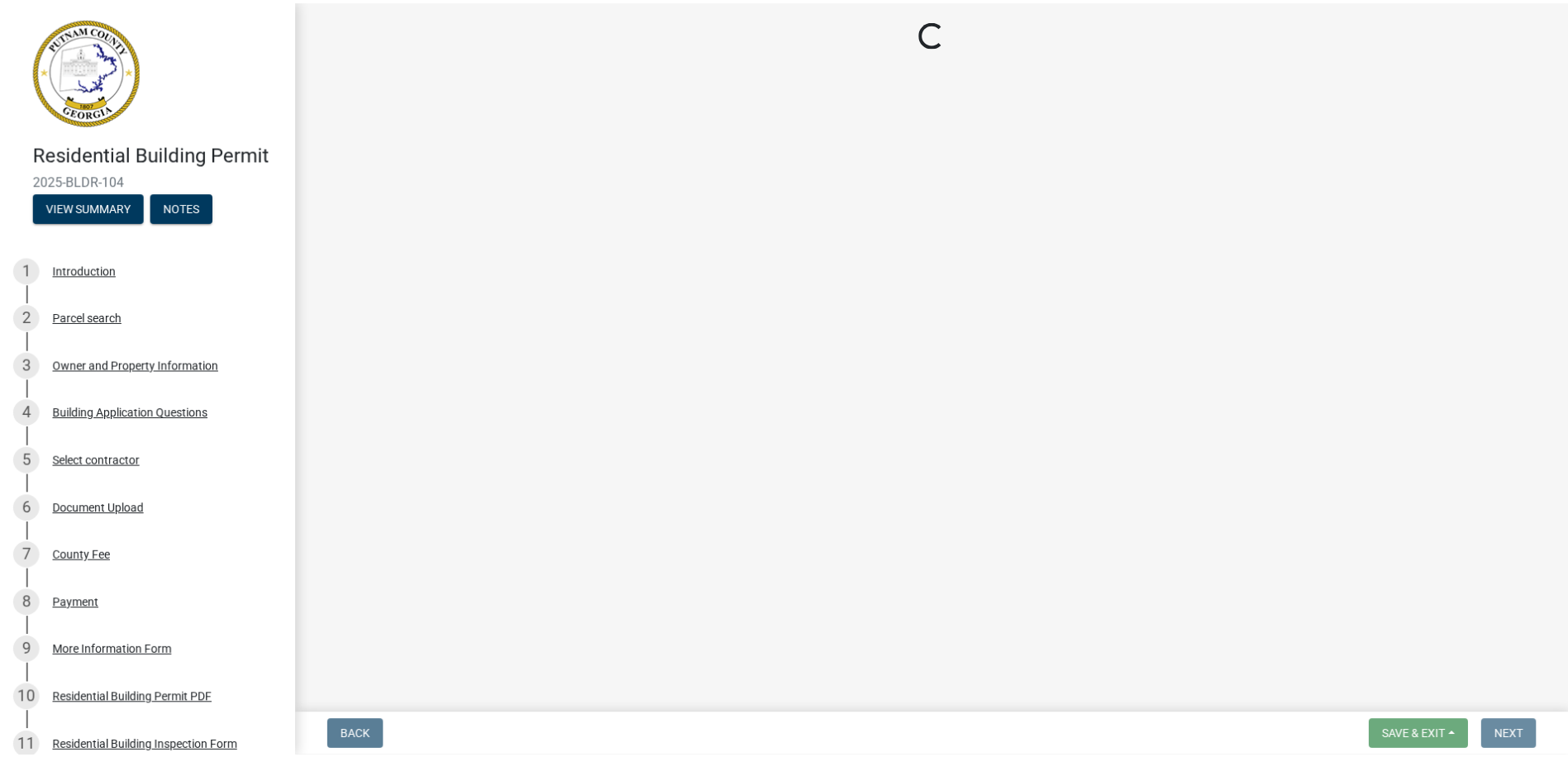
scroll to position [0, 0]
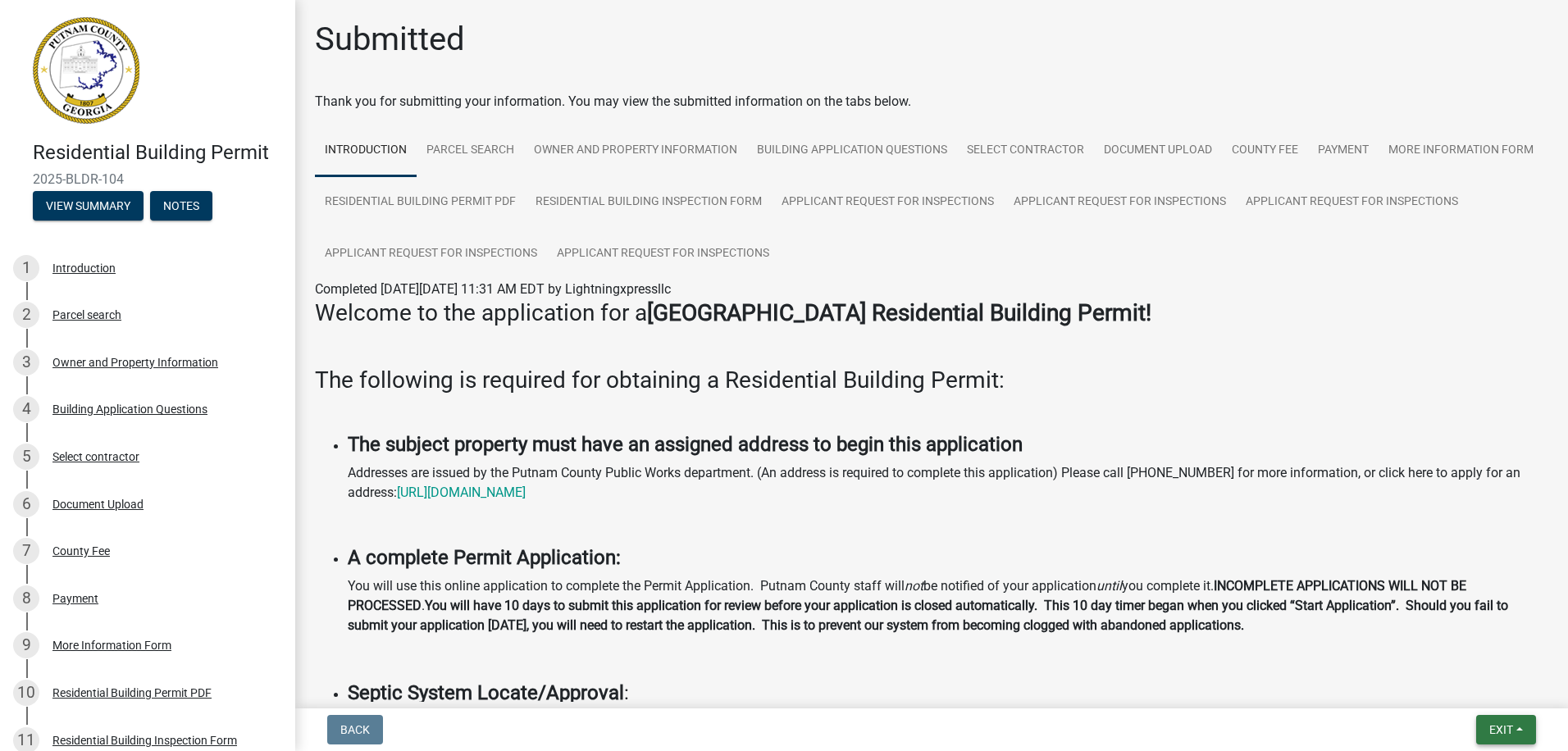
click at [1497, 716] on button "Exit" at bounding box center [1505, 730] width 60 height 30
click at [1461, 681] on button "Save & Exit" at bounding box center [1470, 687] width 131 height 39
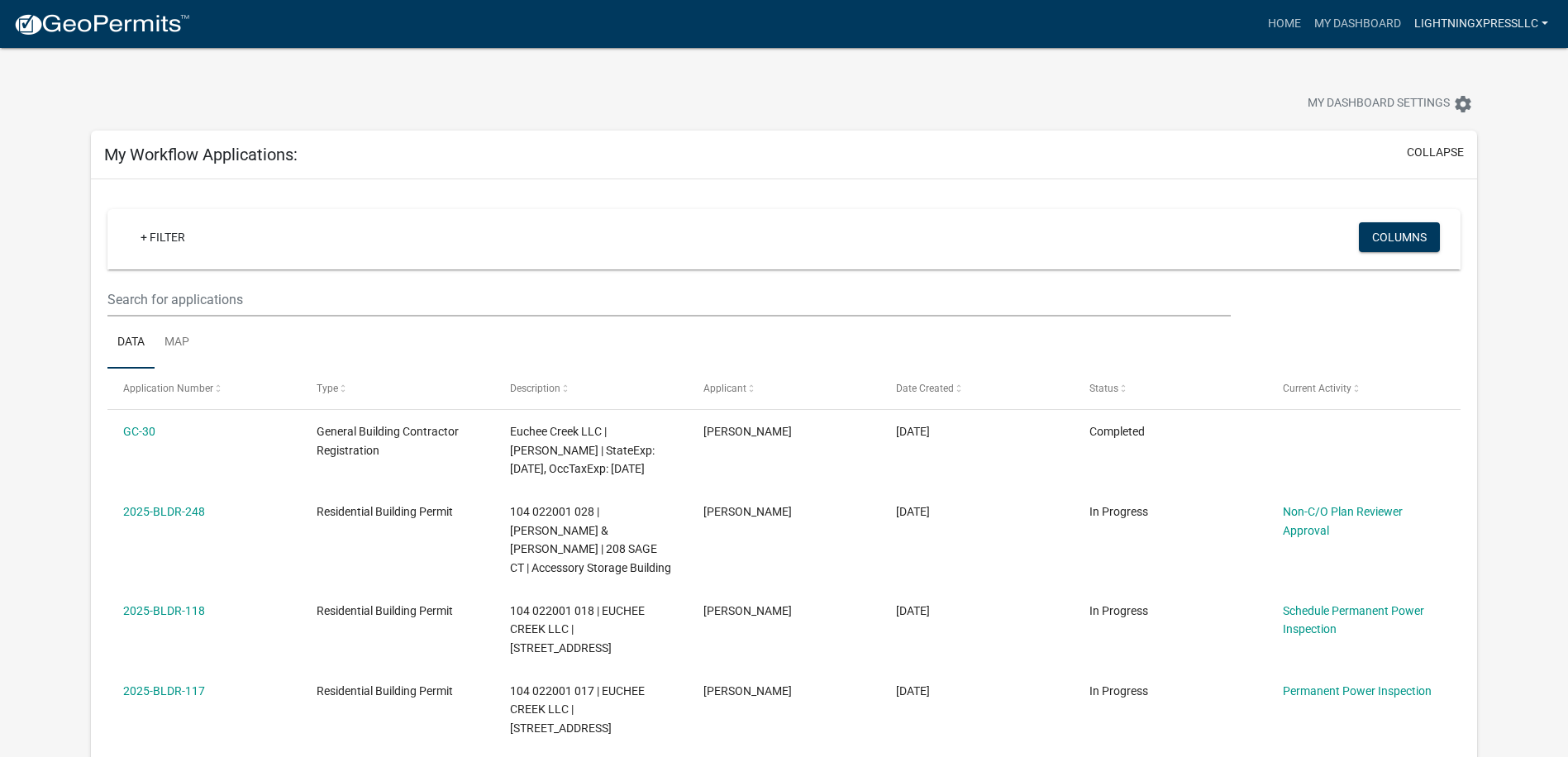
click at [1451, 18] on link "Lightningxpressllc" at bounding box center [1481, 24] width 147 height 32
click at [1481, 117] on link "Logout" at bounding box center [1488, 121] width 132 height 39
